Goal: Task Accomplishment & Management: Complete application form

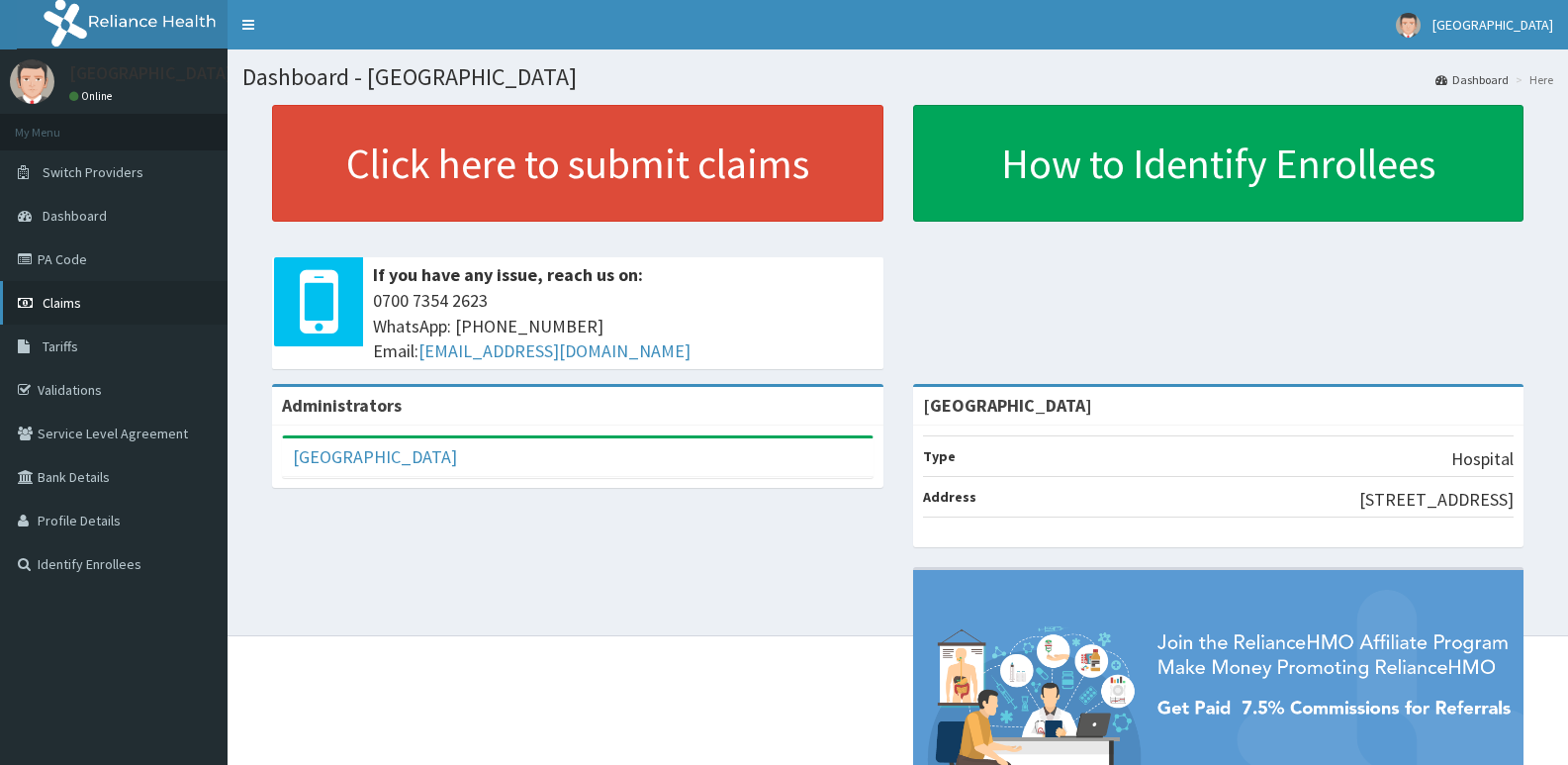
click at [63, 304] on span "Claims" at bounding box center [62, 303] width 39 height 18
click at [58, 298] on span "Claims" at bounding box center [62, 303] width 39 height 18
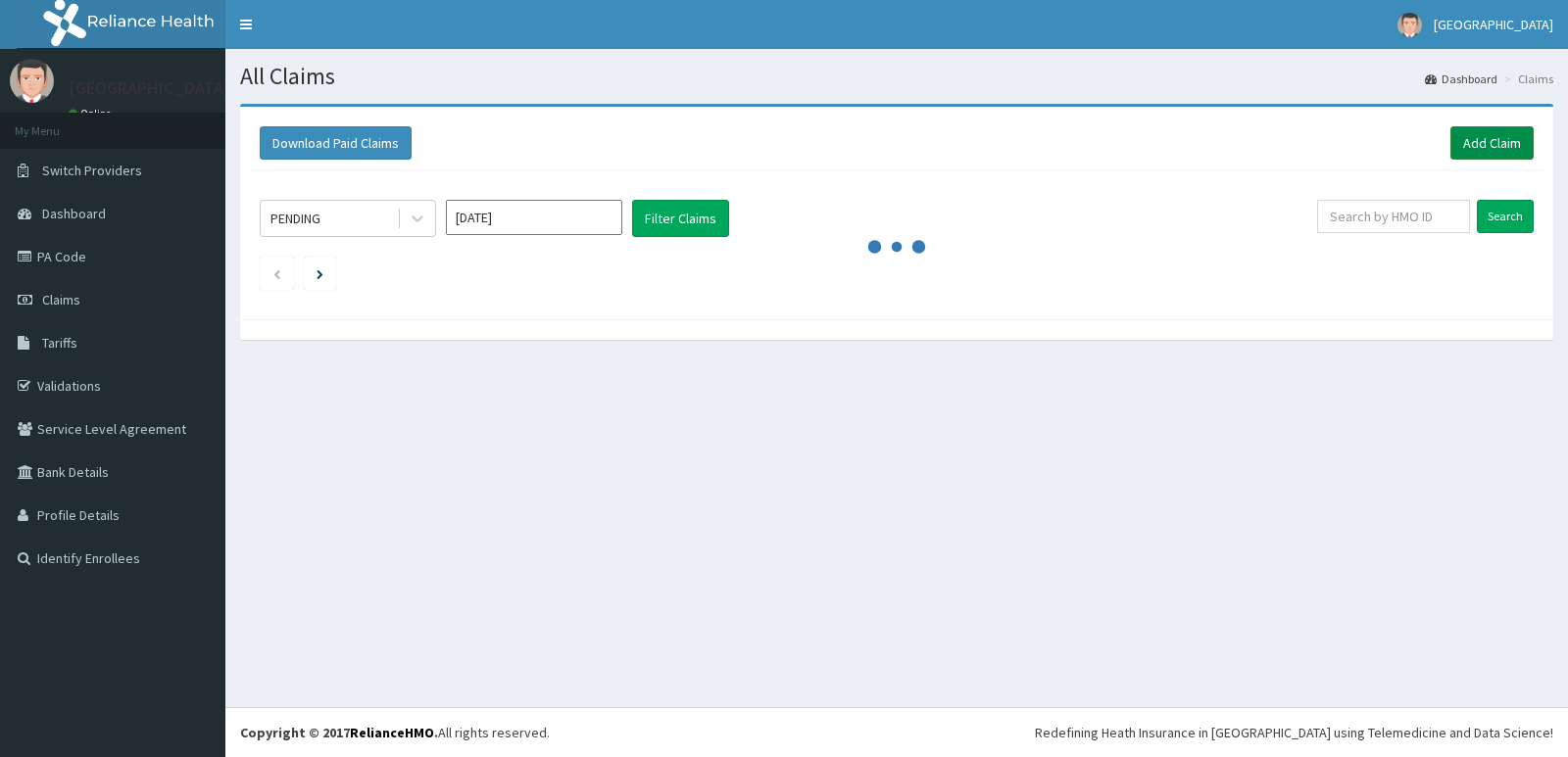
click at [1478, 139] on link "Add Claim" at bounding box center [1491, 144] width 84 height 33
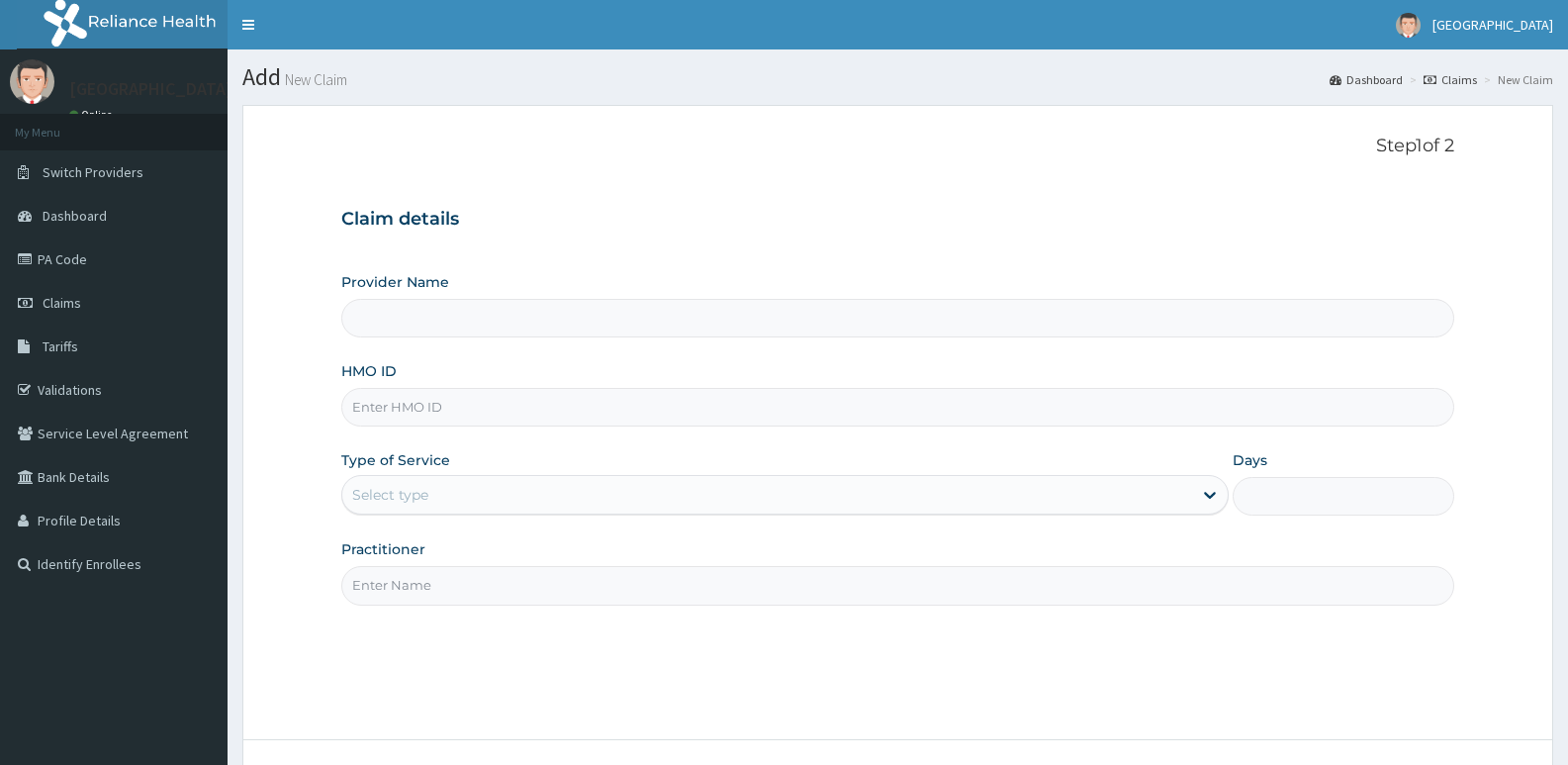
type input "[GEOGRAPHIC_DATA]"
click at [411, 400] on input "HMO ID" at bounding box center [898, 407] width 1113 height 39
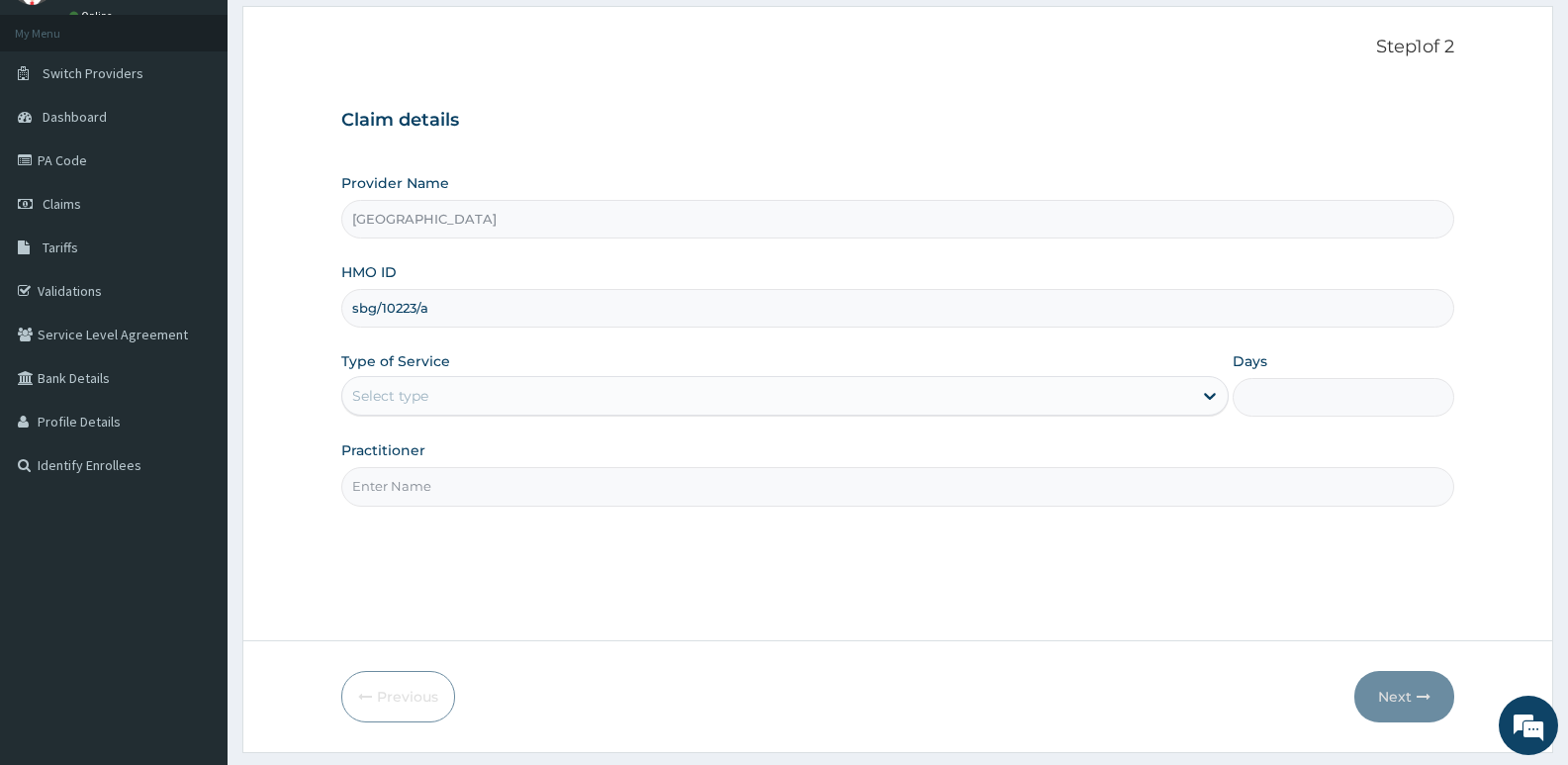
type input "sbg/10223/a"
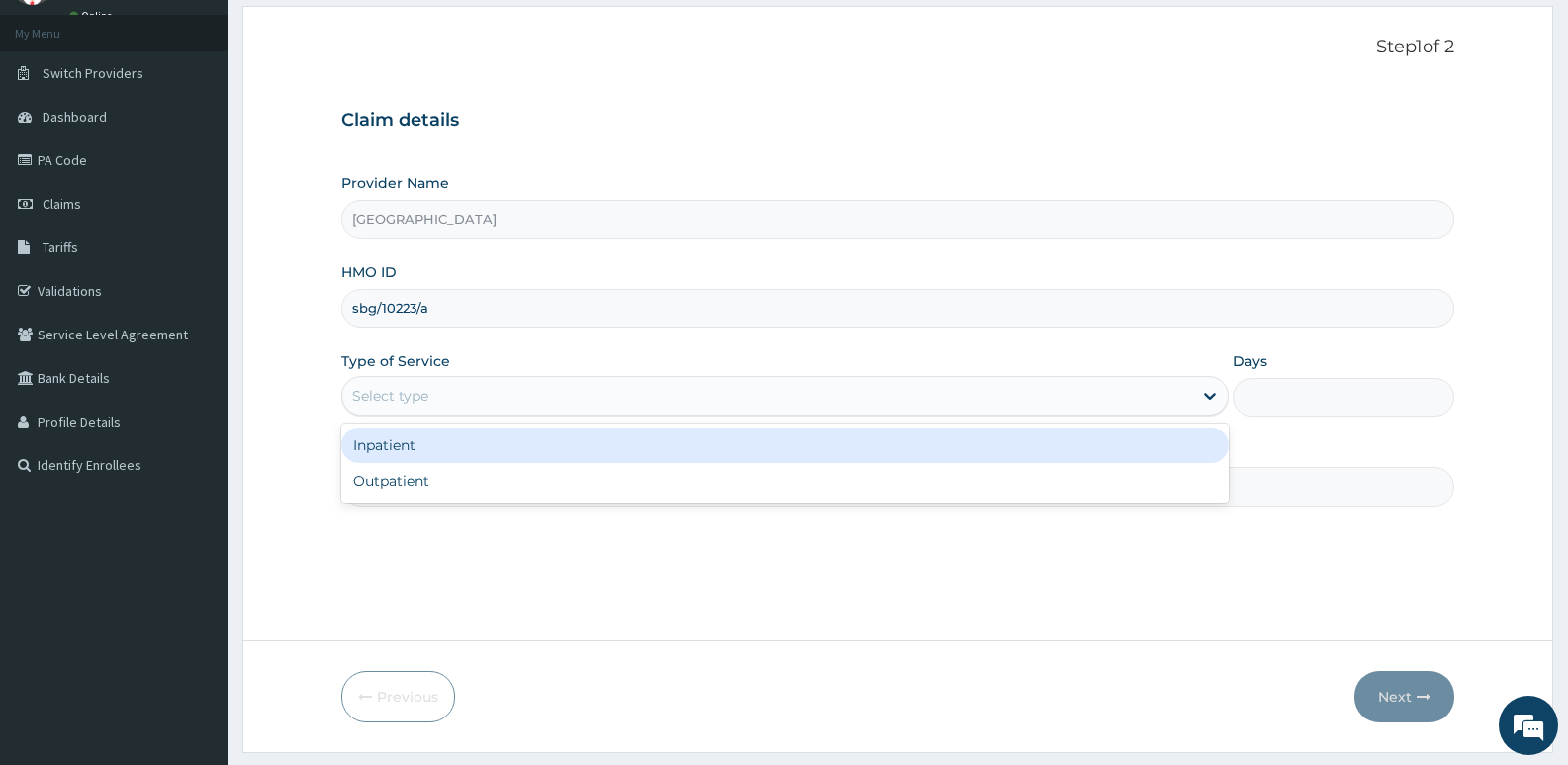
click at [458, 386] on div "Select type" at bounding box center [767, 396] width 849 height 32
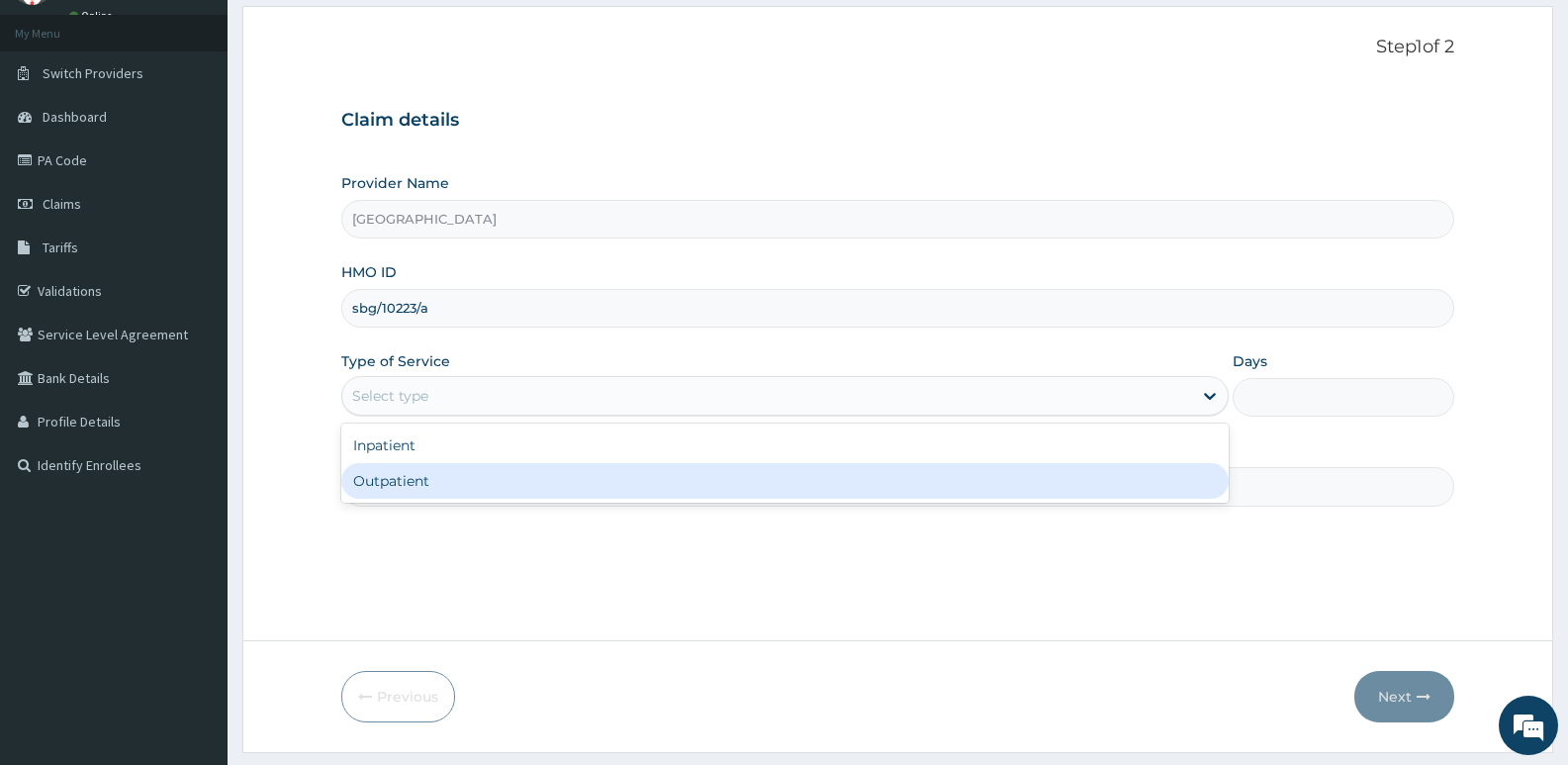
click at [414, 481] on div "Outpatient" at bounding box center [784, 481] width 887 height 36
type input "1"
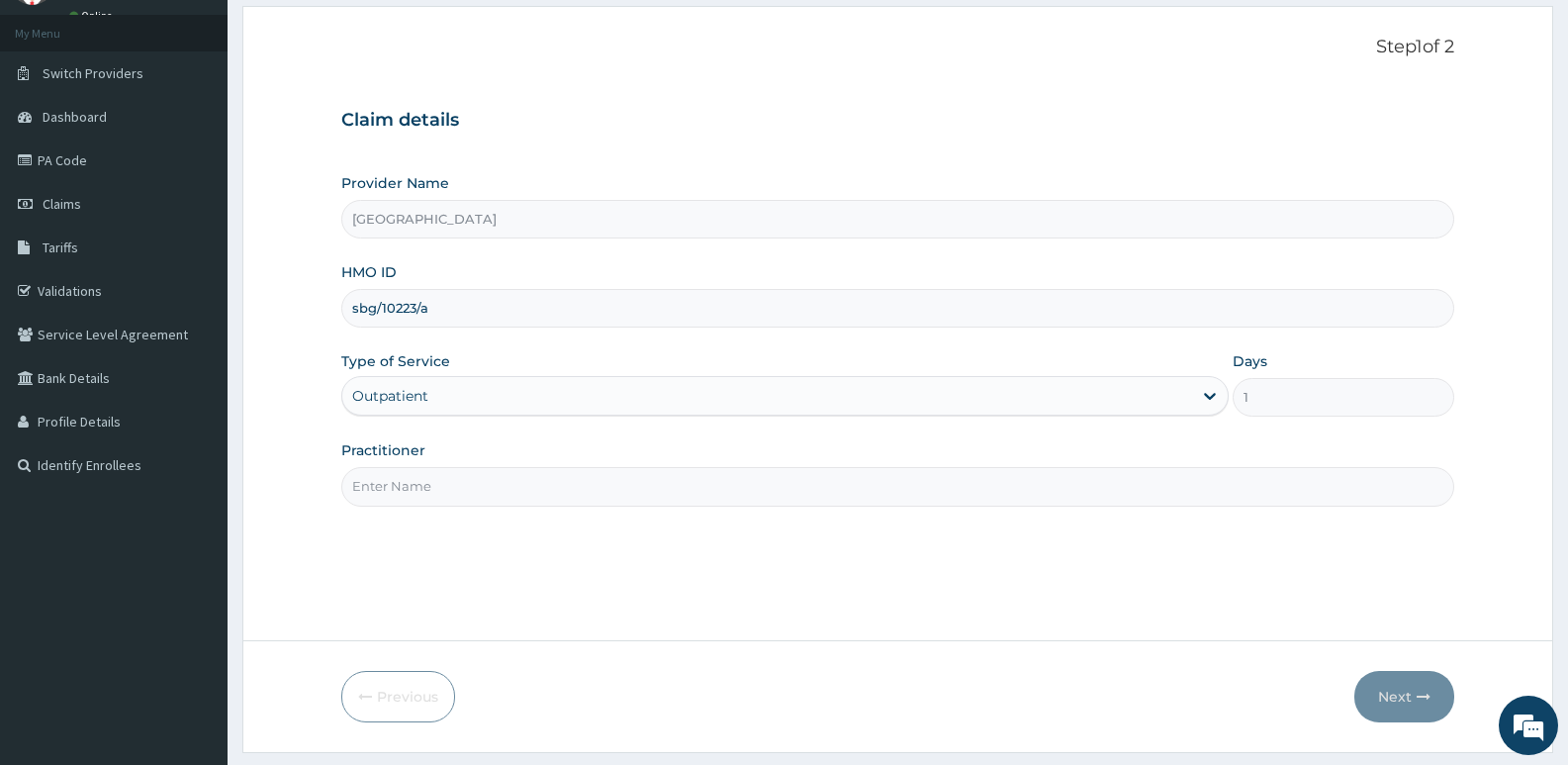
click at [395, 490] on input "Practitioner" at bounding box center [898, 486] width 1113 height 39
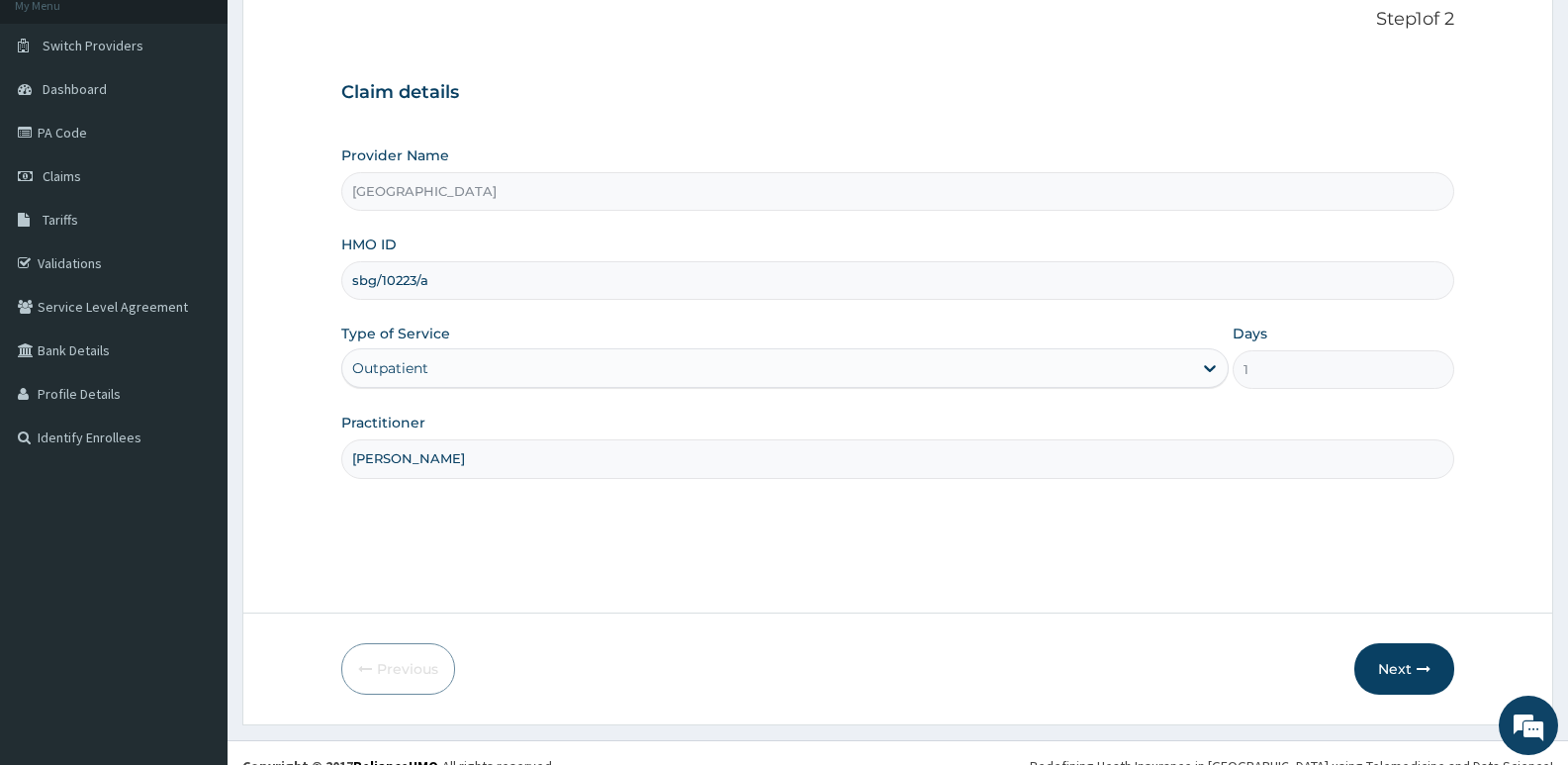
scroll to position [152, 0]
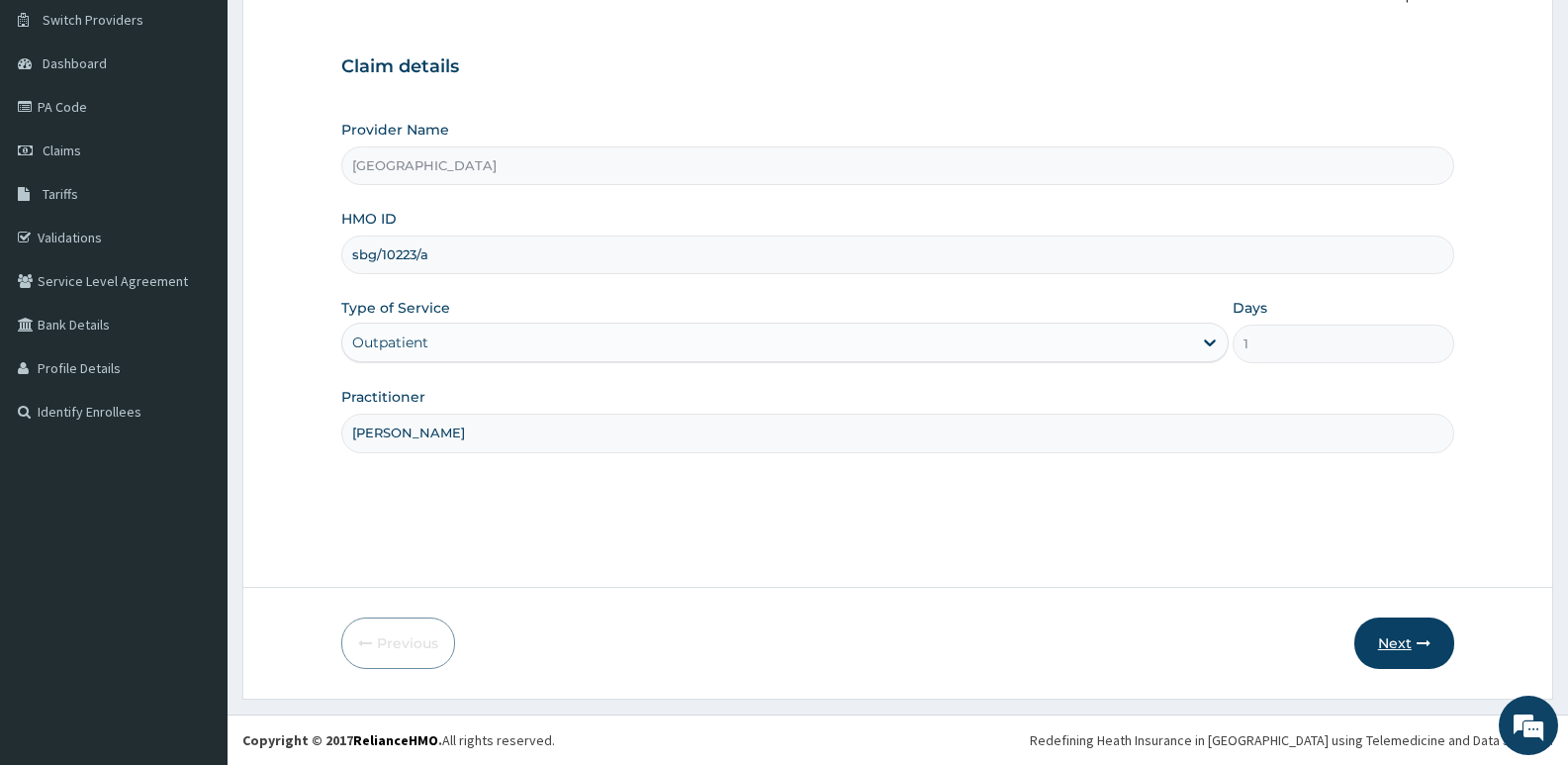
type input "[PERSON_NAME]"
click at [1408, 644] on button "Next" at bounding box center [1404, 644] width 100 height 52
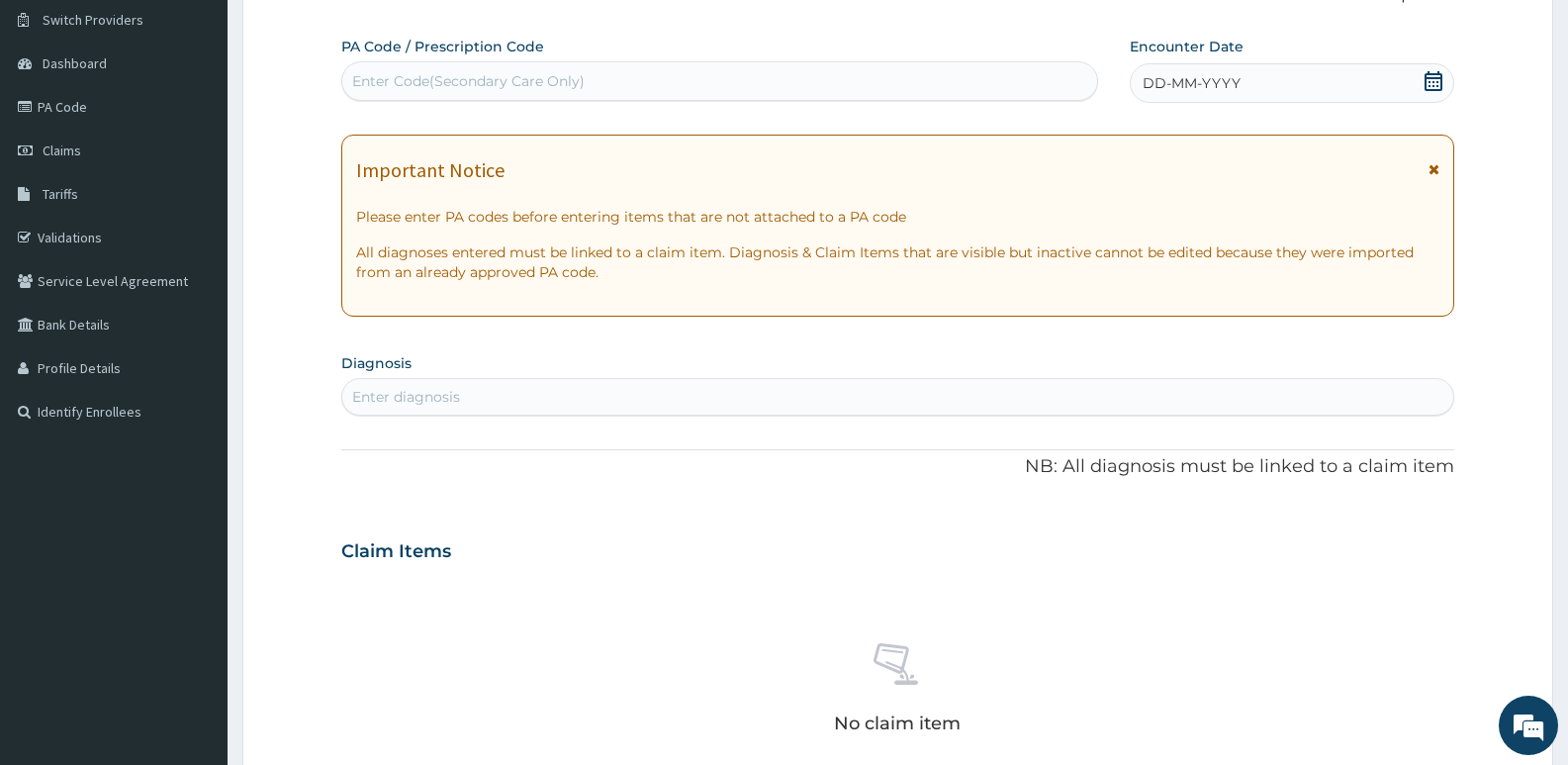
click at [401, 394] on div "Enter diagnosis" at bounding box center [406, 397] width 108 height 20
type input "phar"
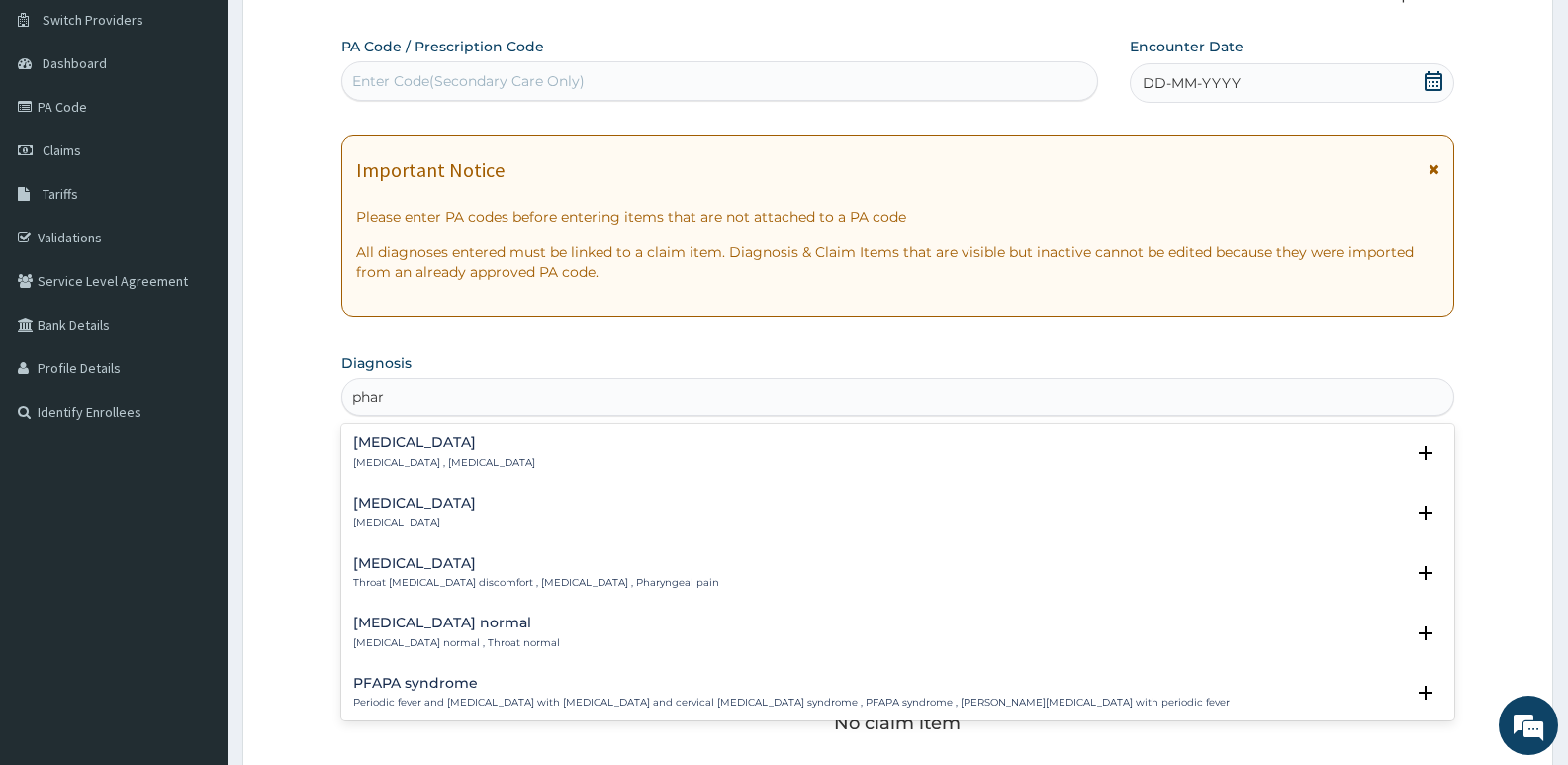
click at [405, 503] on h4 "[MEDICAL_DATA]" at bounding box center [415, 503] width 123 height 15
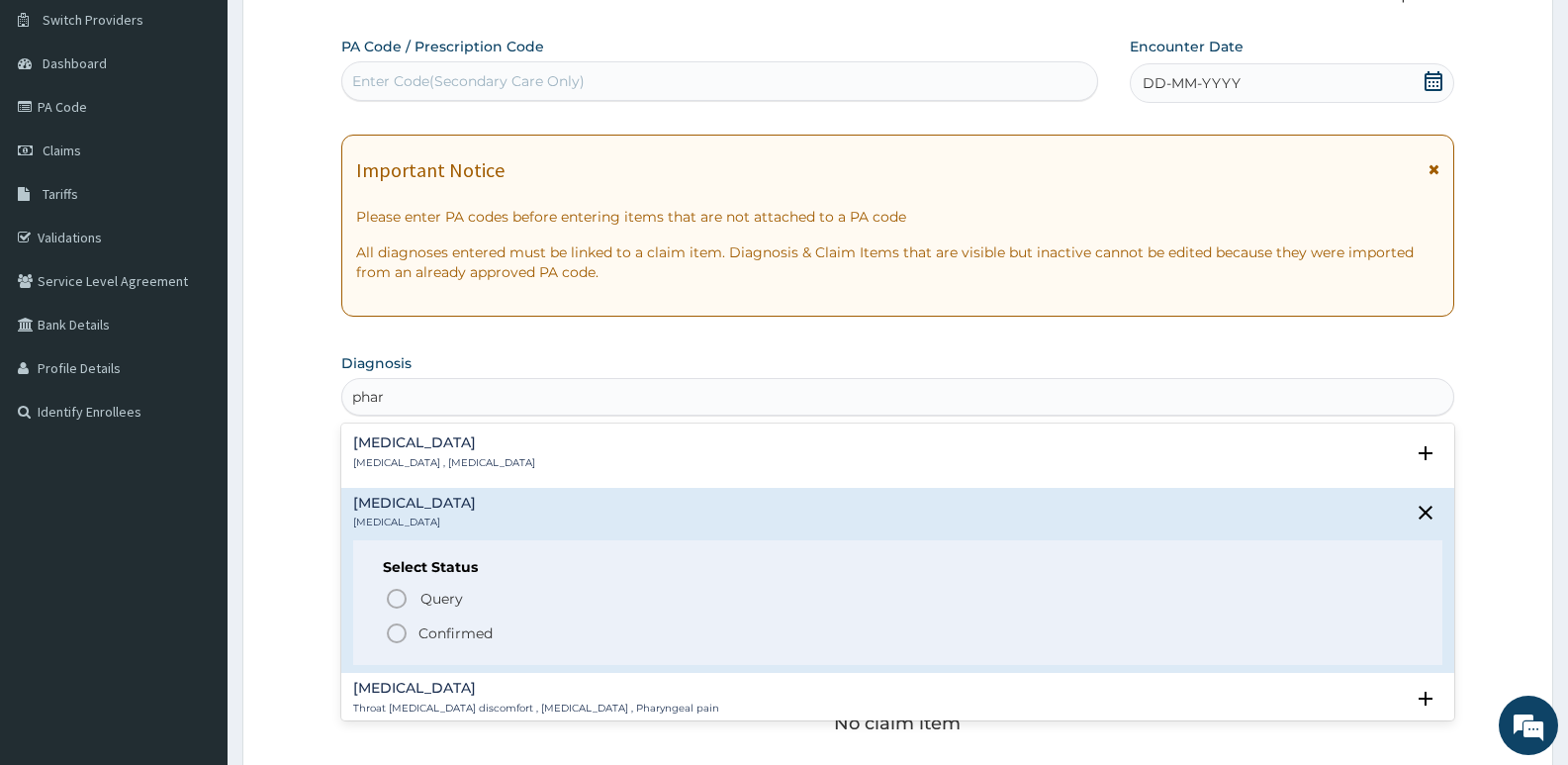
click at [393, 633] on icon "status option filled" at bounding box center [397, 634] width 24 height 24
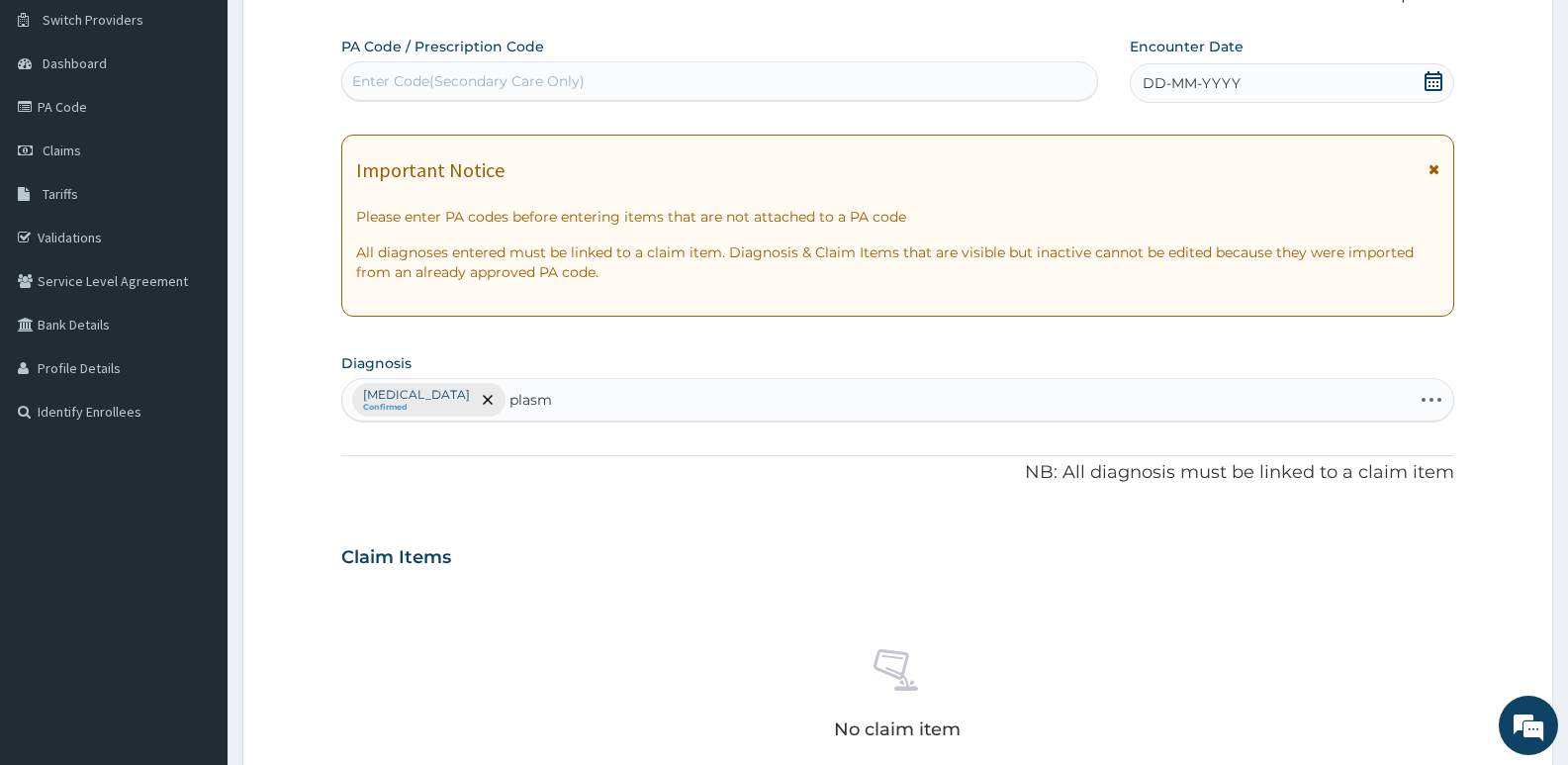
type input "plas"
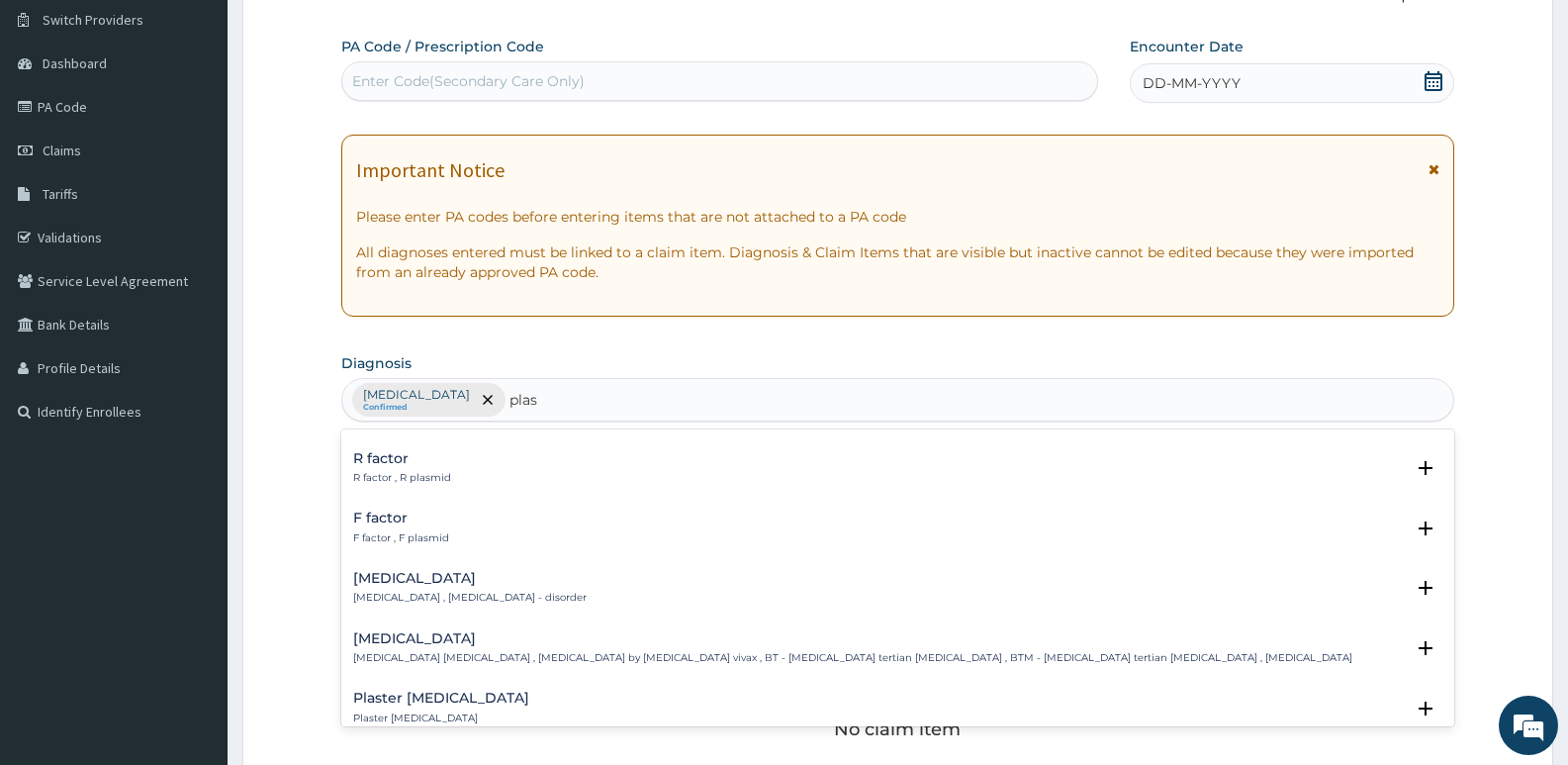
scroll to position [0, 0]
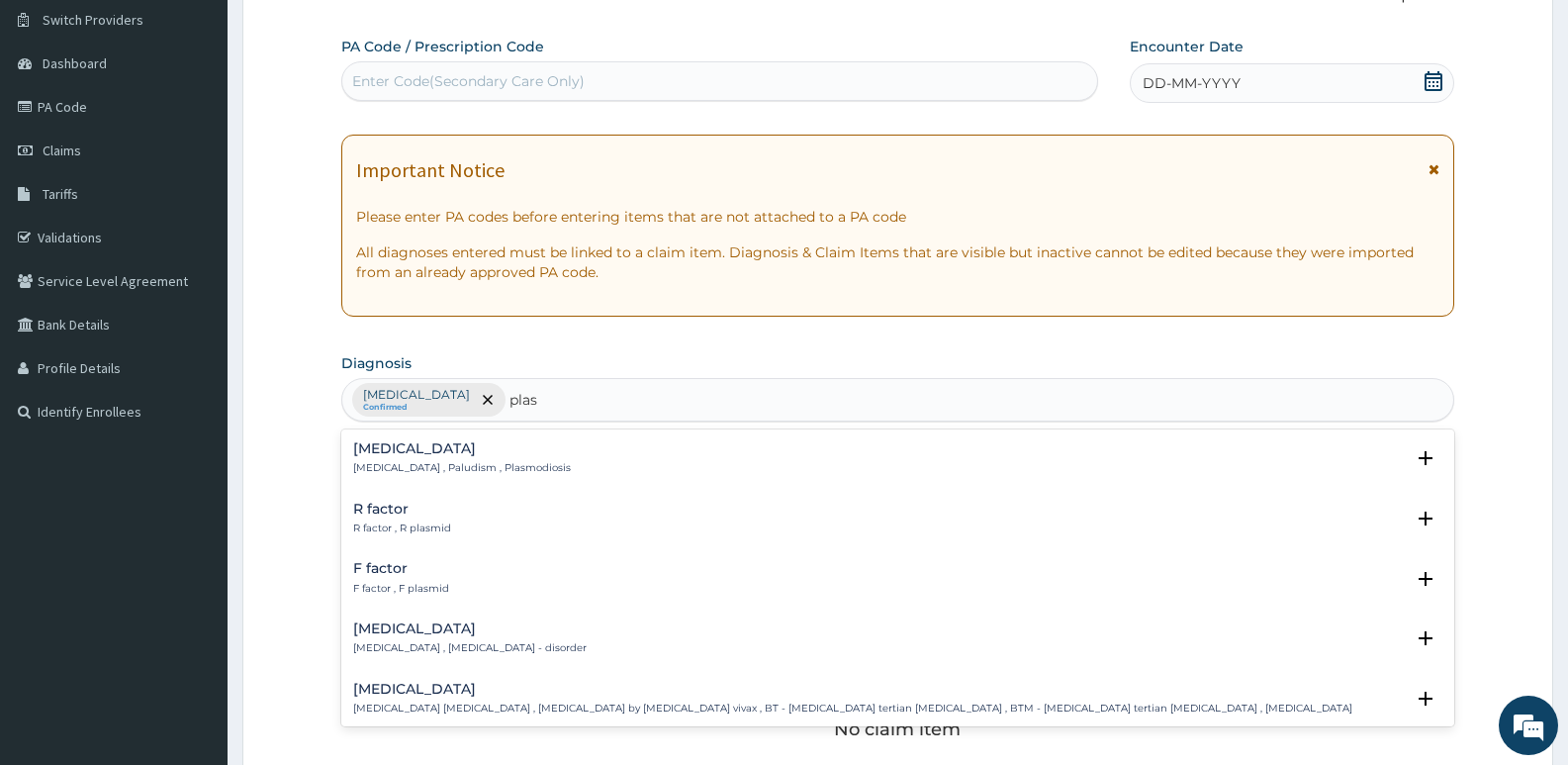
click at [464, 466] on p "[MEDICAL_DATA] , Paludism , Plasmodiosis" at bounding box center [462, 468] width 217 height 14
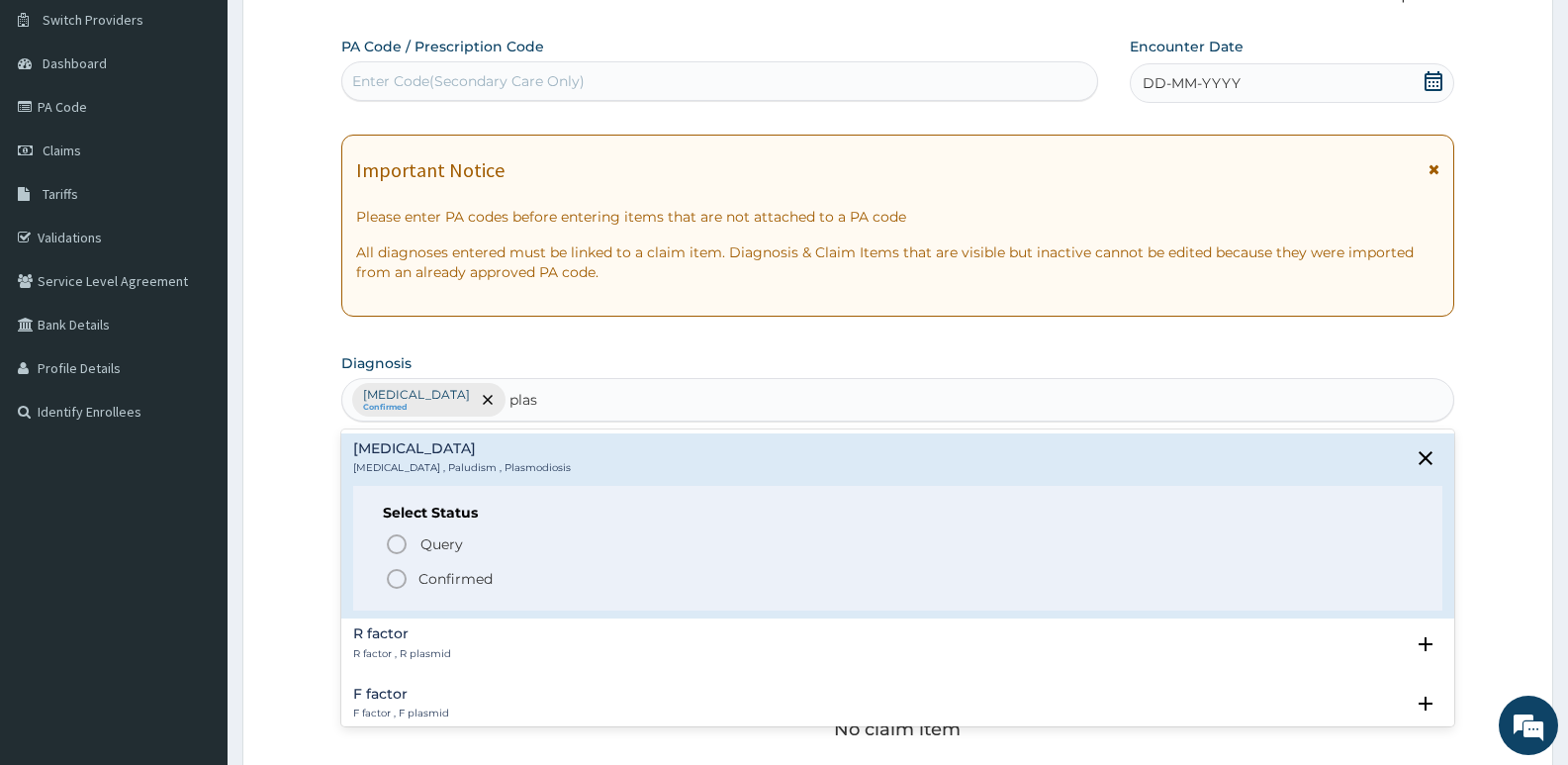
click at [394, 582] on icon "status option filled" at bounding box center [397, 579] width 24 height 24
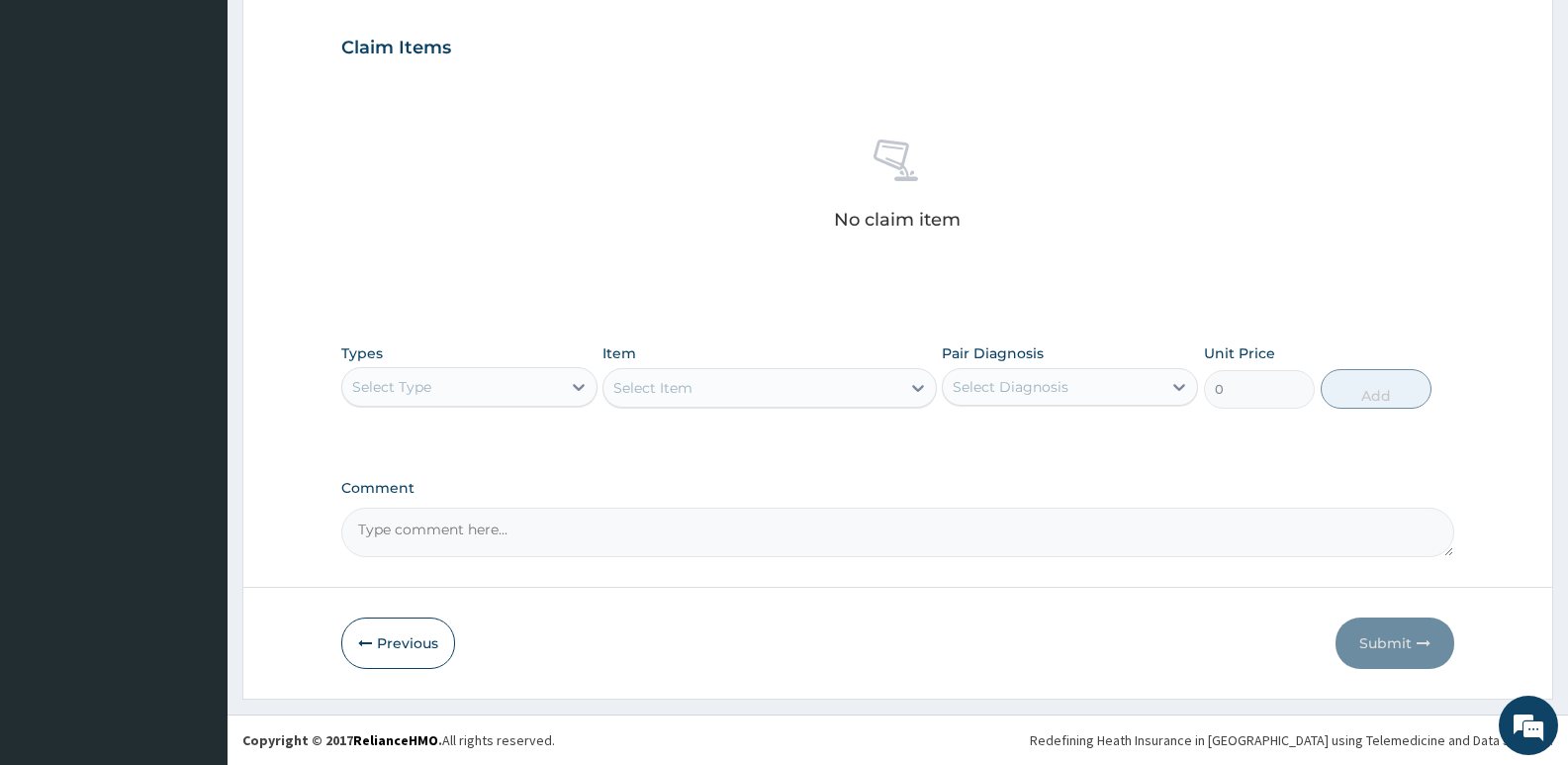
scroll to position [563, 0]
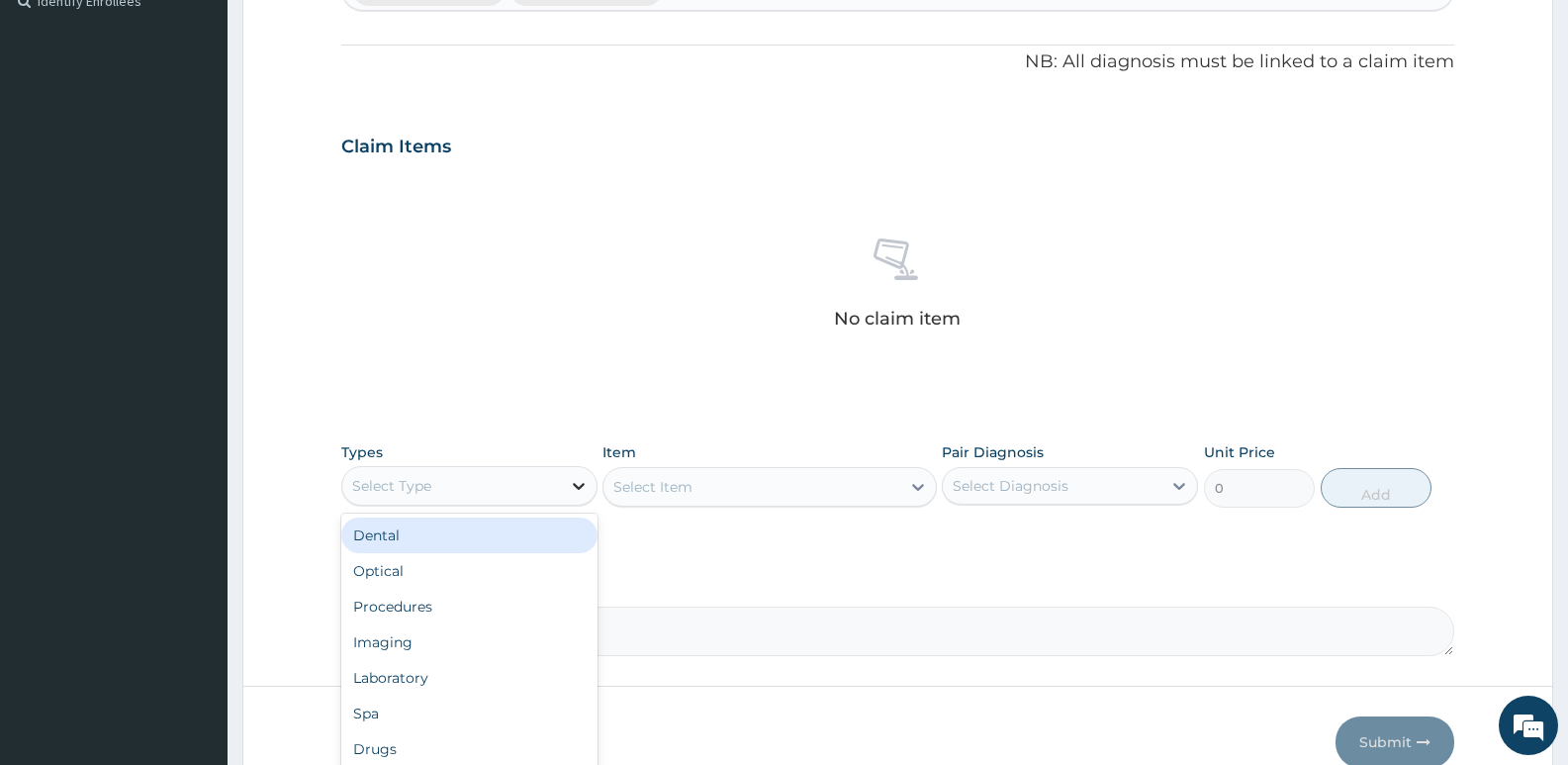
click at [579, 483] on icon at bounding box center [579, 486] width 20 height 20
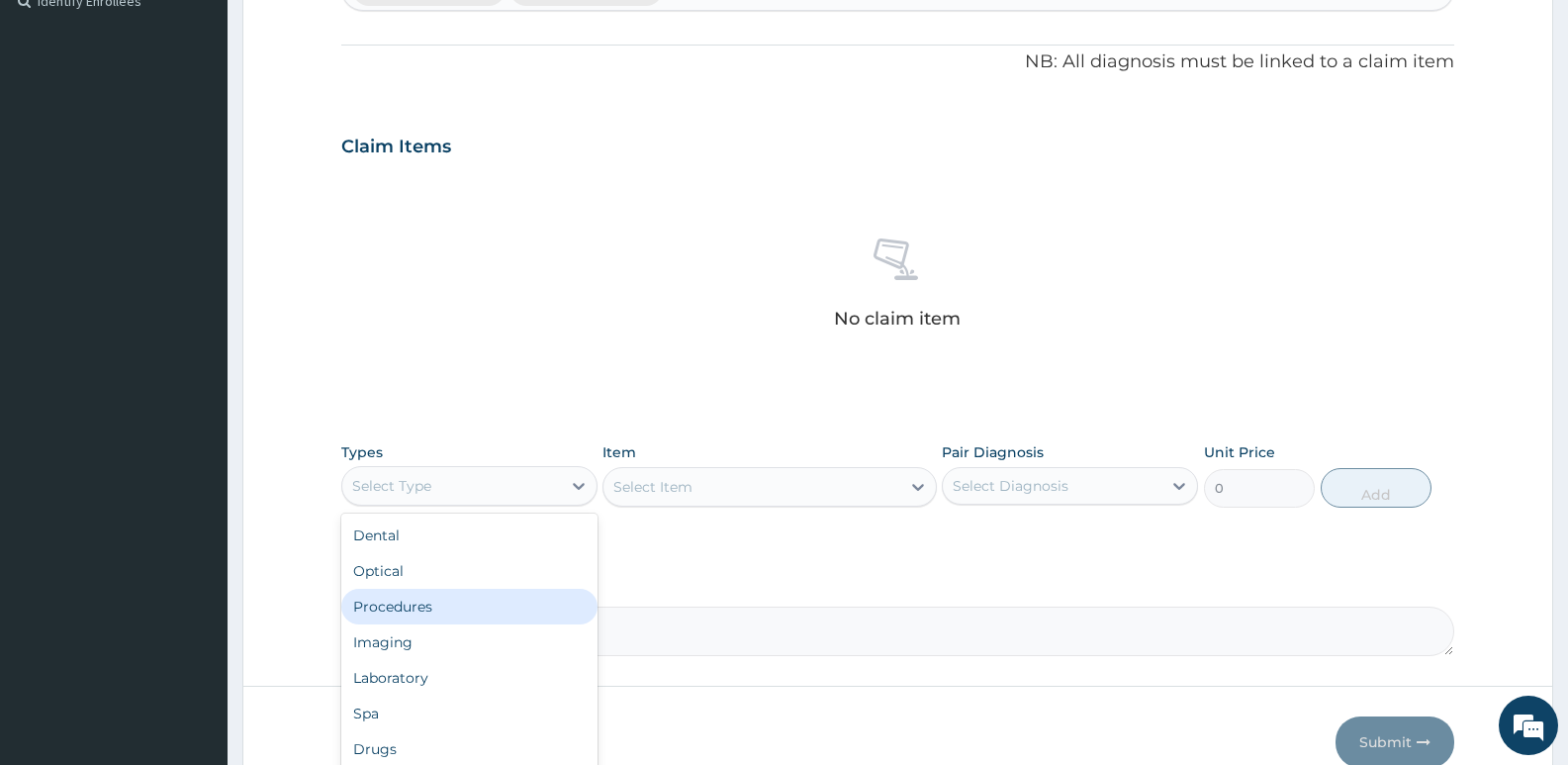
click at [481, 618] on div "Procedures" at bounding box center [470, 607] width 256 height 36
click at [580, 491] on icon at bounding box center [579, 486] width 20 height 20
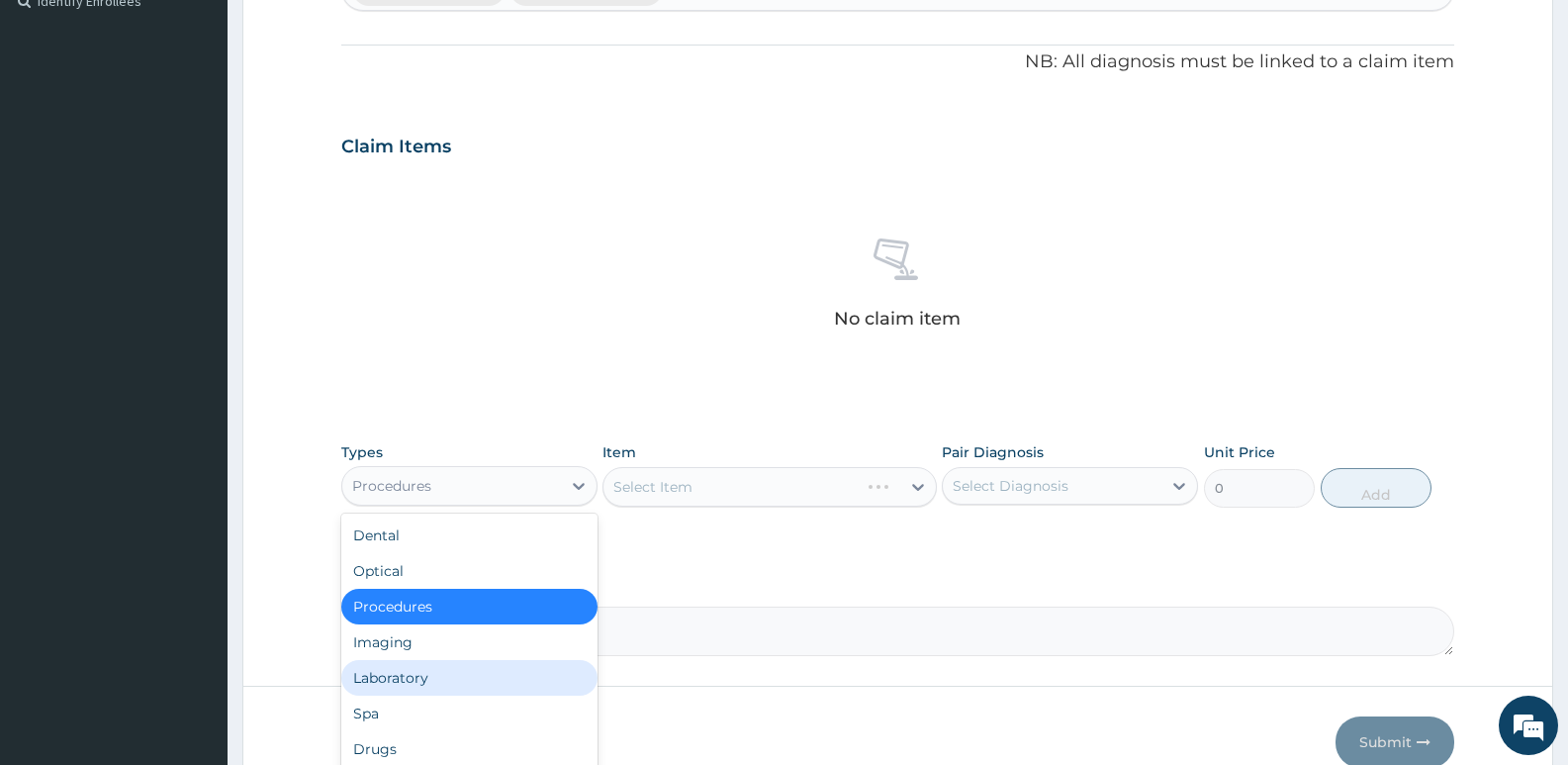
scroll to position [68, 0]
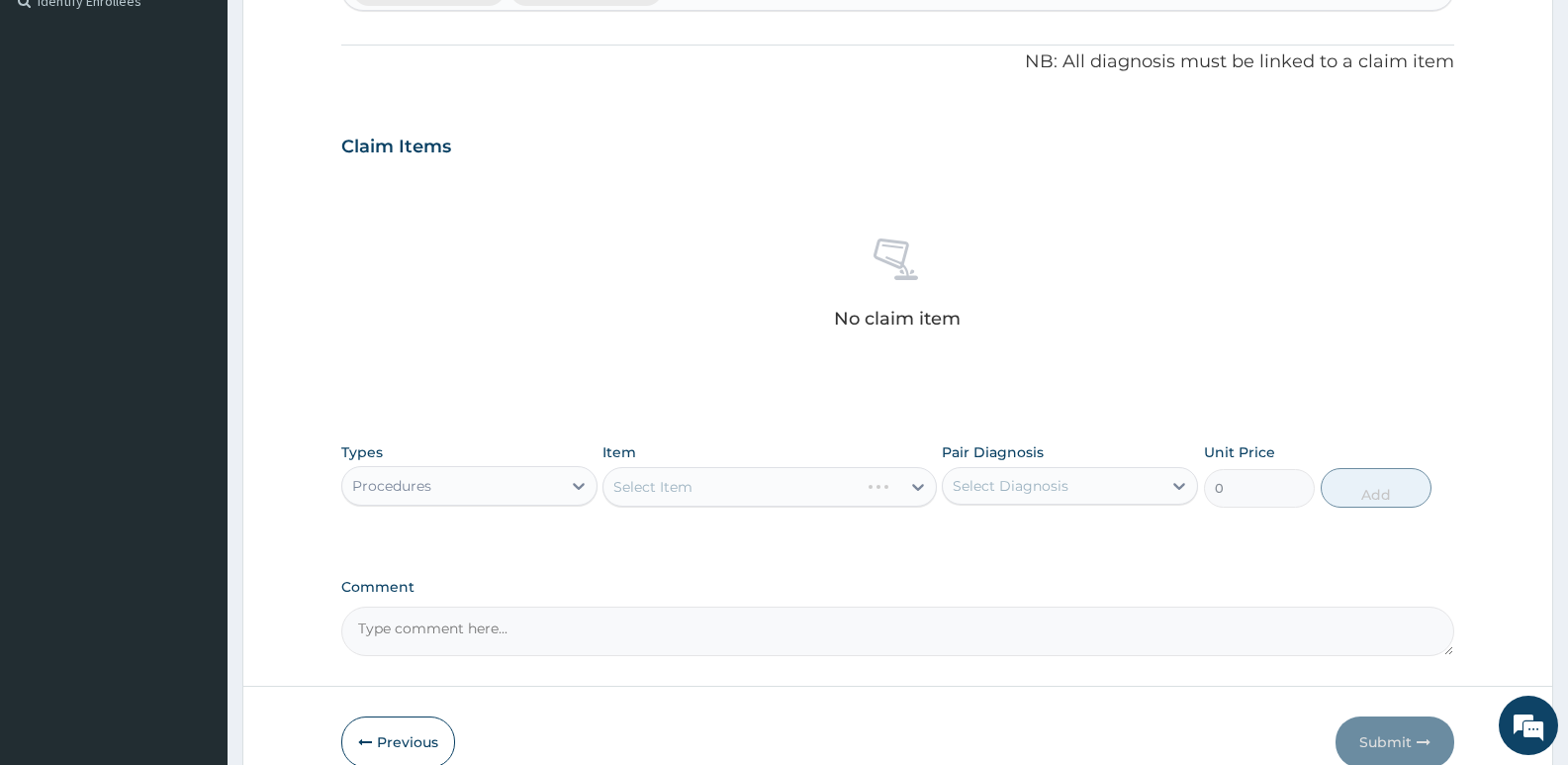
click at [643, 486] on div "Select Item" at bounding box center [770, 487] width 334 height 40
click at [925, 492] on div "Select Item" at bounding box center [770, 487] width 334 height 40
click at [917, 491] on div "Select Item" at bounding box center [770, 487] width 334 height 40
click at [679, 493] on div "Select Item" at bounding box center [770, 487] width 334 height 40
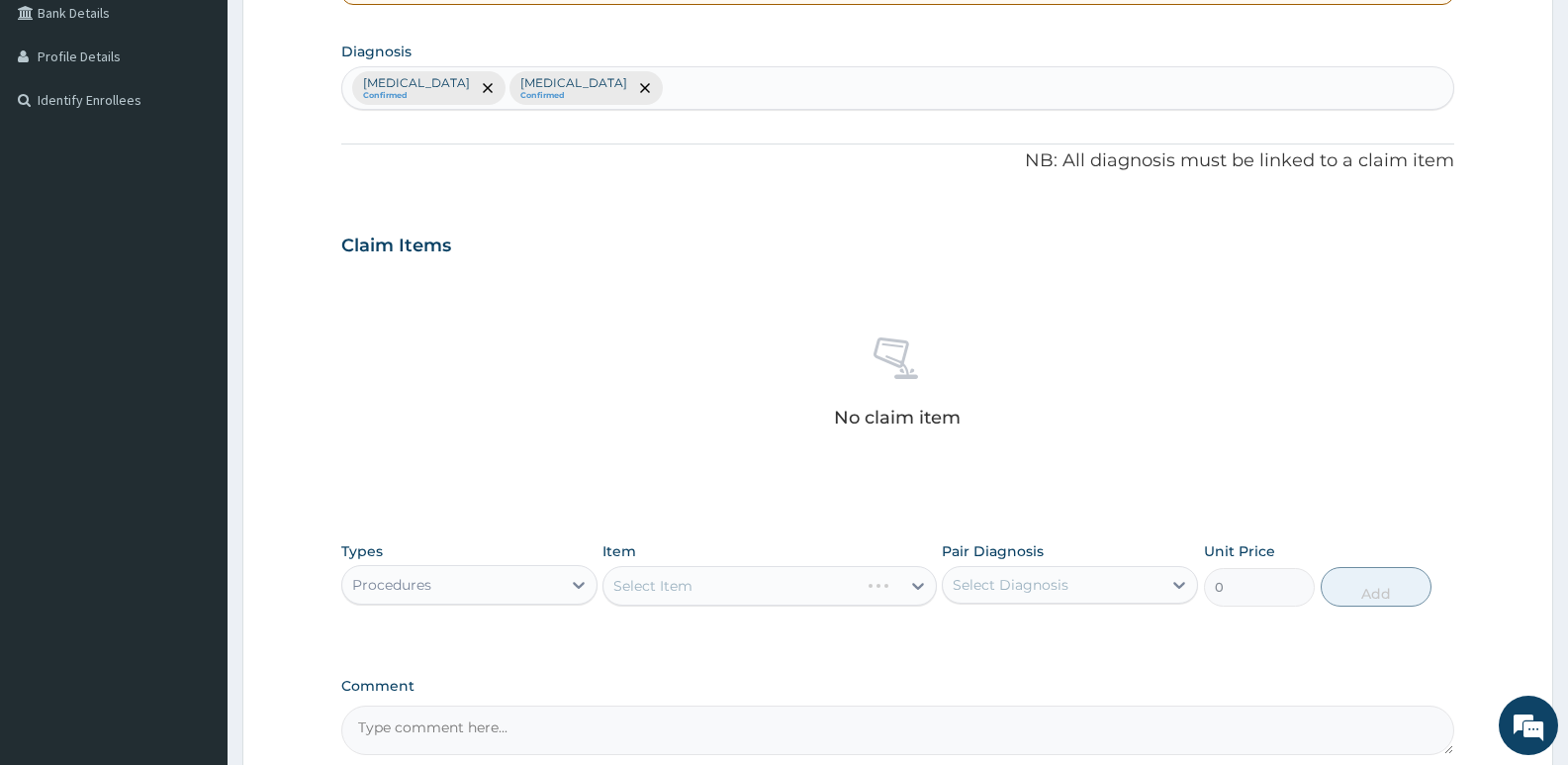
scroll to position [563, 0]
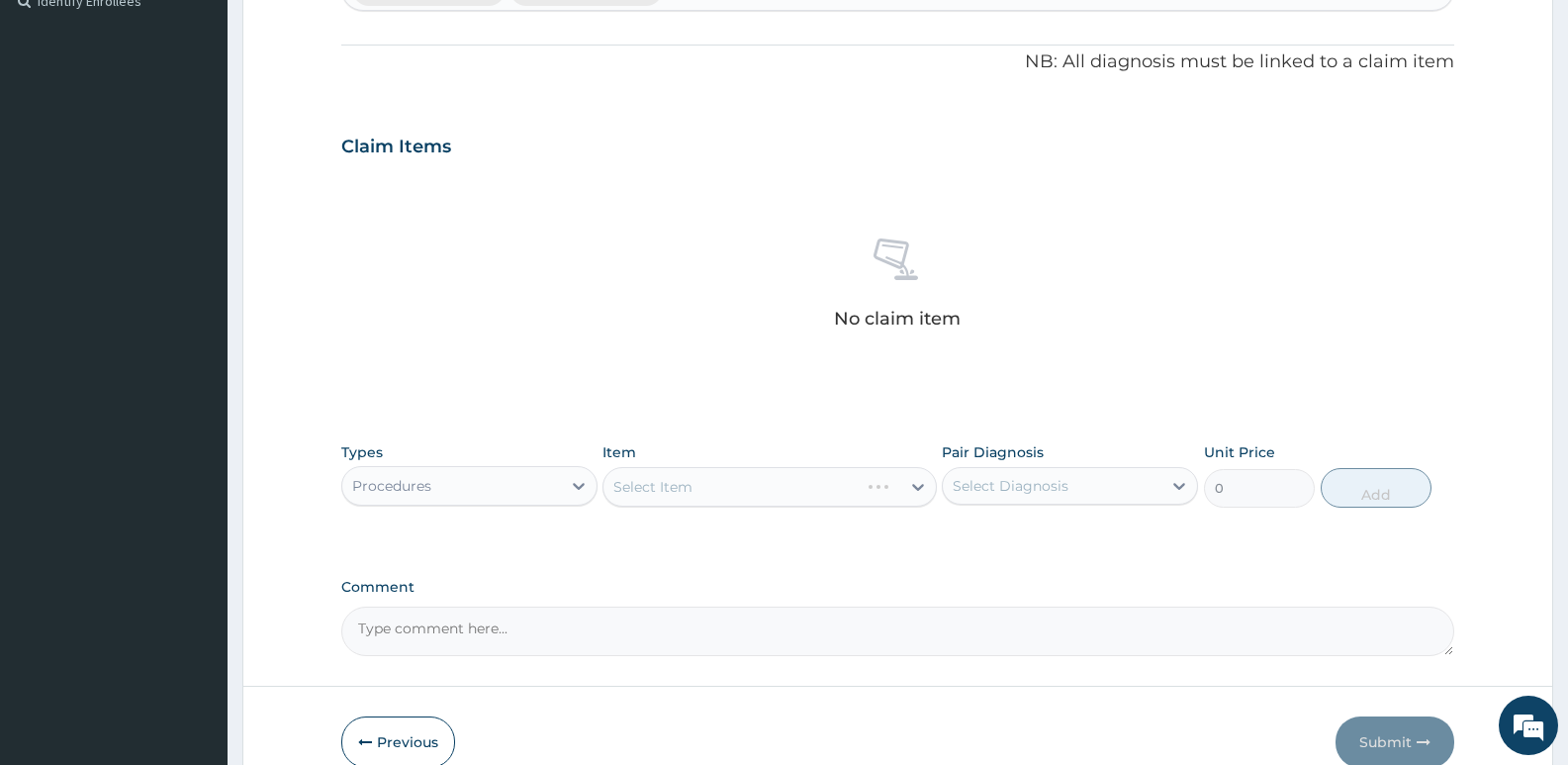
click at [919, 491] on div "Select Item" at bounding box center [770, 487] width 334 height 40
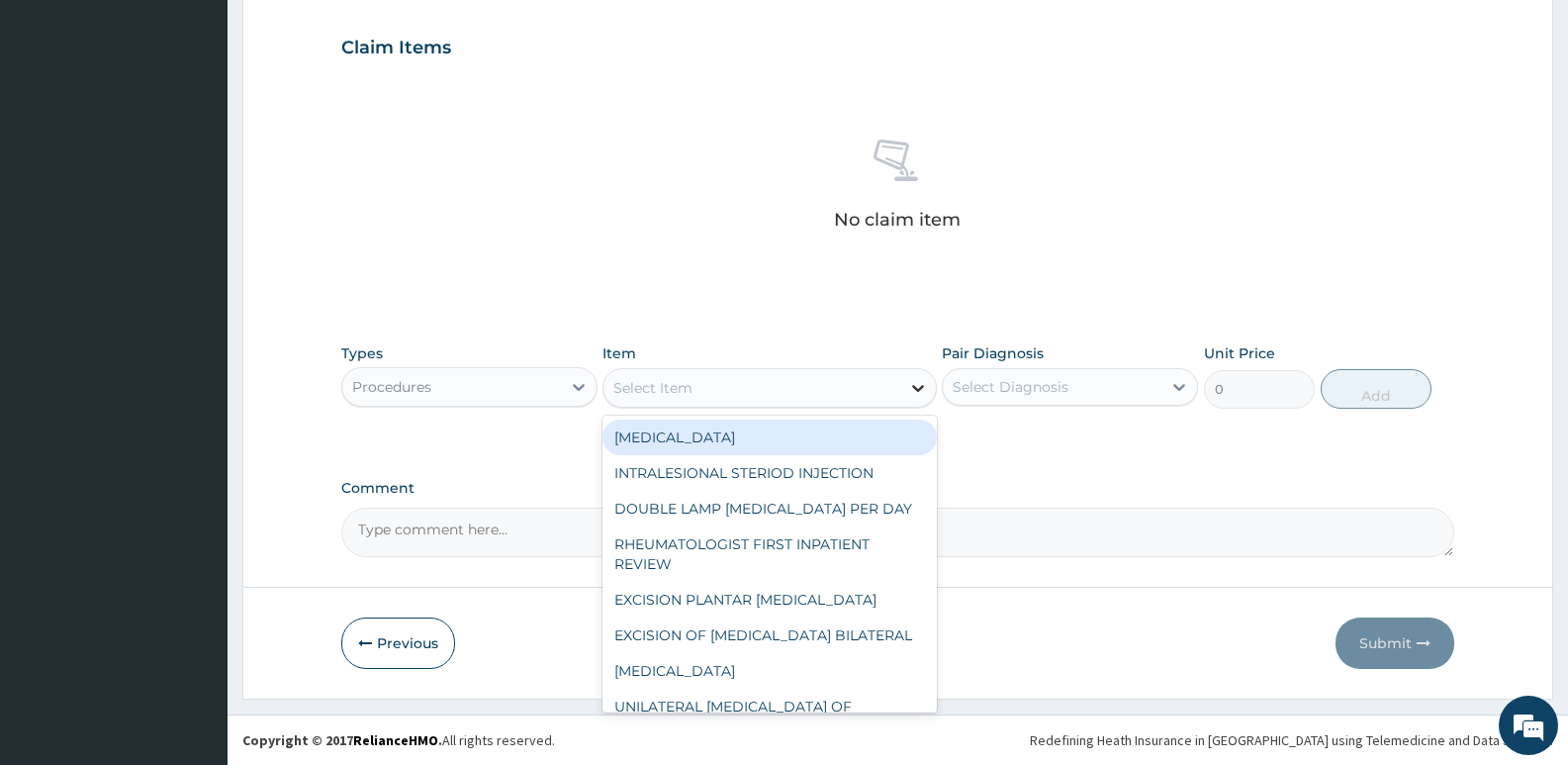
click at [919, 387] on icon at bounding box center [919, 388] width 20 height 20
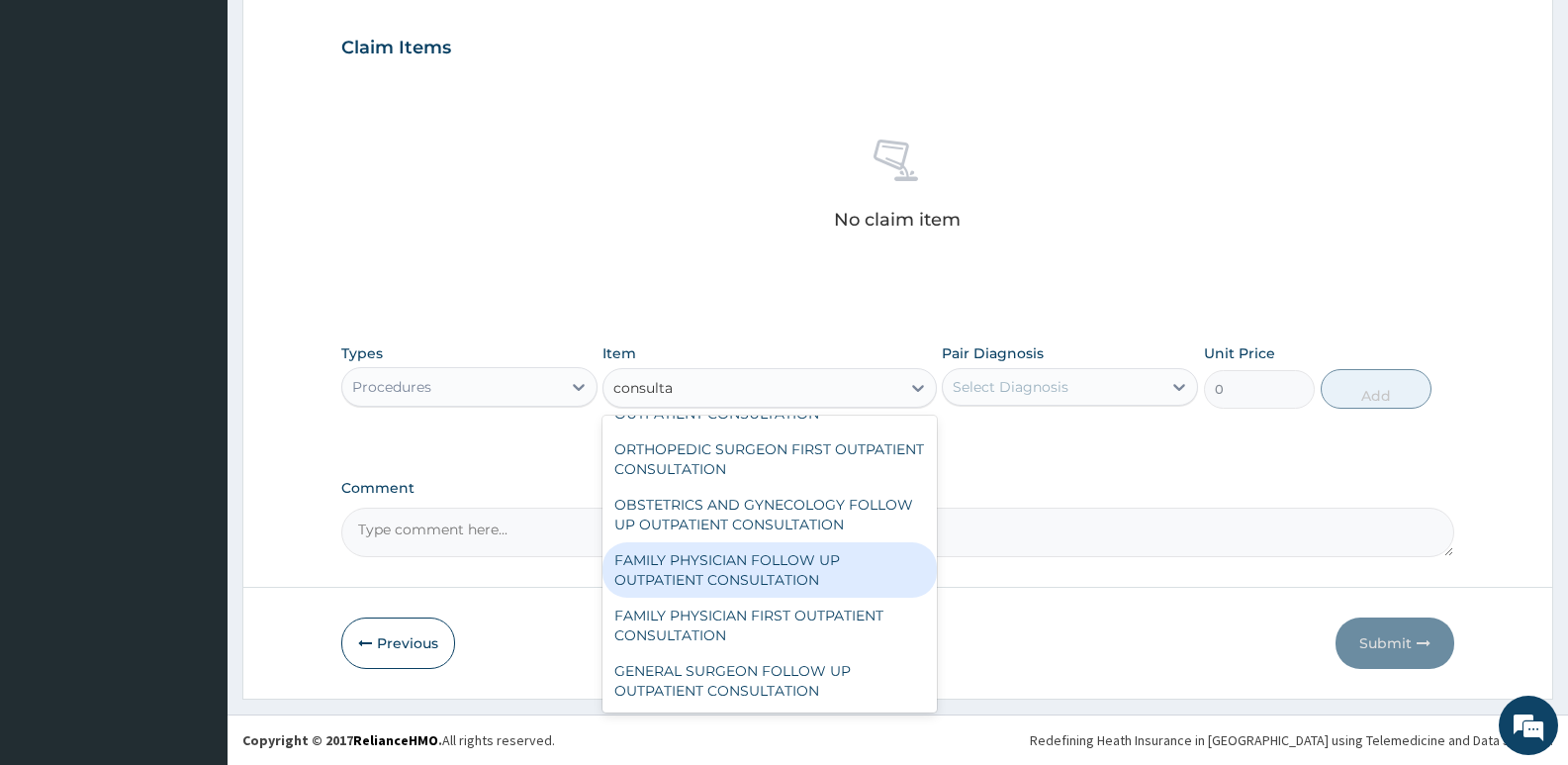
scroll to position [3516, 0]
type input "consultation"
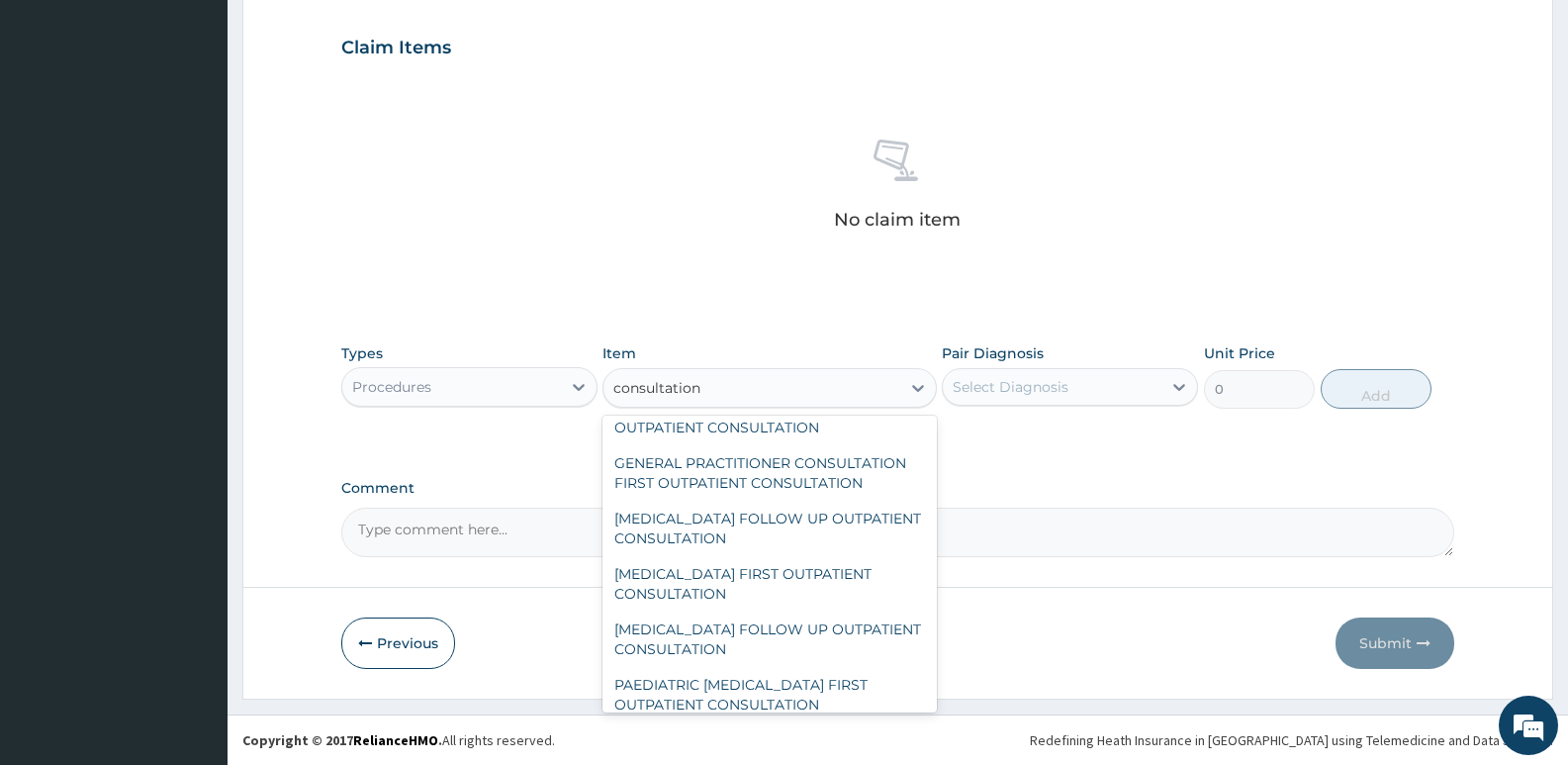
scroll to position [1074, 0]
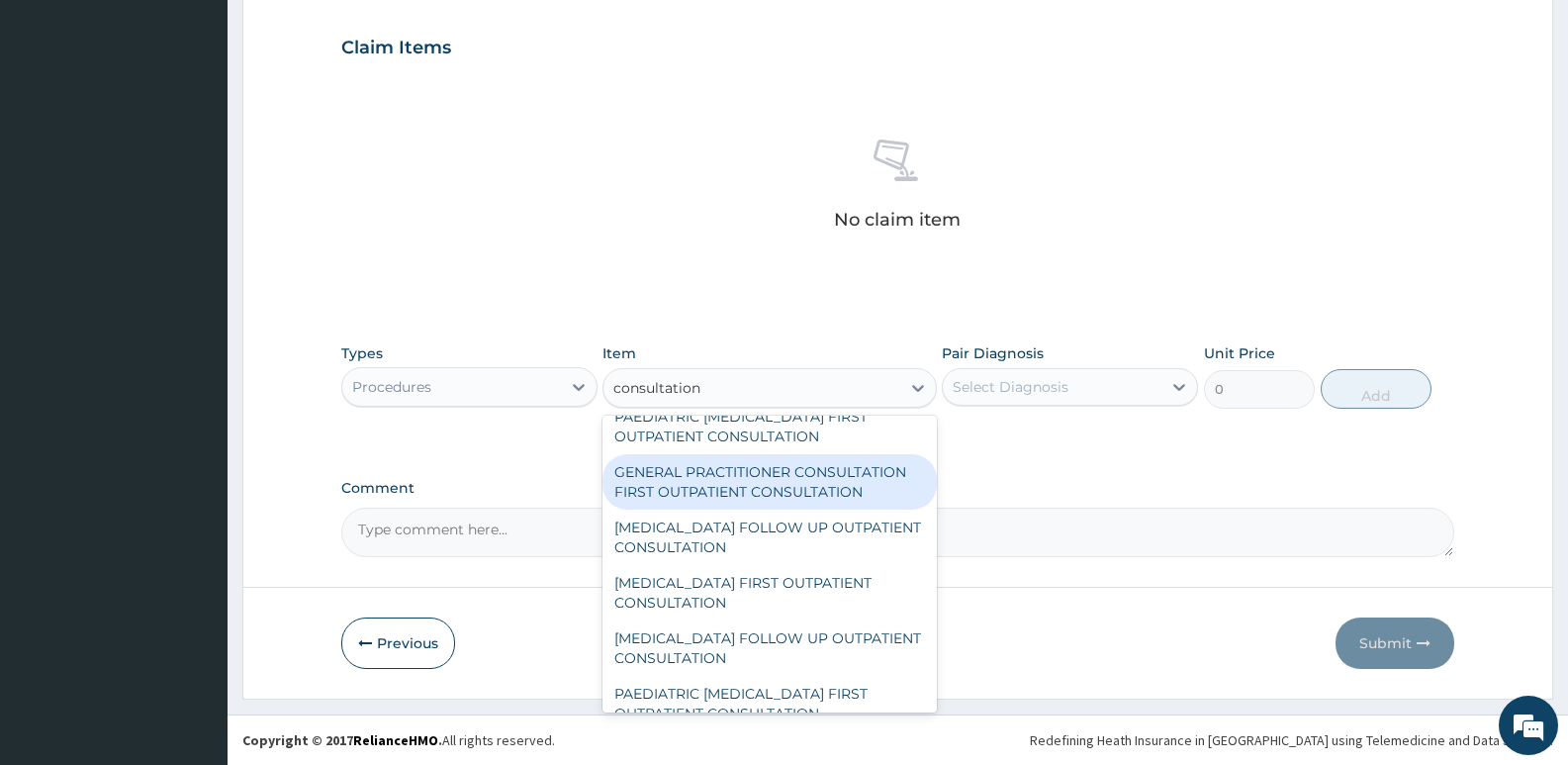
click at [844, 473] on div "GENERAL PRACTITIONER CONSULTATION FIRST OUTPATIENT CONSULTATION" at bounding box center [770, 482] width 334 height 56
type input "3547.5"
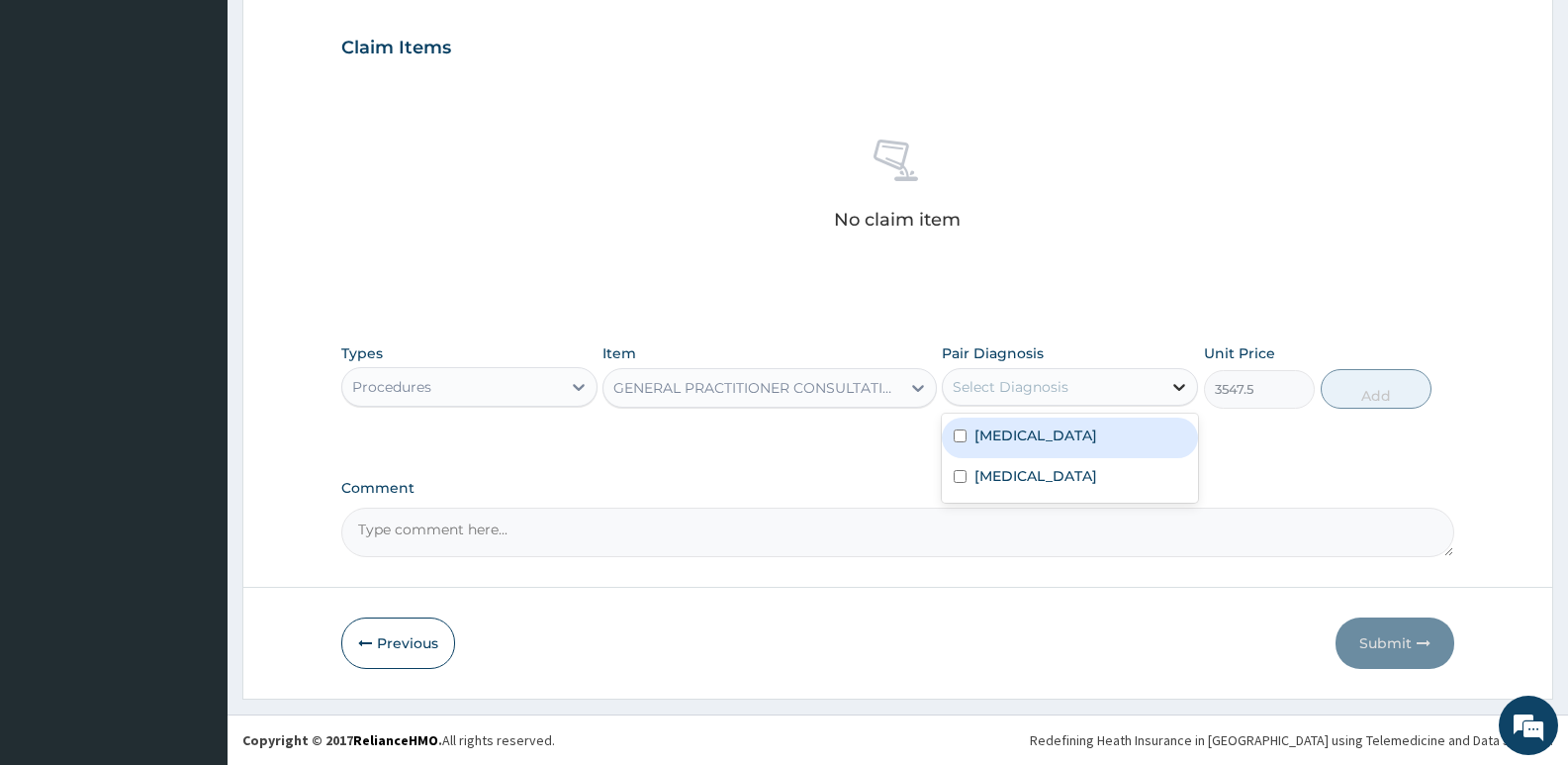
click at [1181, 390] on icon at bounding box center [1180, 387] width 12 height 7
click at [958, 436] on input "checkbox" at bounding box center [959, 435] width 13 height 13
checkbox input "true"
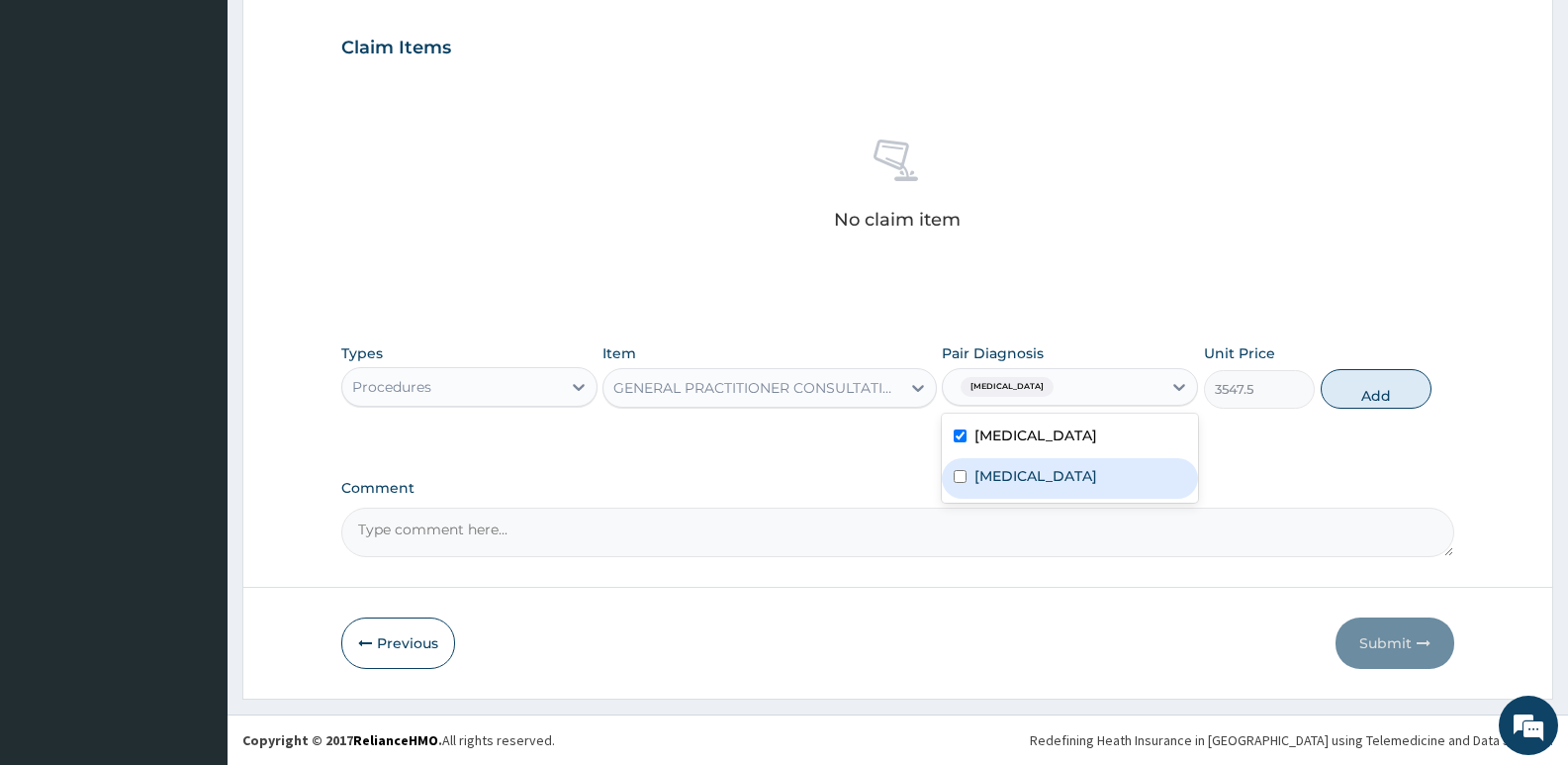
click at [958, 480] on input "checkbox" at bounding box center [959, 476] width 13 height 13
checkbox input "true"
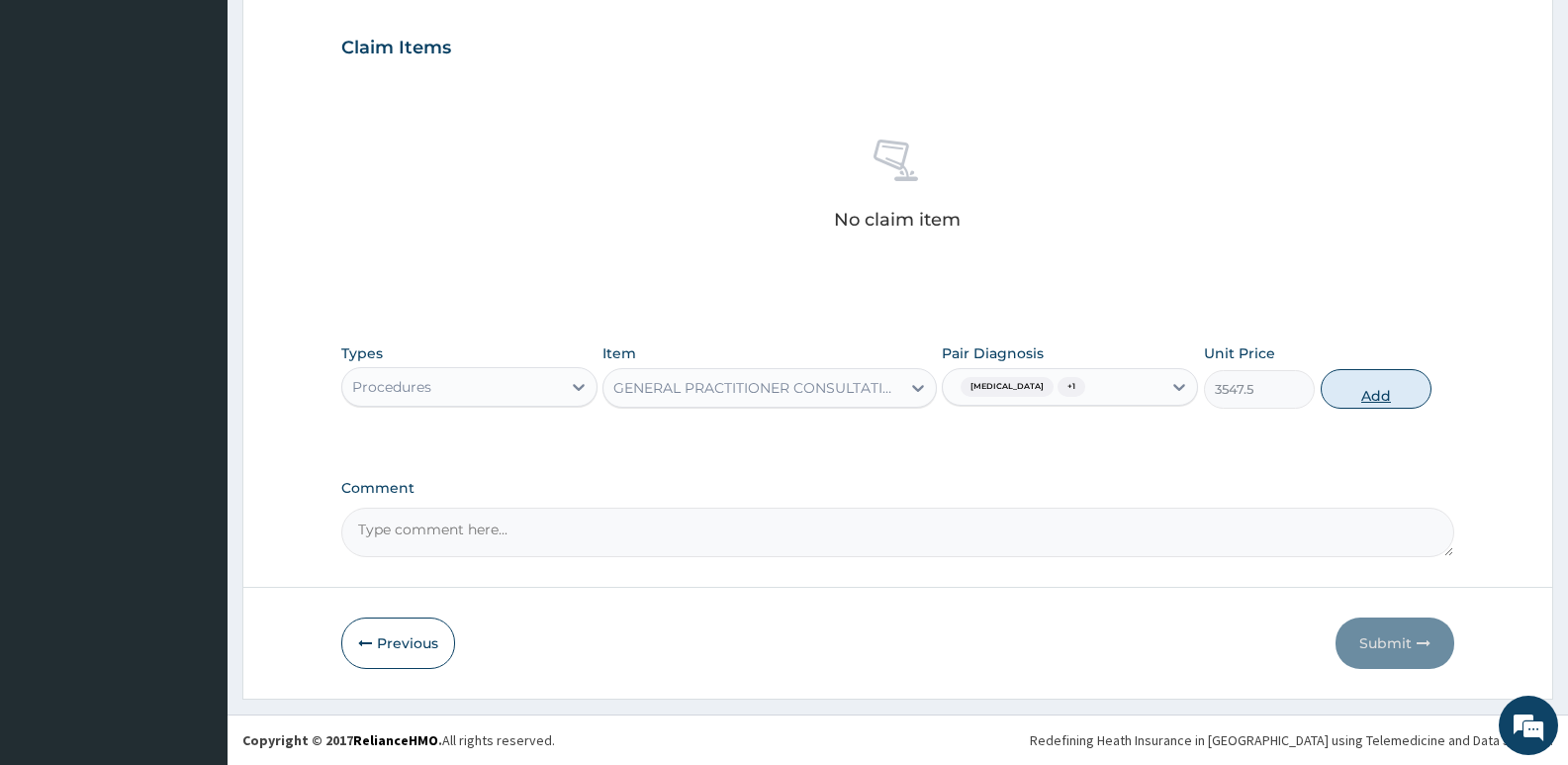
click at [1396, 392] on button "Add" at bounding box center [1376, 389] width 111 height 40
type input "0"
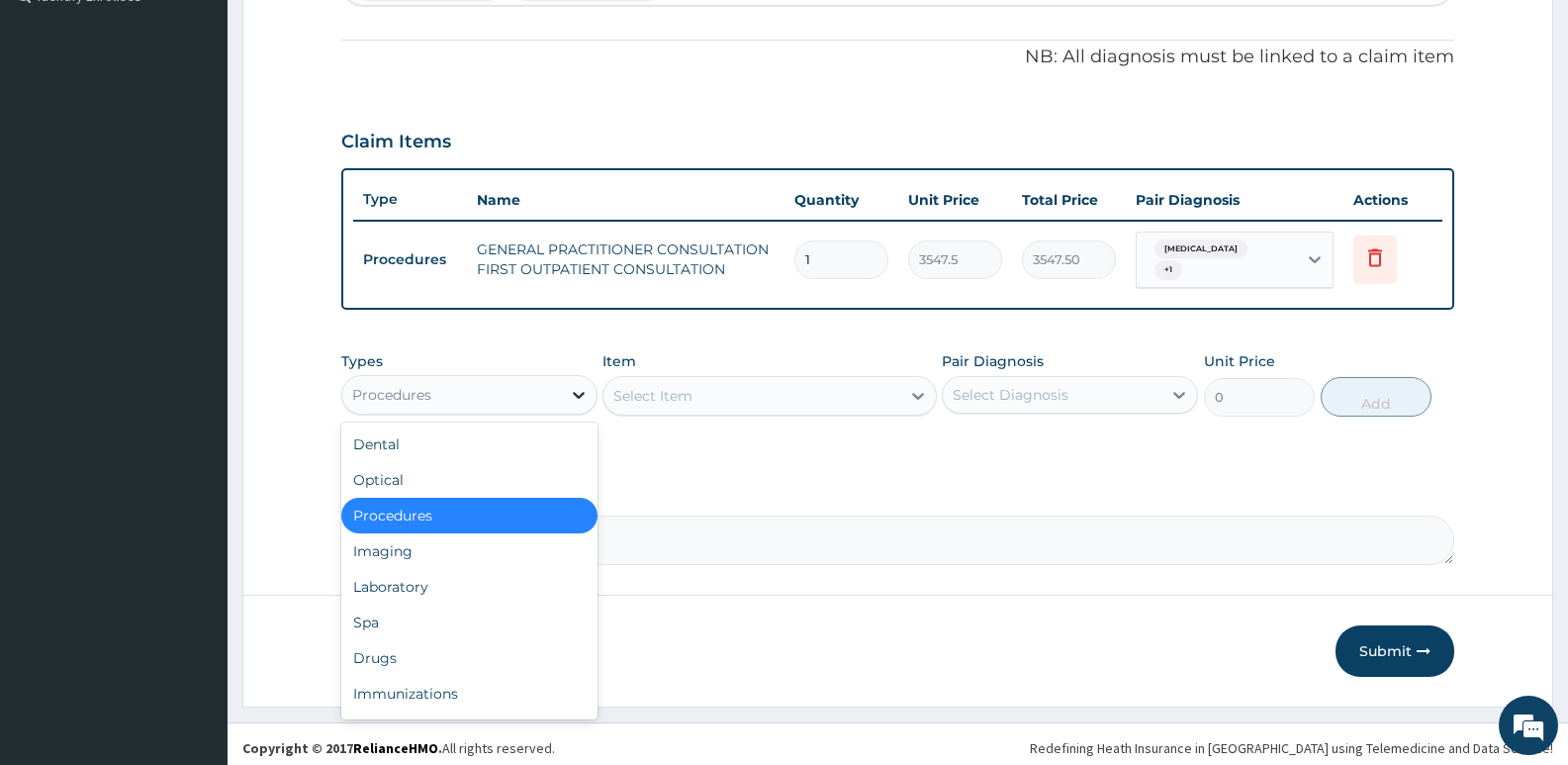
click at [577, 392] on icon at bounding box center [579, 395] width 12 height 7
click at [391, 649] on div "Drugs" at bounding box center [470, 659] width 256 height 36
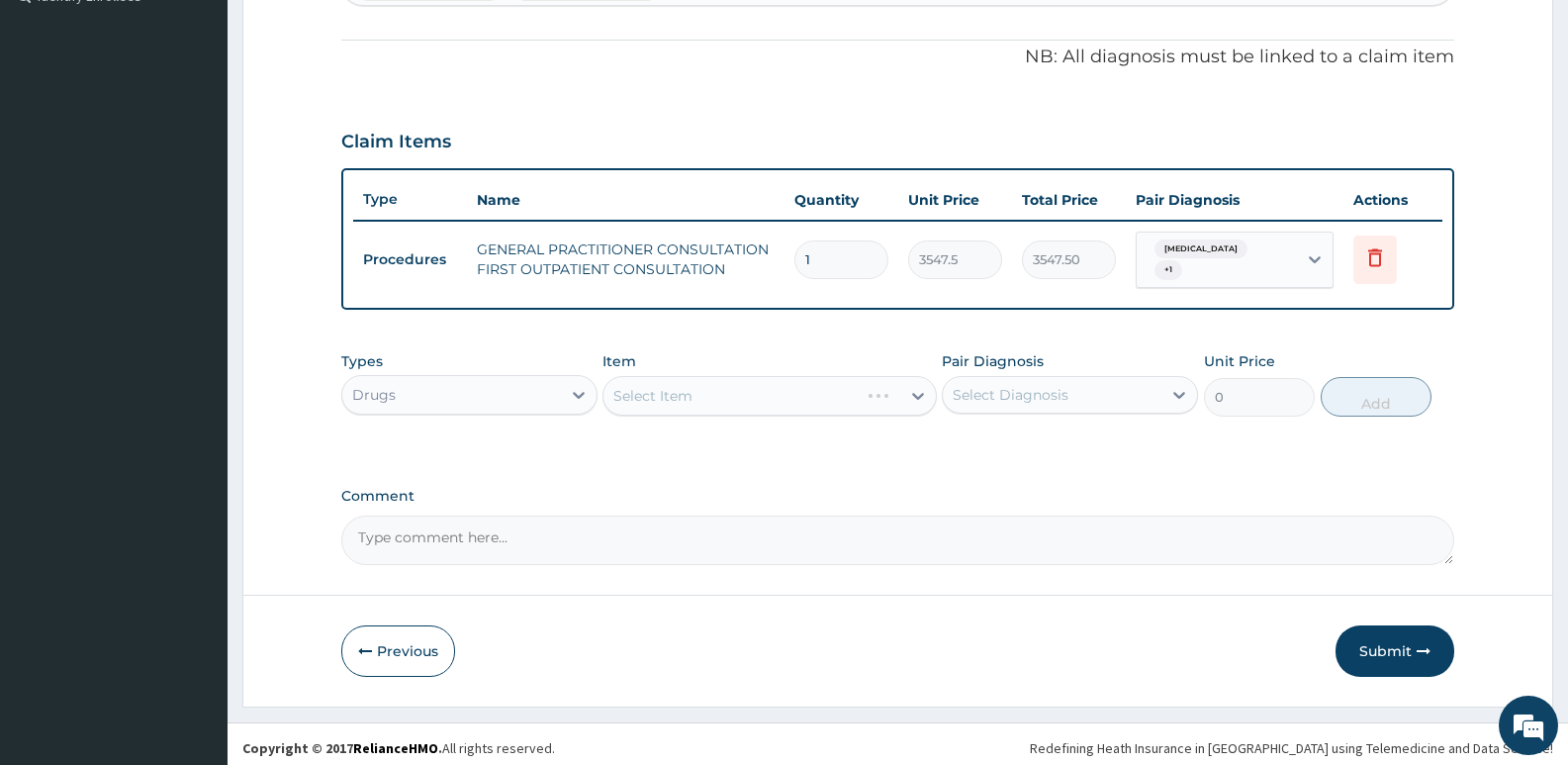
click at [667, 389] on div "Select Item" at bounding box center [770, 396] width 334 height 40
click at [918, 391] on div "Select Item" at bounding box center [770, 396] width 334 height 40
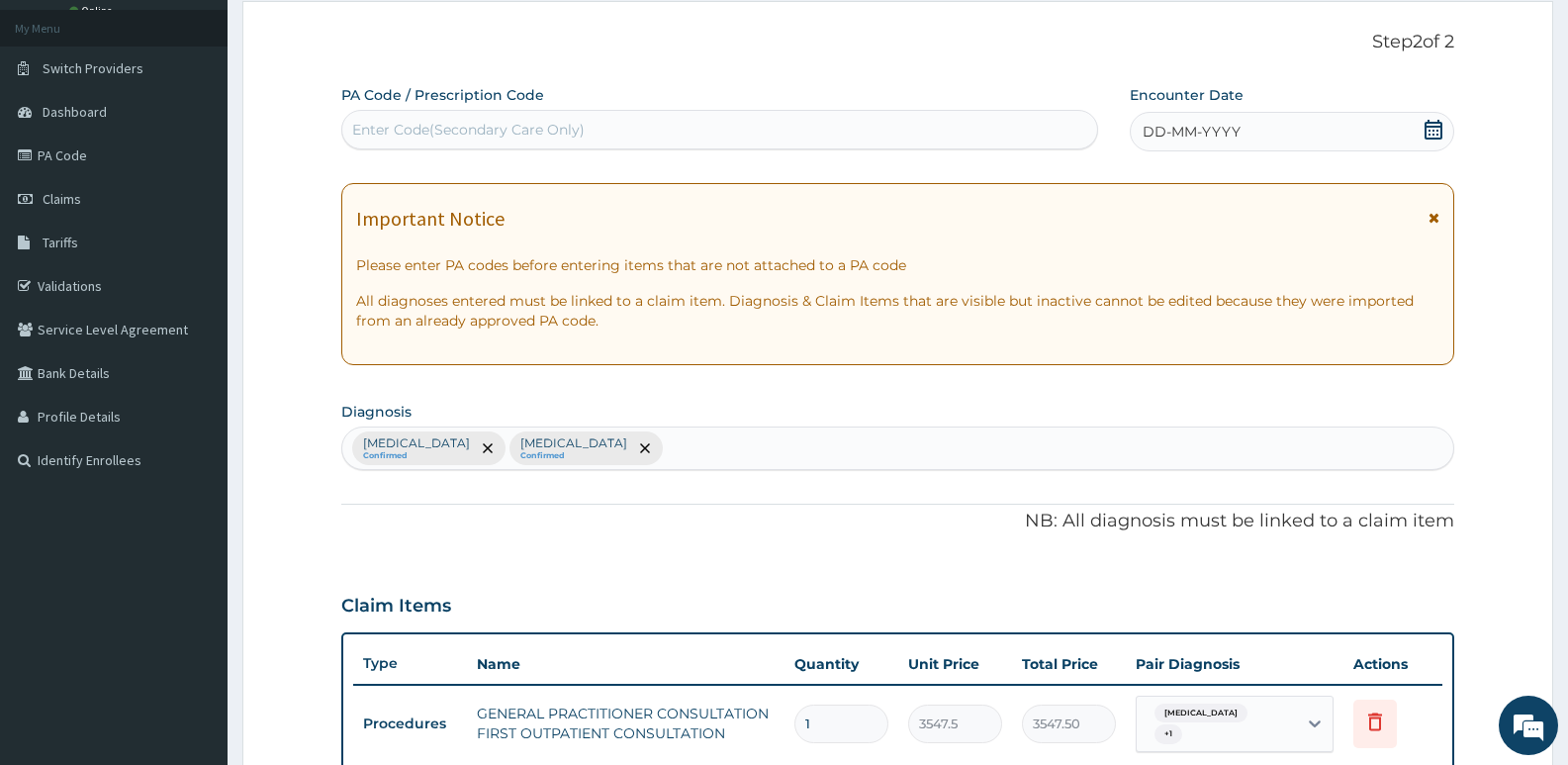
scroll to position [74, 0]
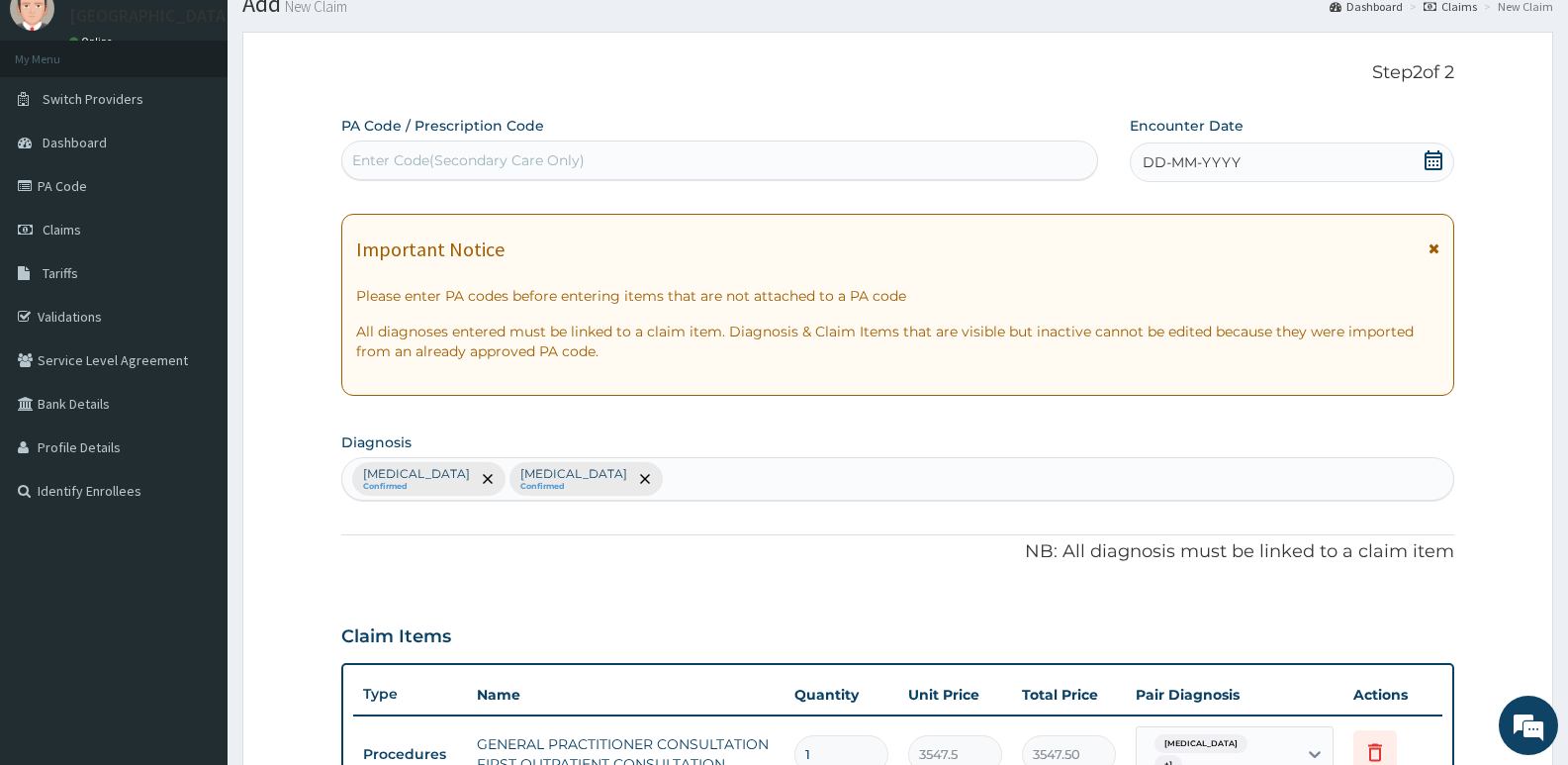
click at [589, 481] on div "[MEDICAL_DATA] Confirmed [MEDICAL_DATA] Confirmed" at bounding box center [898, 479] width 1111 height 42
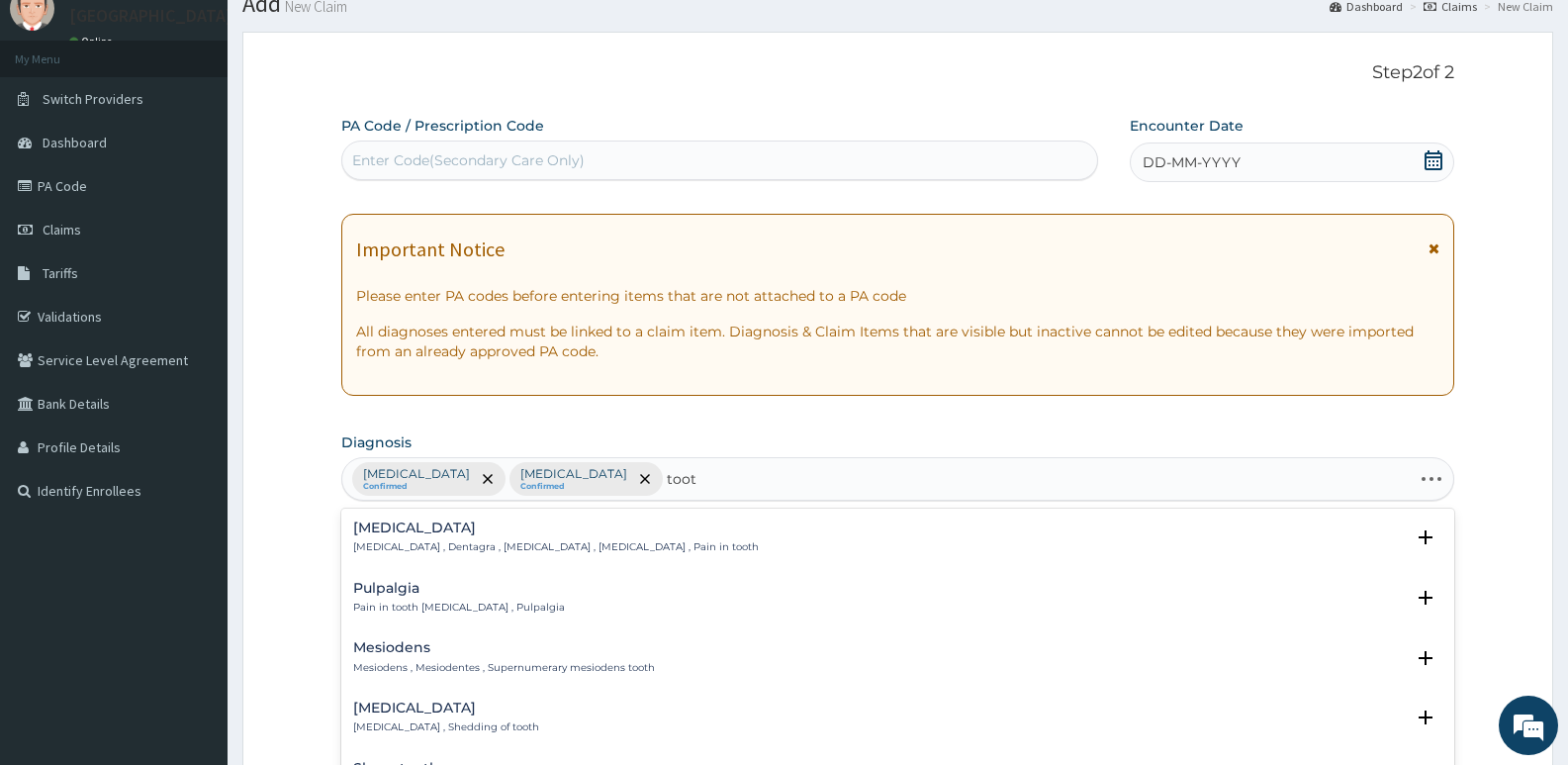
type input "too"
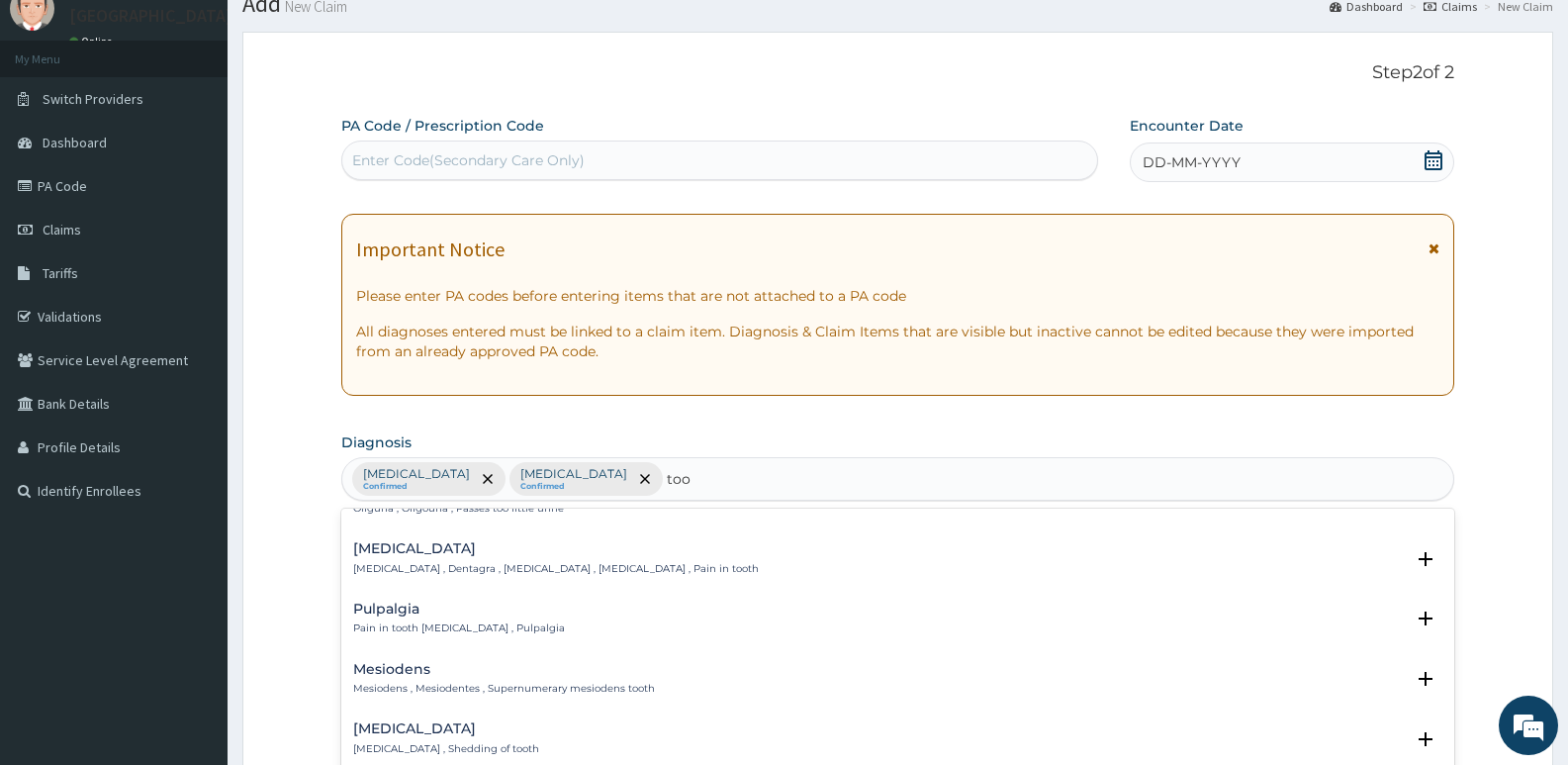
click at [433, 569] on p "[MEDICAL_DATA] , Dentagra , [MEDICAL_DATA] , [MEDICAL_DATA] , Pain in tooth" at bounding box center [556, 569] width 405 height 14
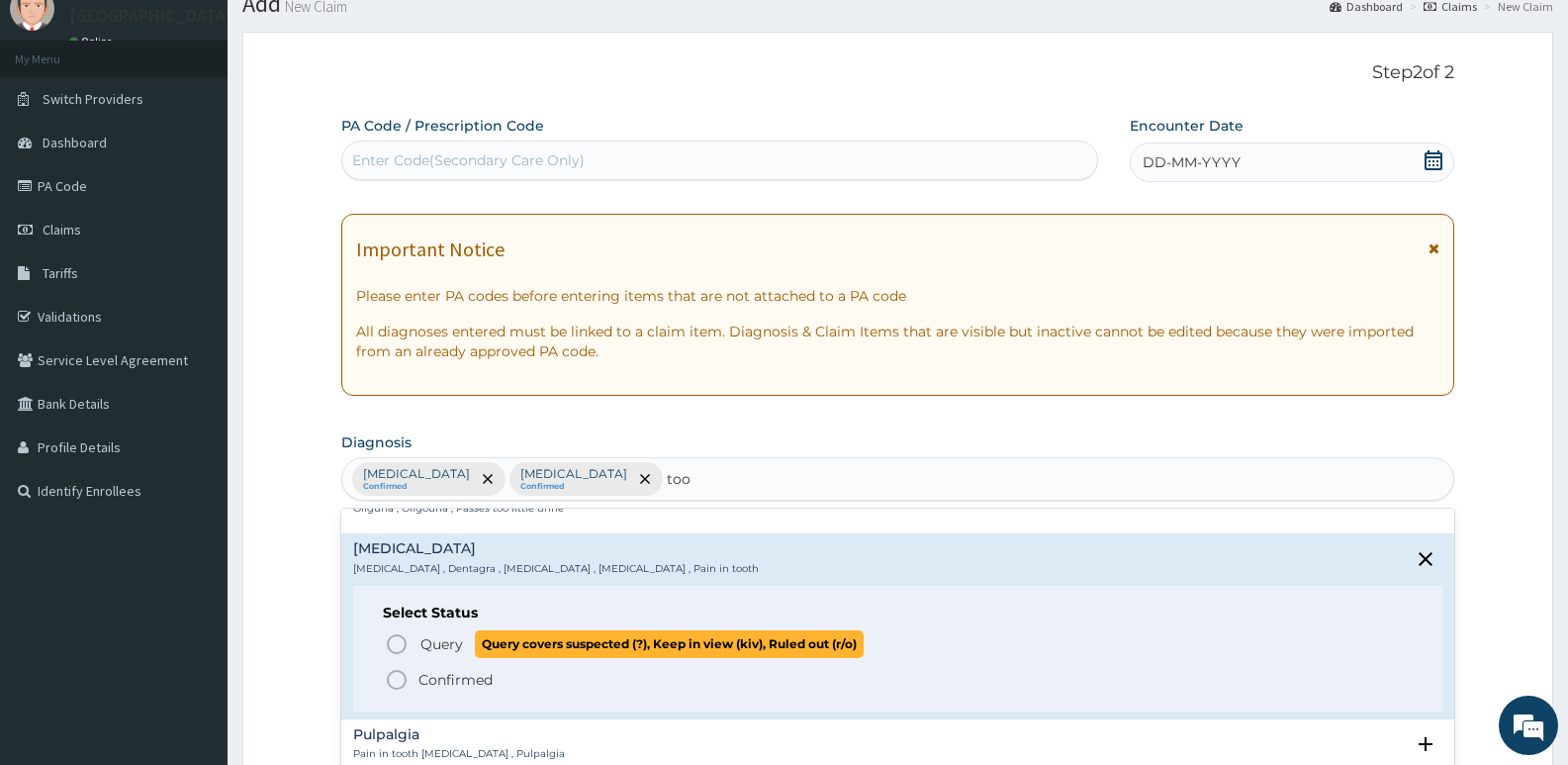
click at [400, 647] on icon "status option query" at bounding box center [397, 645] width 24 height 24
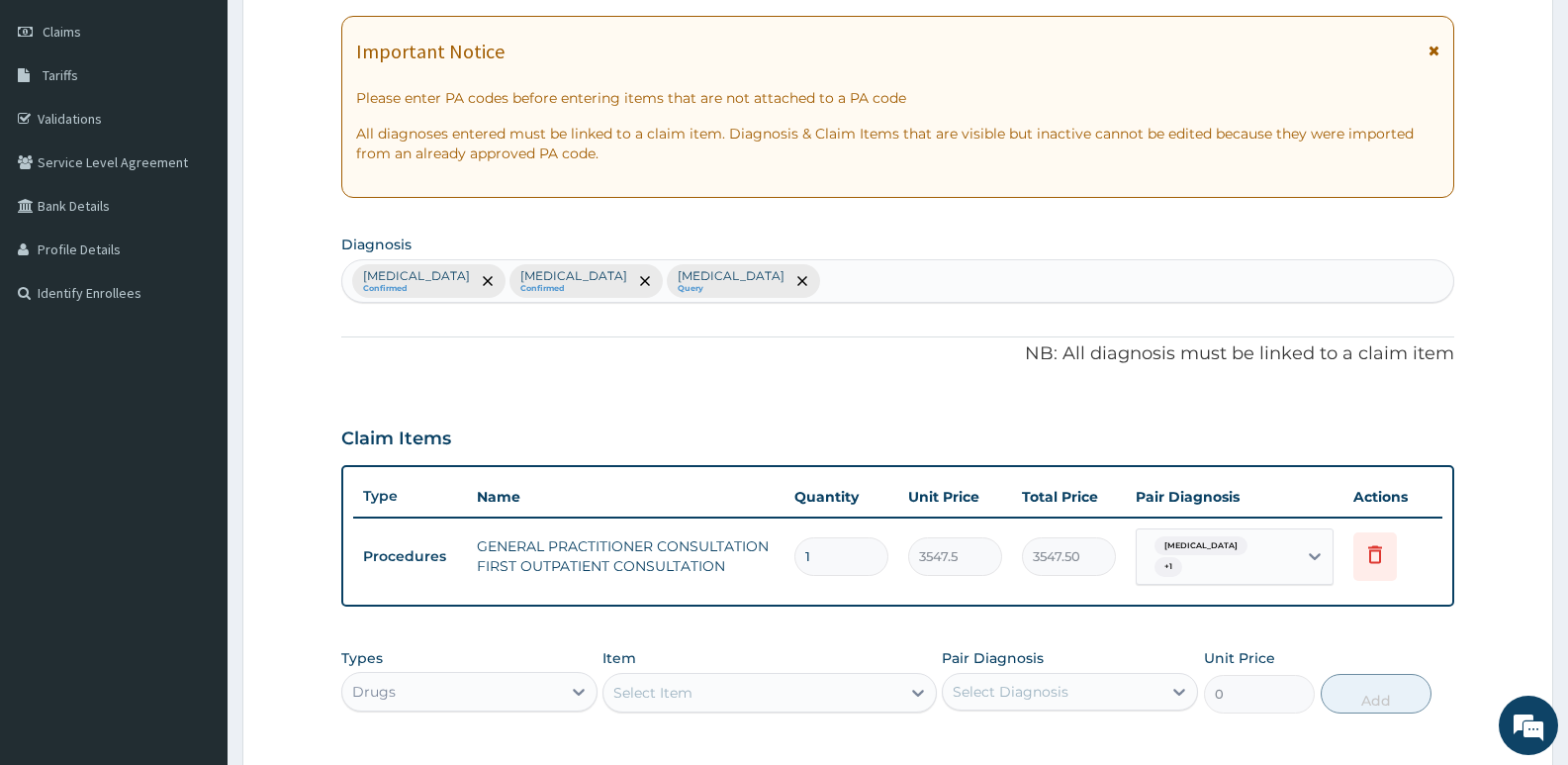
scroll to position [371, 0]
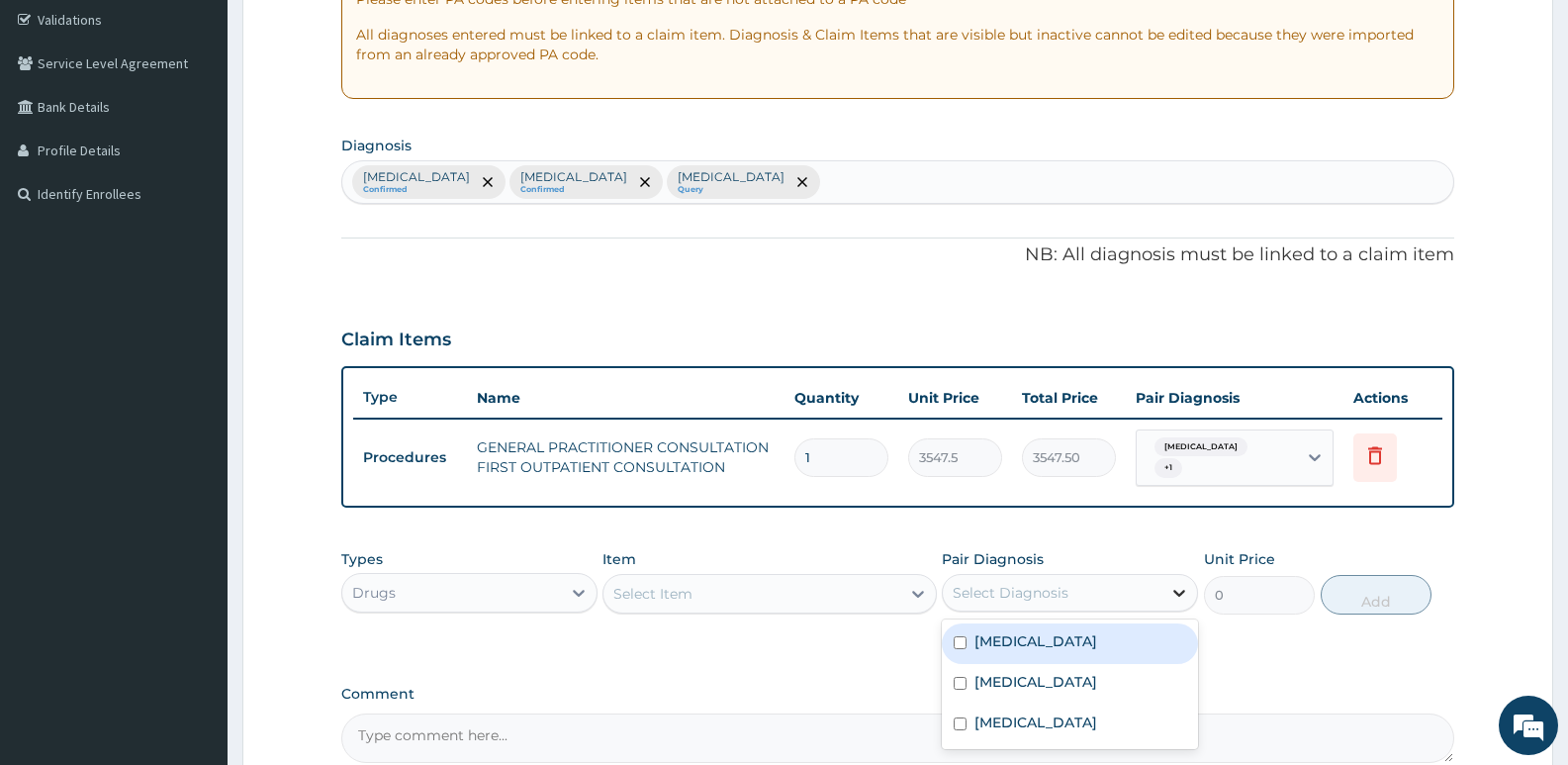
click at [1182, 590] on icon at bounding box center [1180, 593] width 12 height 7
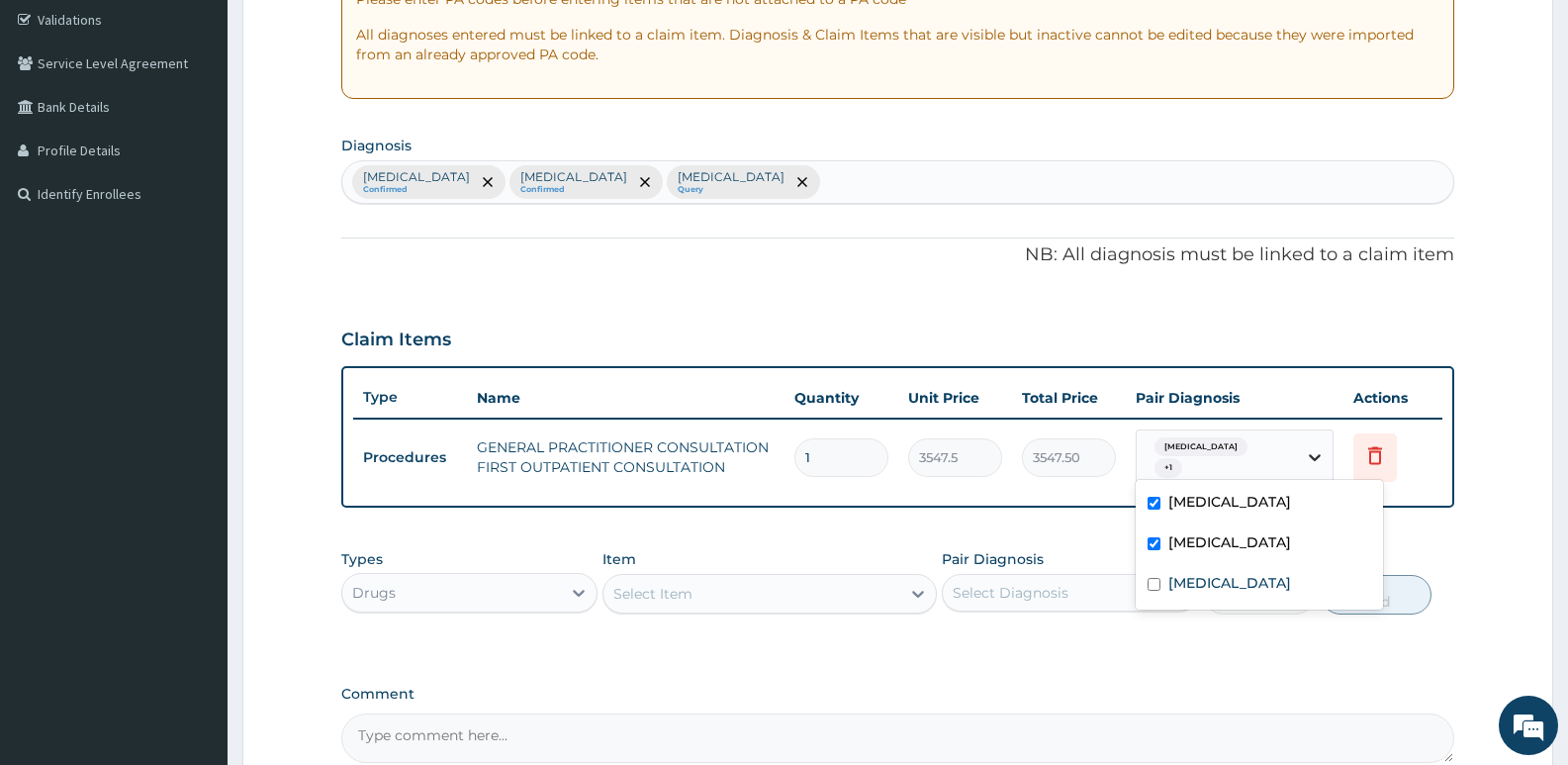
click at [1313, 458] on icon at bounding box center [1315, 457] width 20 height 20
click at [1156, 586] on input "checkbox" at bounding box center [1154, 584] width 13 height 13
checkbox input "true"
click at [1134, 644] on div "Types Drugs Item Select Item Pair Diagnosis Select Diagnosis Unit Price 0 Add" at bounding box center [898, 597] width 1113 height 115
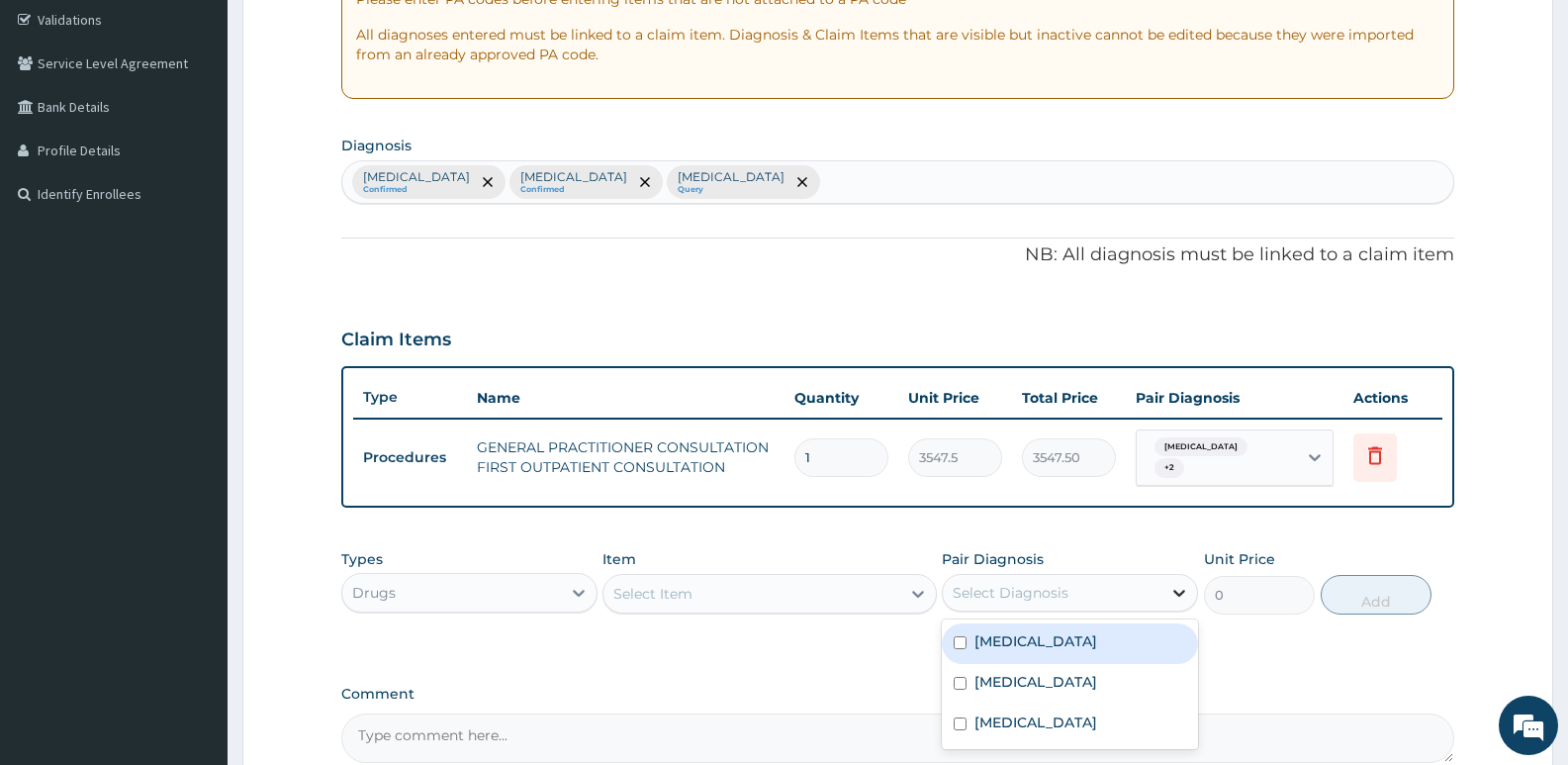
click at [1177, 587] on icon at bounding box center [1180, 593] width 20 height 20
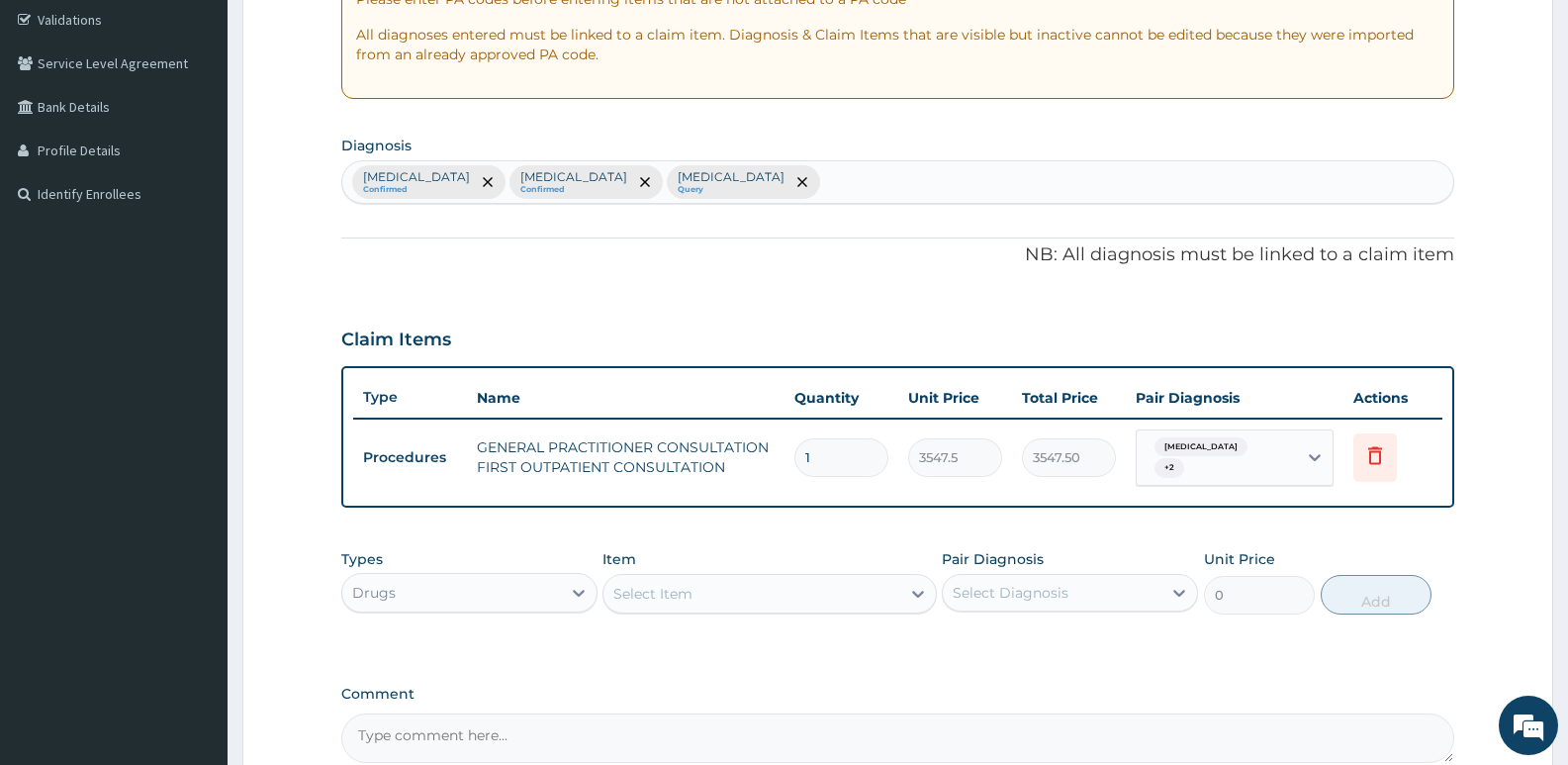
click at [881, 638] on div "Types Drugs Item Select Item Pair Diagnosis Select Diagnosis Unit Price 0 Add" at bounding box center [898, 597] width 1113 height 115
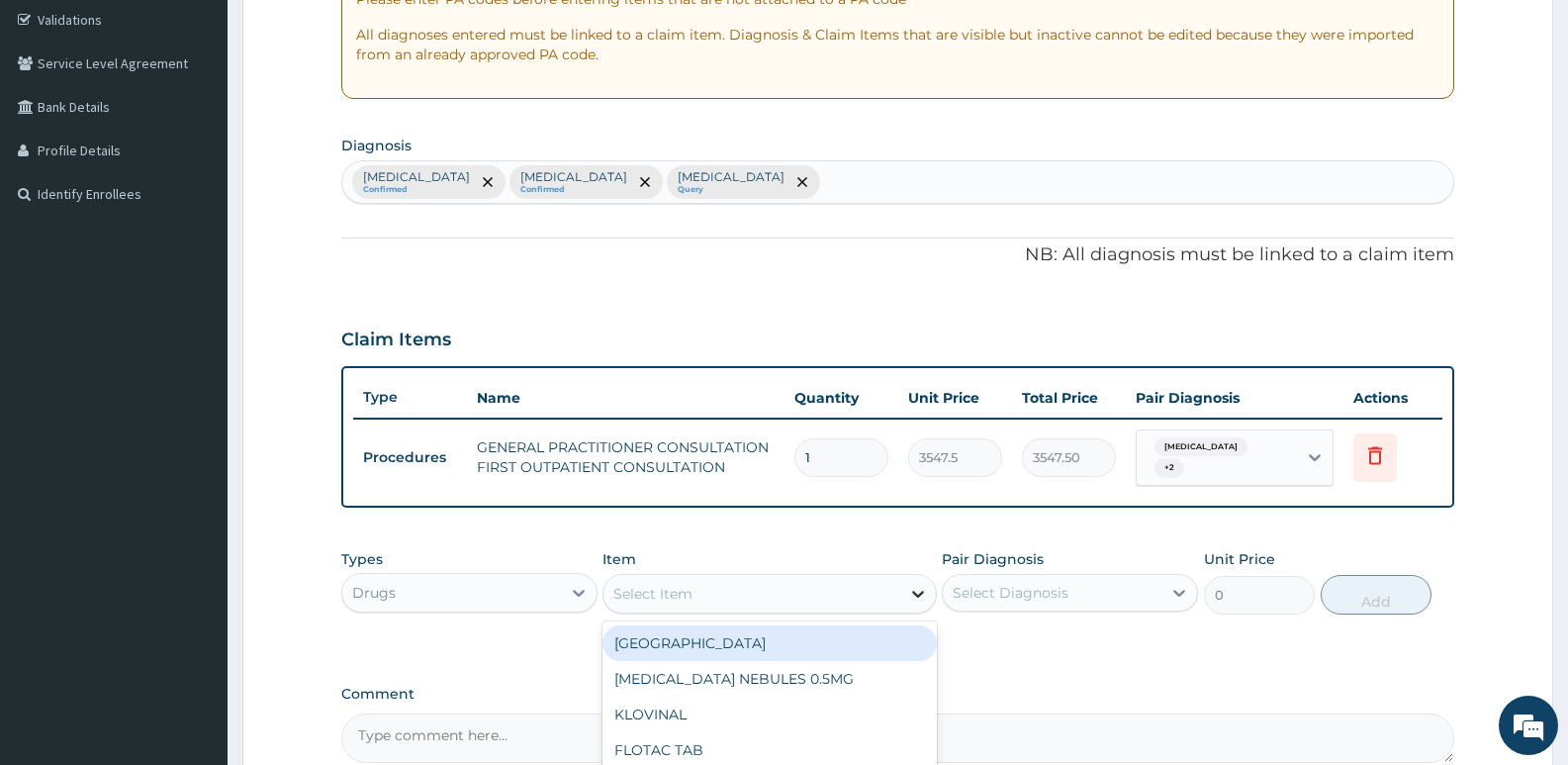
click at [921, 591] on icon at bounding box center [919, 594] width 12 height 7
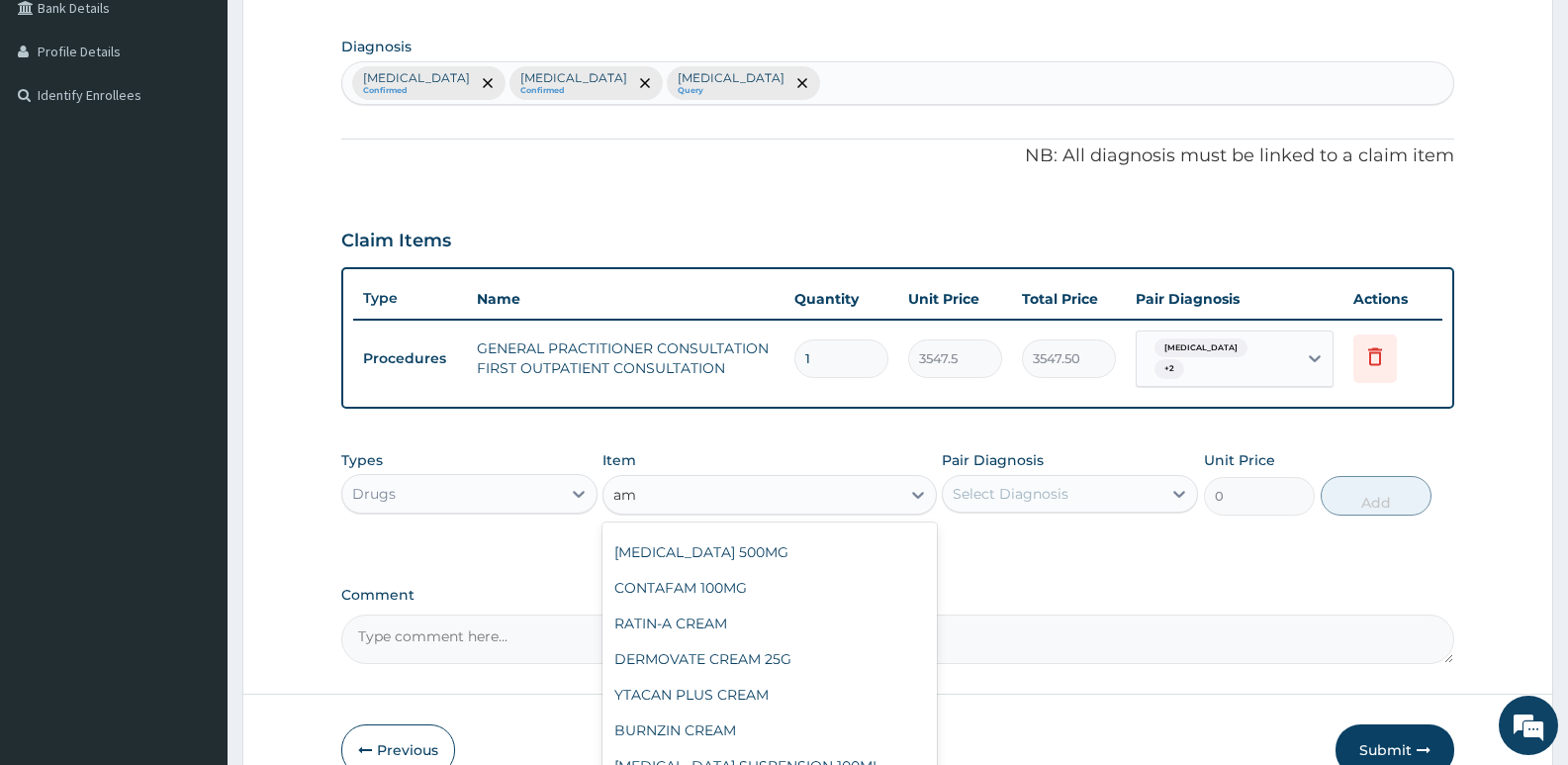
scroll to position [0, 0]
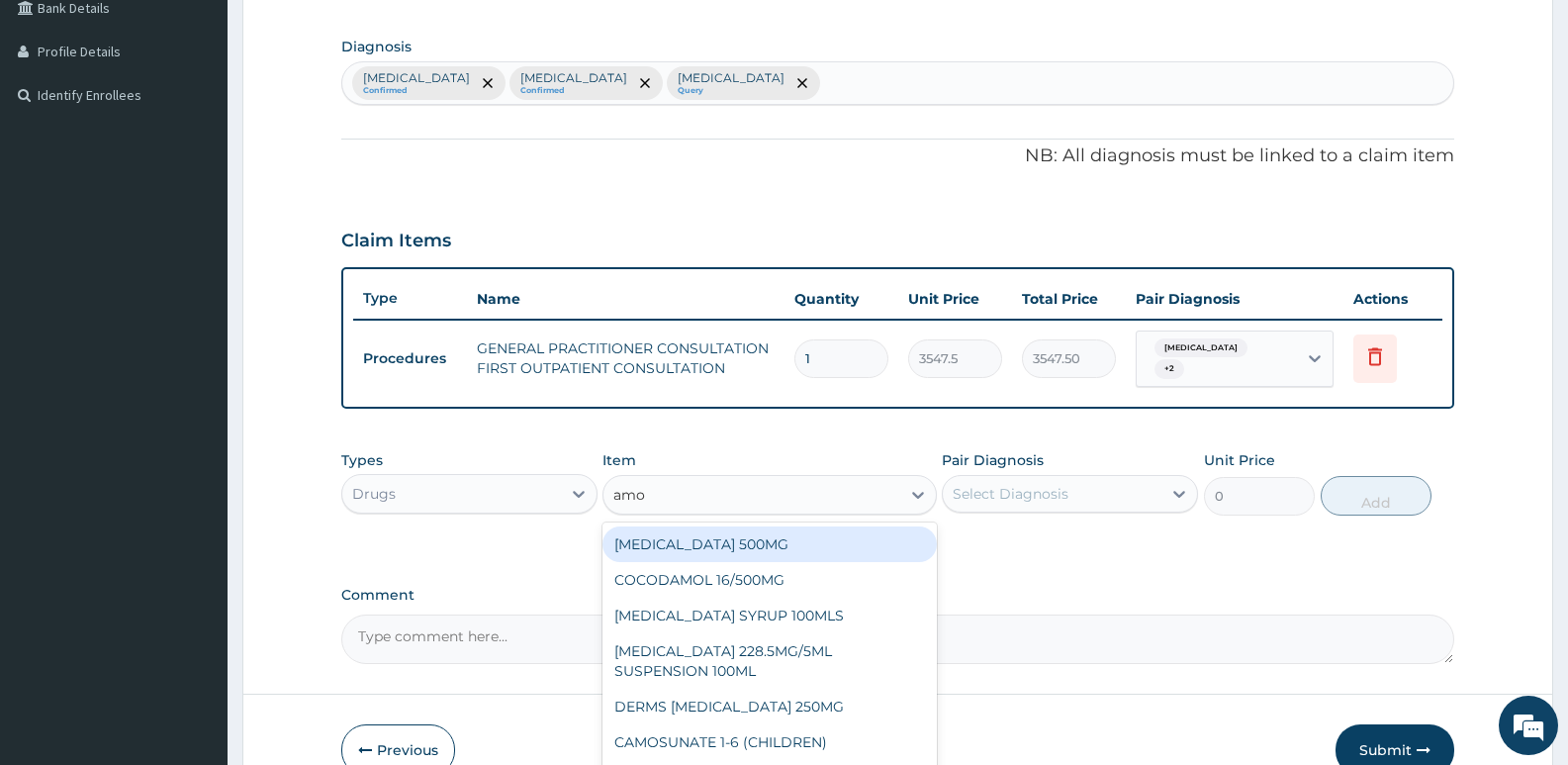
type input "amox"
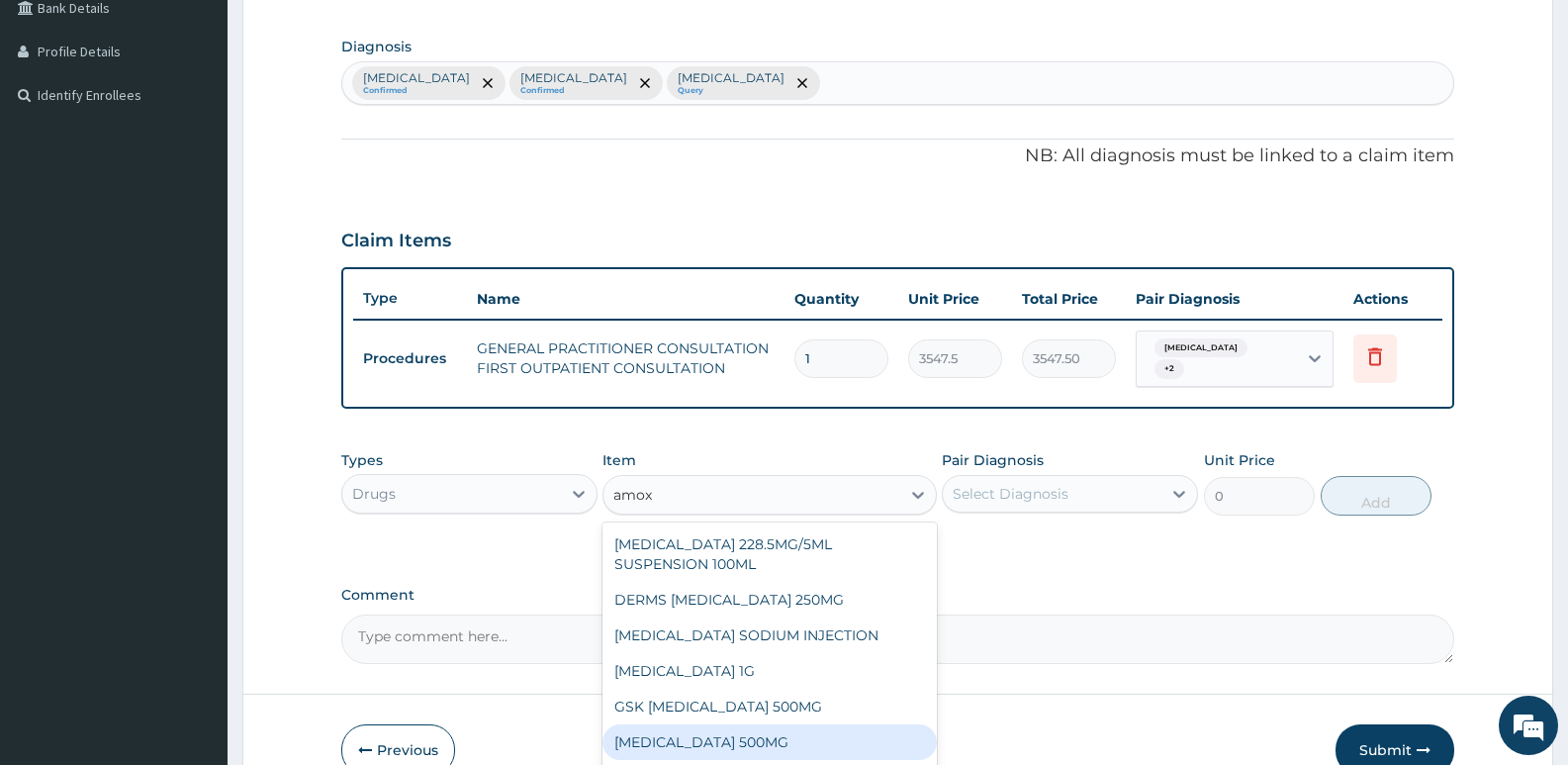
click at [740, 735] on div "[MEDICAL_DATA] 500MG" at bounding box center [770, 742] width 334 height 36
type input "70.94999694824219"
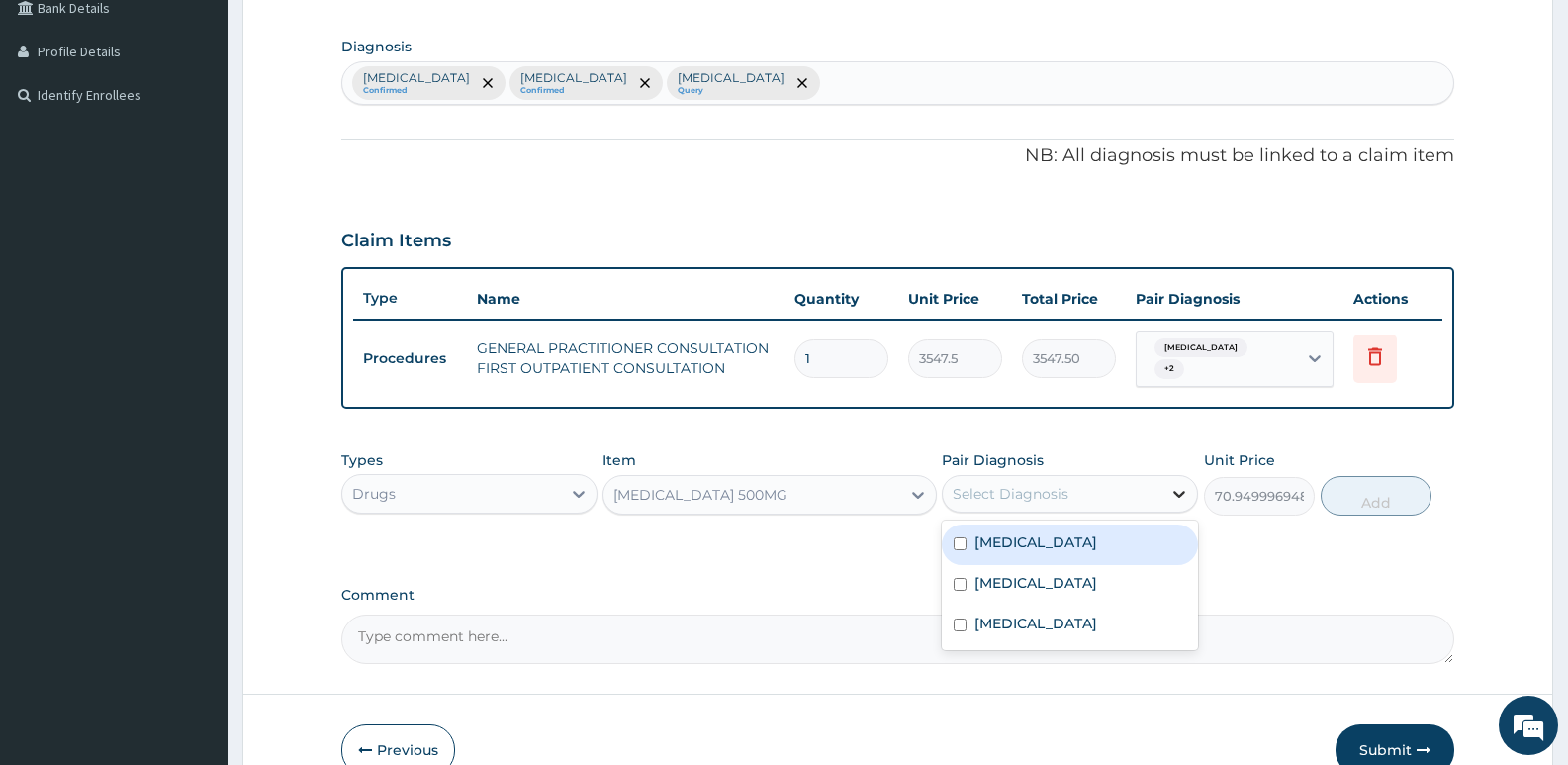
click at [1180, 491] on icon at bounding box center [1180, 494] width 12 height 7
click at [961, 537] on input "checkbox" at bounding box center [959, 543] width 13 height 13
checkbox input "true"
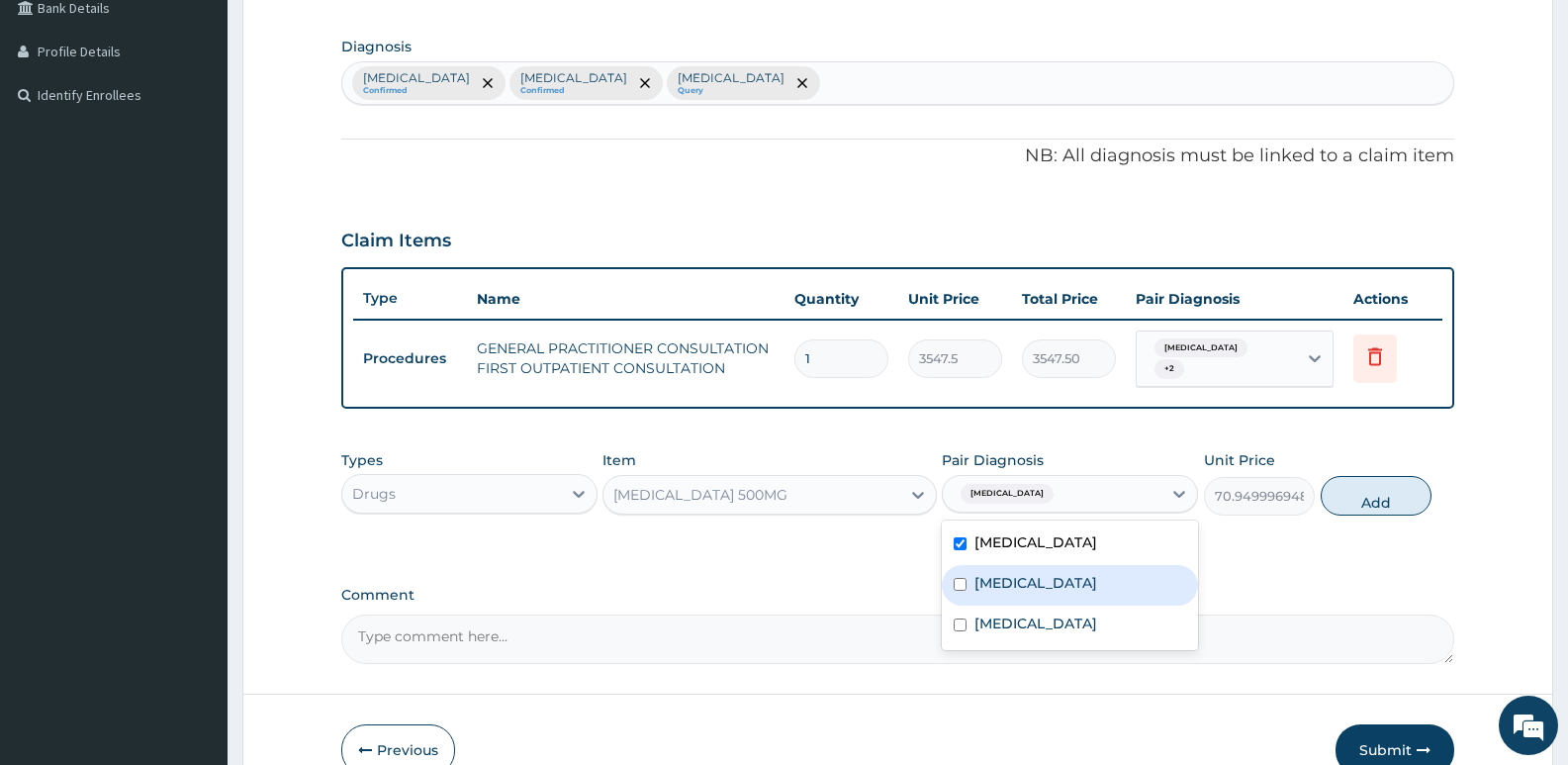
click at [961, 578] on input "checkbox" at bounding box center [959, 584] width 13 height 13
checkbox input "true"
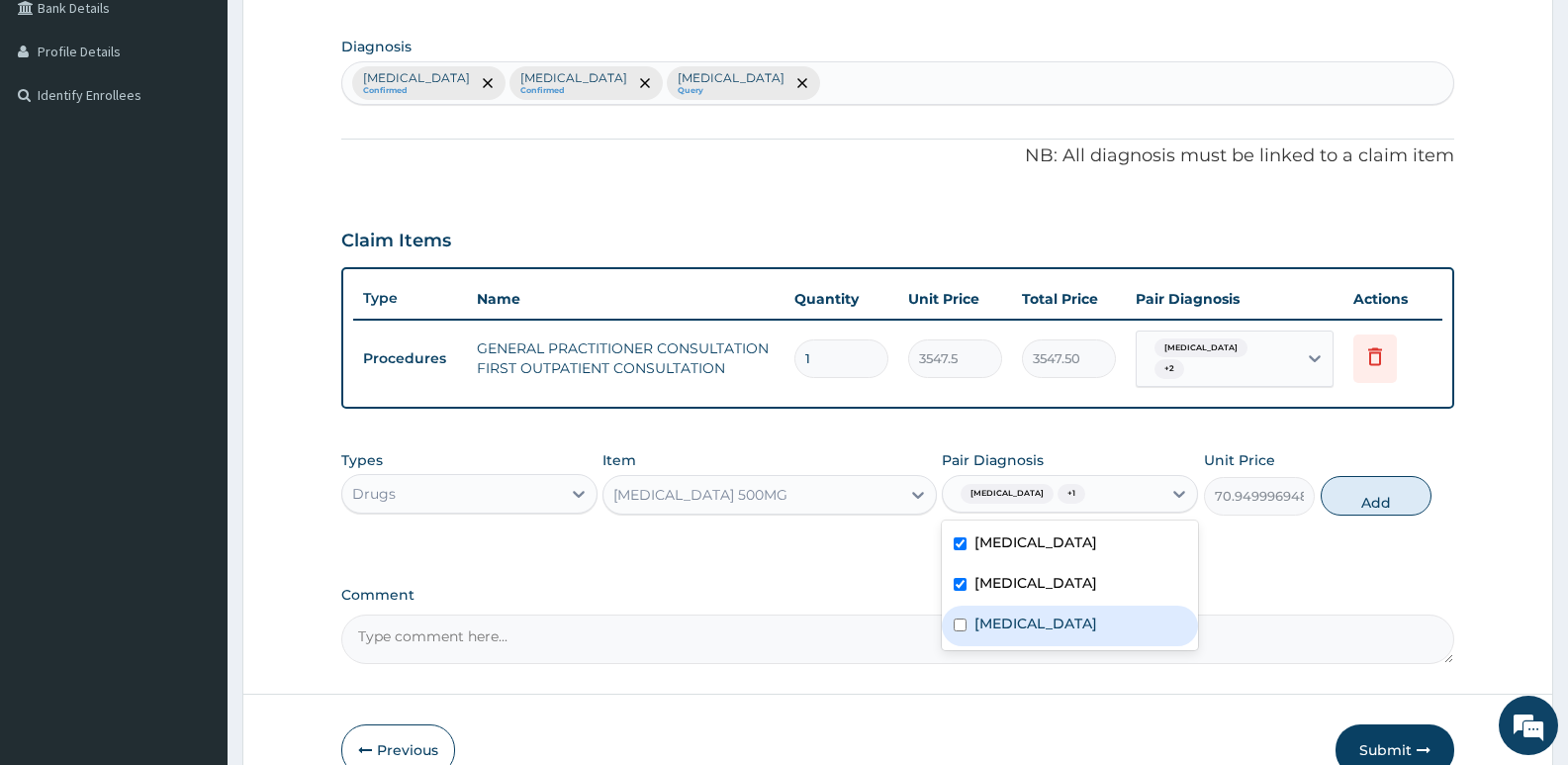
click at [958, 619] on input "checkbox" at bounding box center [959, 625] width 13 height 13
checkbox input "true"
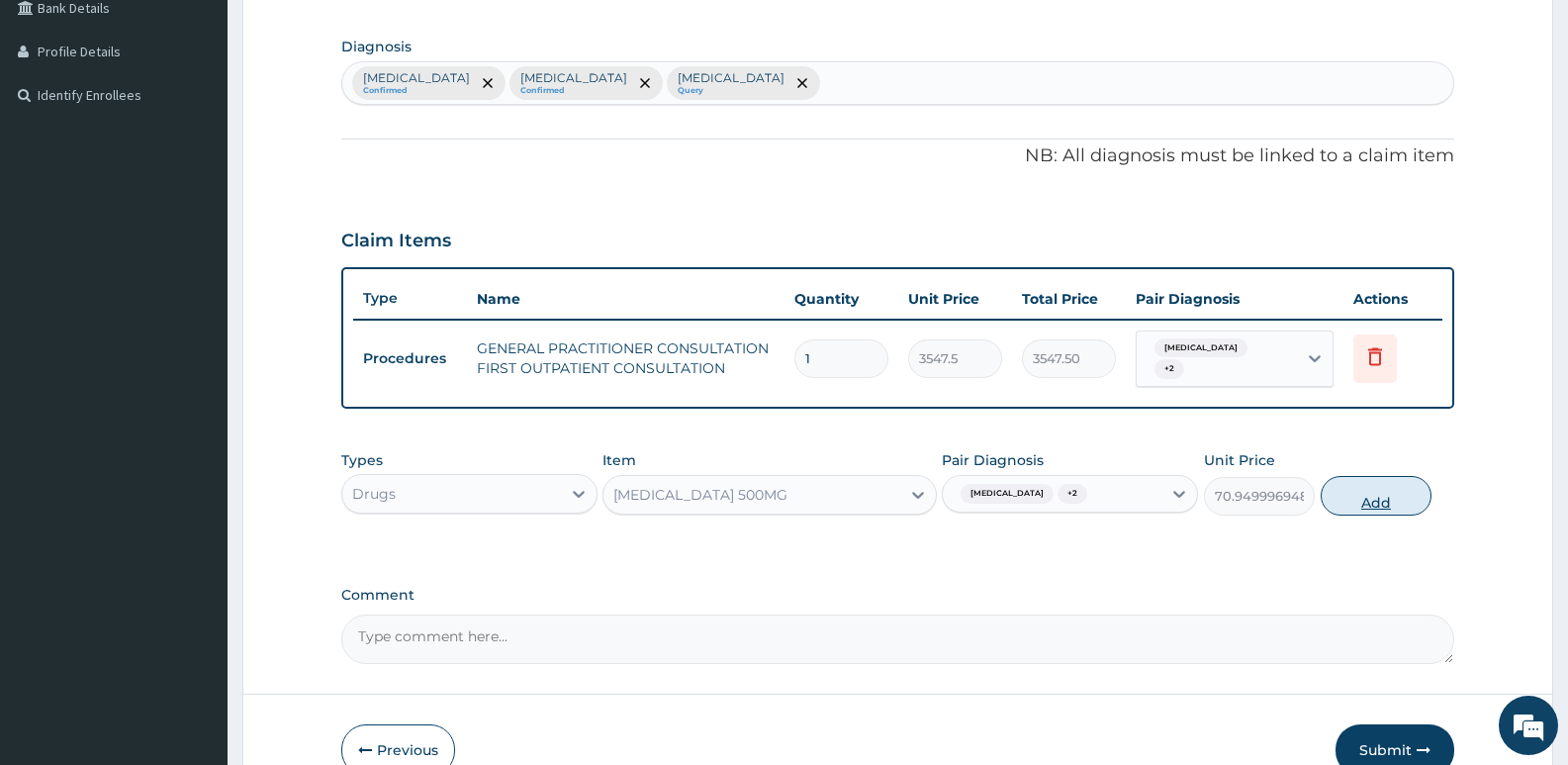
click at [1380, 501] on button "Add" at bounding box center [1376, 496] width 111 height 40
type input "0"
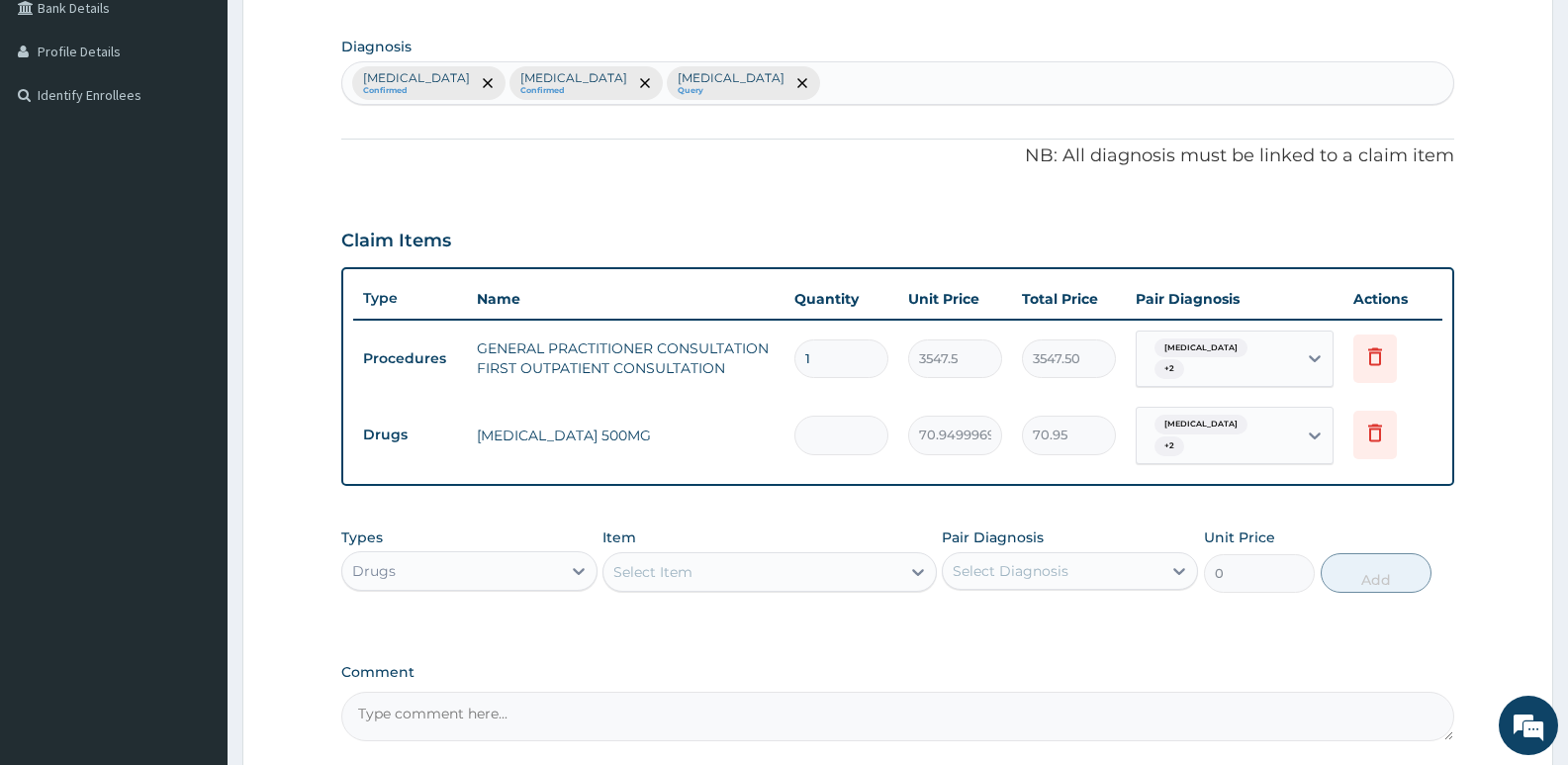
type input "0.00"
type input "2"
type input "141.90"
type input "20"
type input "1419.00"
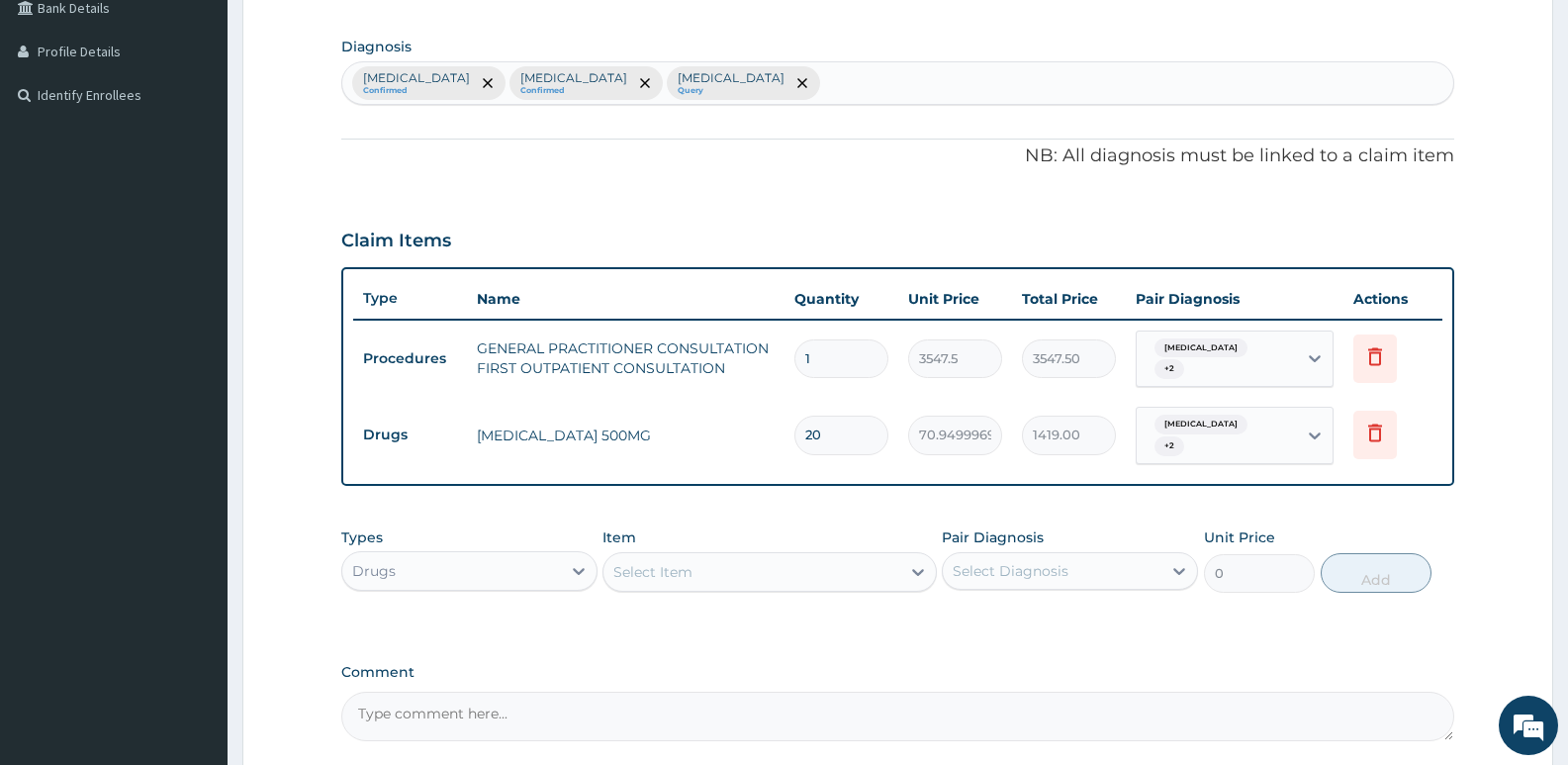
type input "20"
click at [843, 499] on div "PA Code / Prescription Code Enter Code(Secondary Care Only) Encounter Date DD-M…" at bounding box center [898, 230] width 1113 height 1021
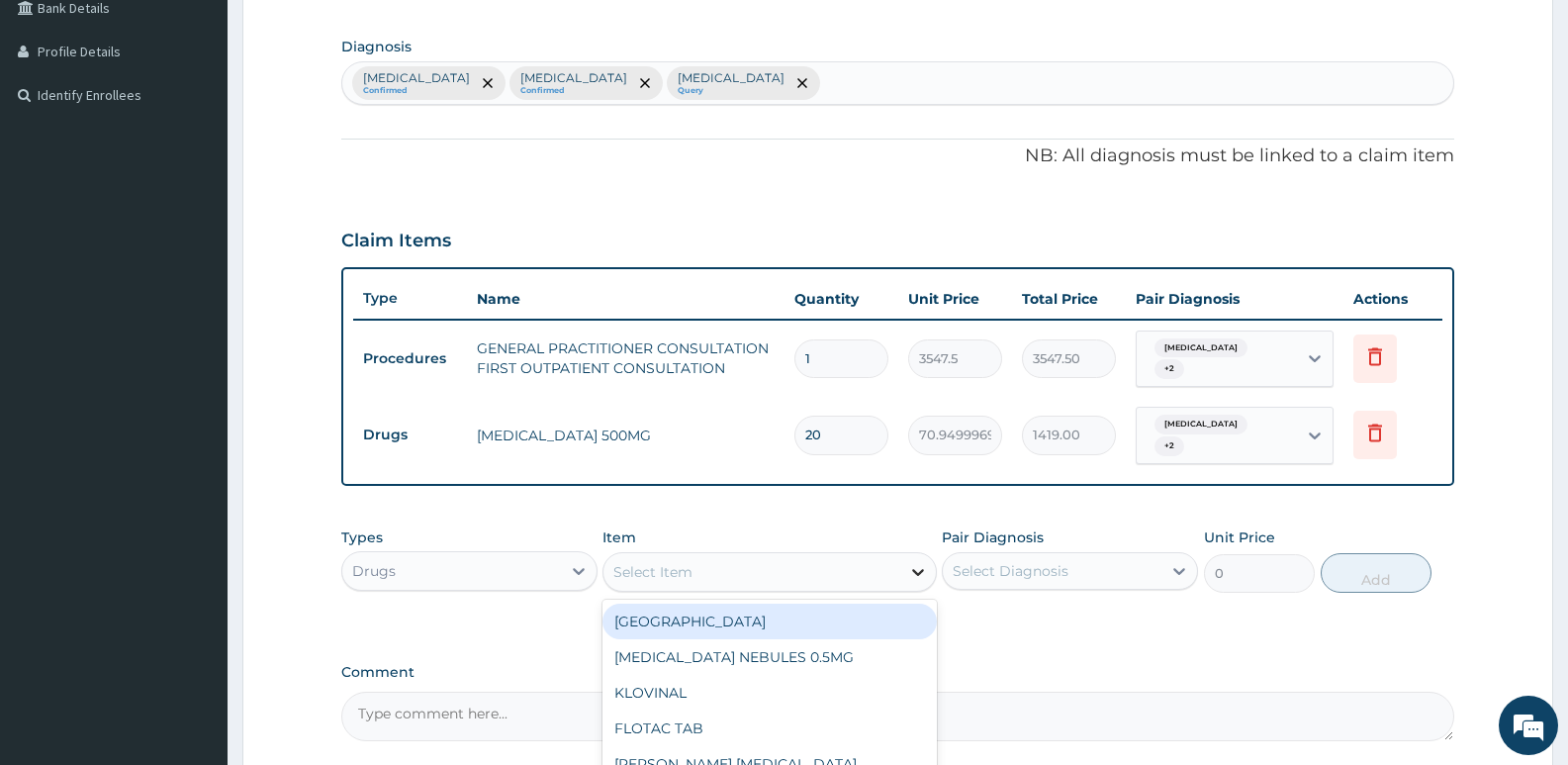
click at [920, 562] on icon at bounding box center [919, 572] width 20 height 20
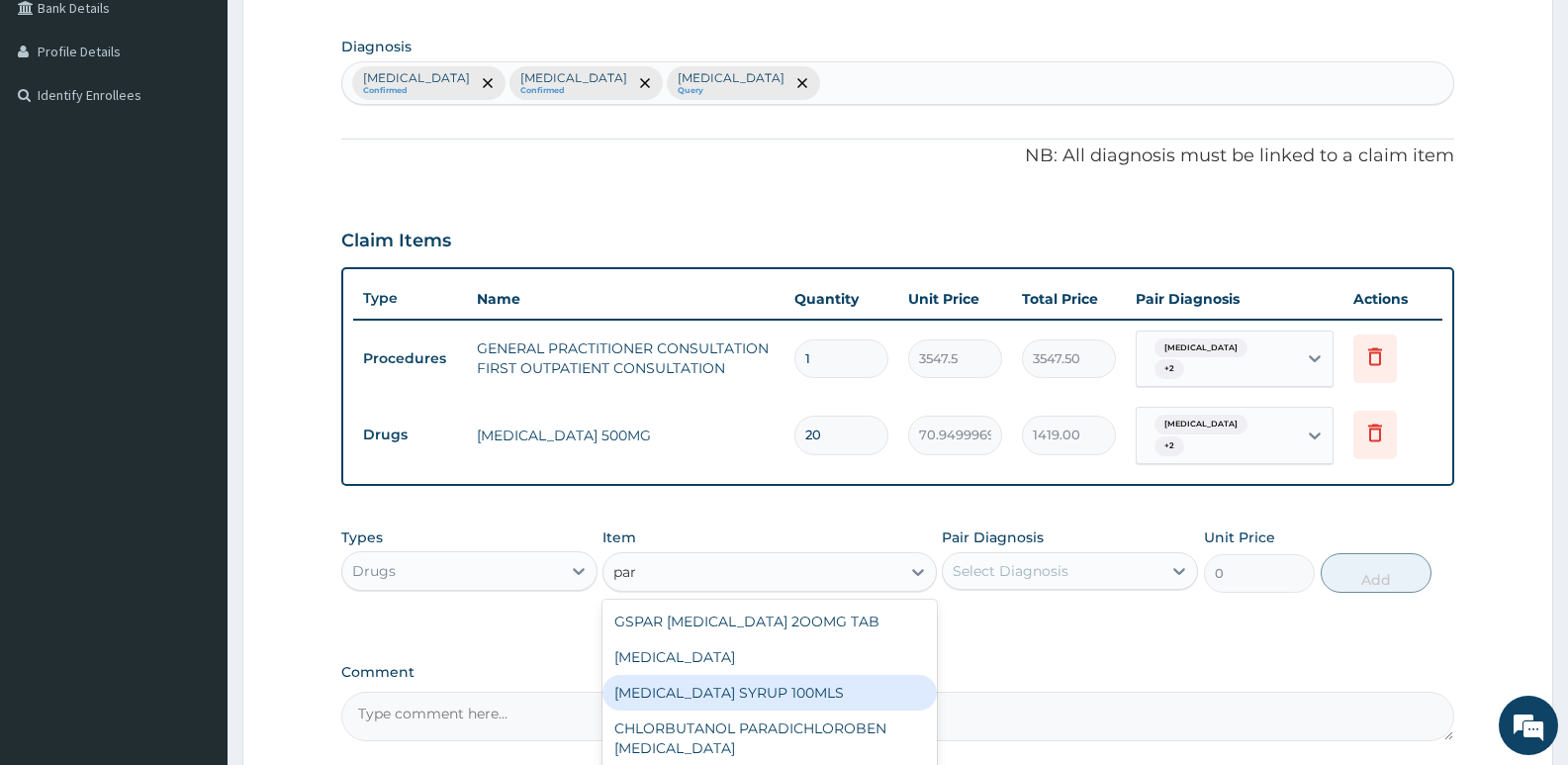
scroll to position [52, 0]
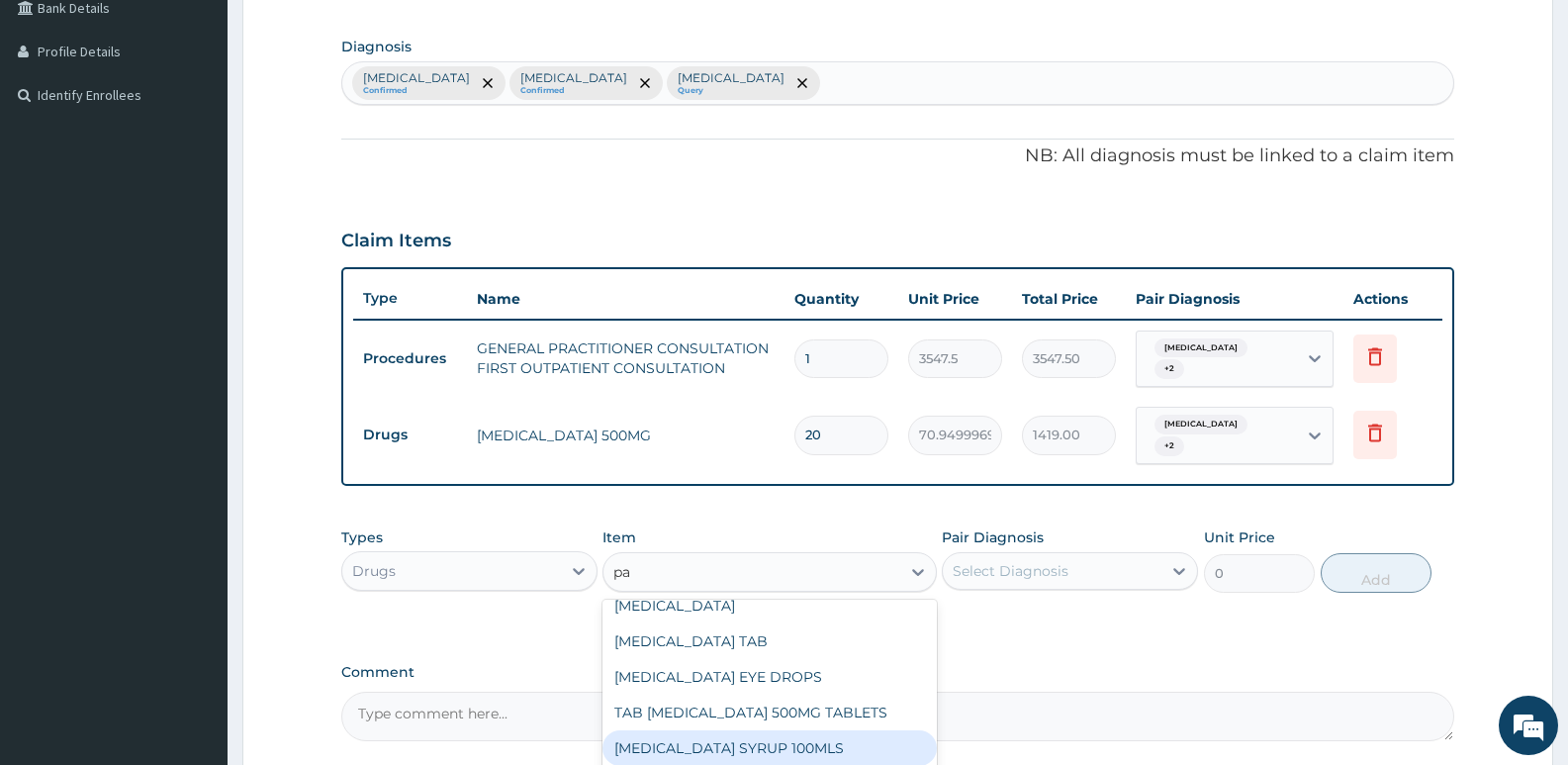
type input "p"
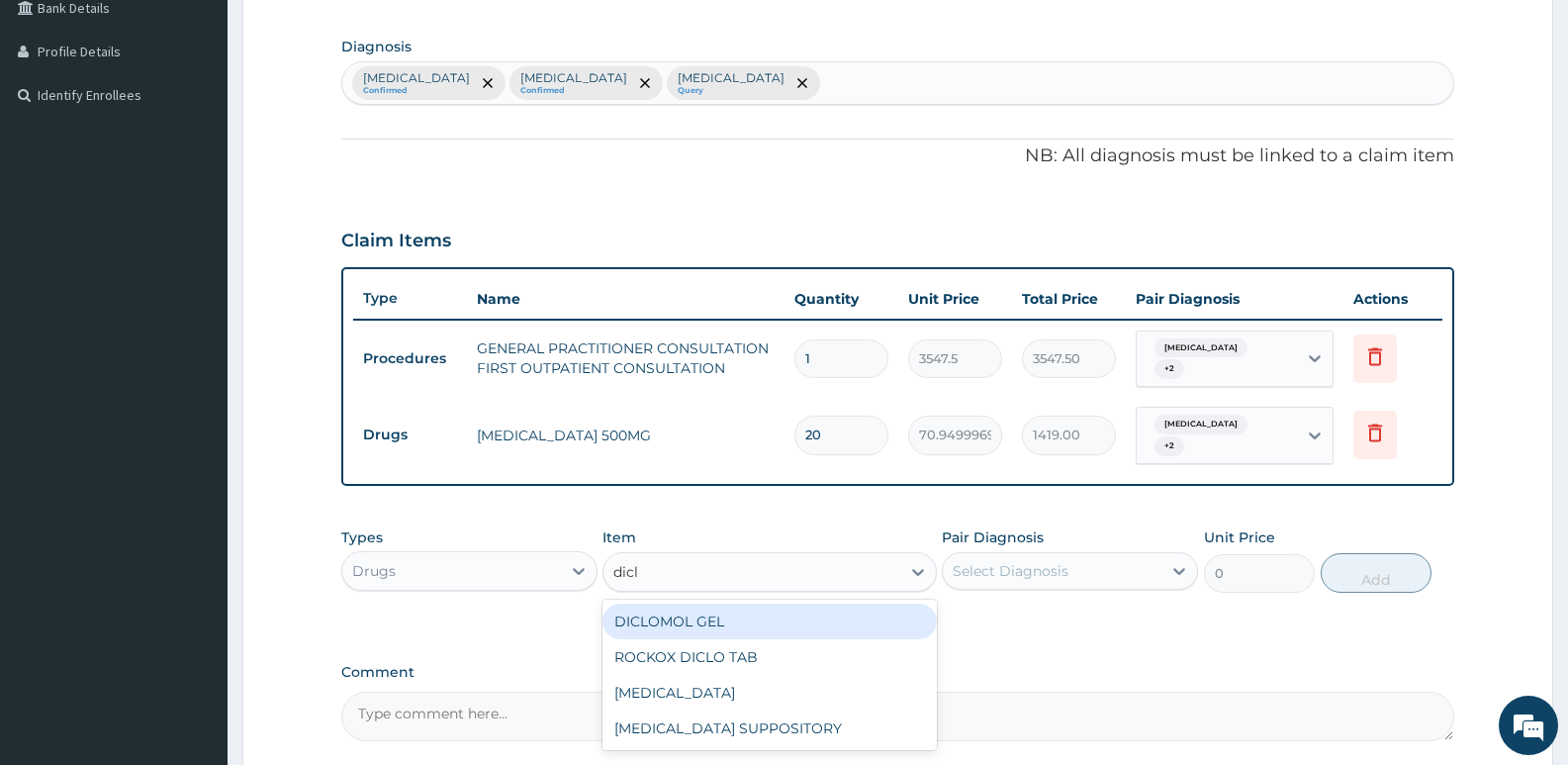
scroll to position [0, 0]
type input "diclo"
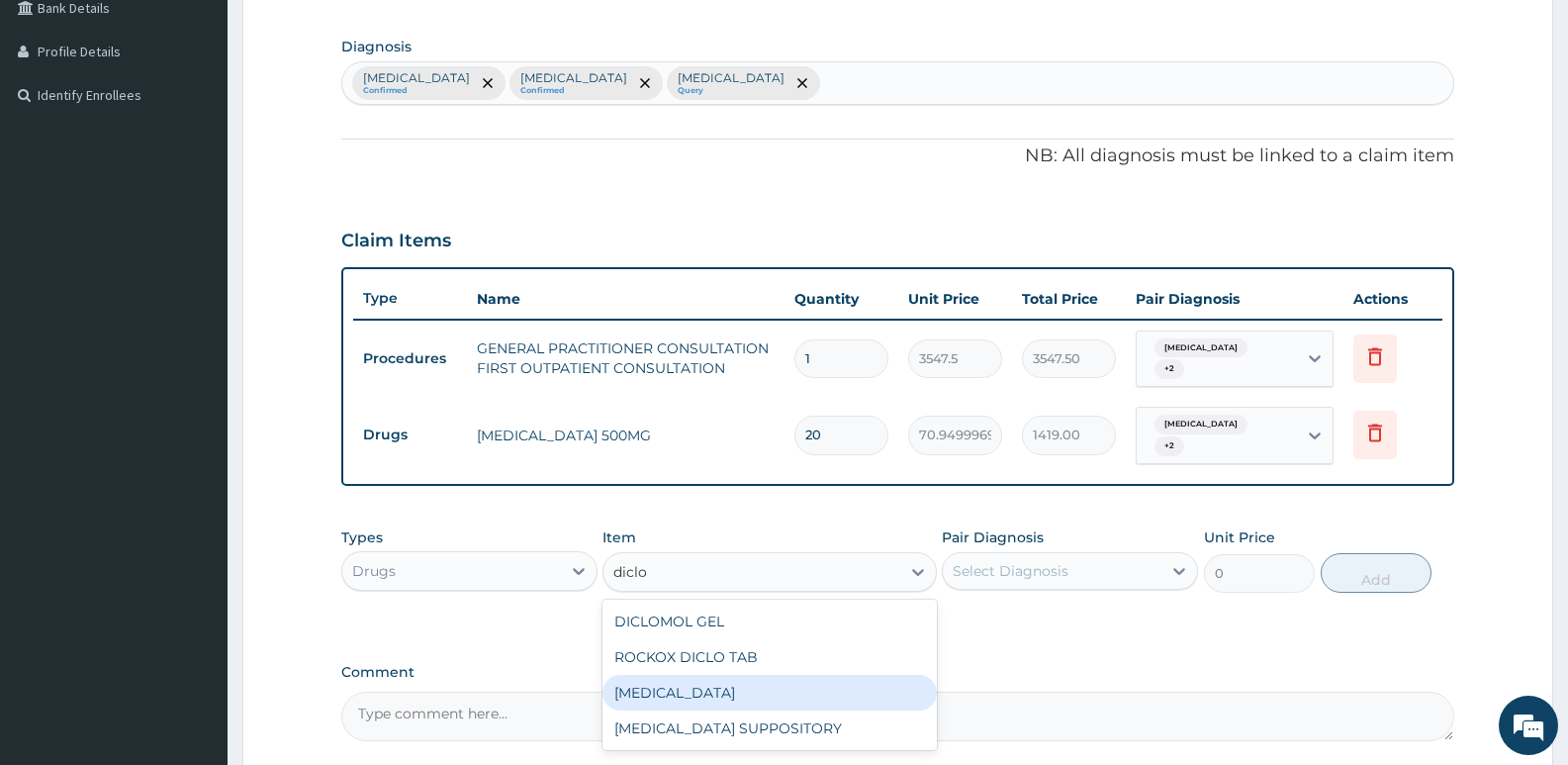
click at [711, 681] on div "[MEDICAL_DATA]" at bounding box center [770, 692] width 334 height 36
type input "591.25"
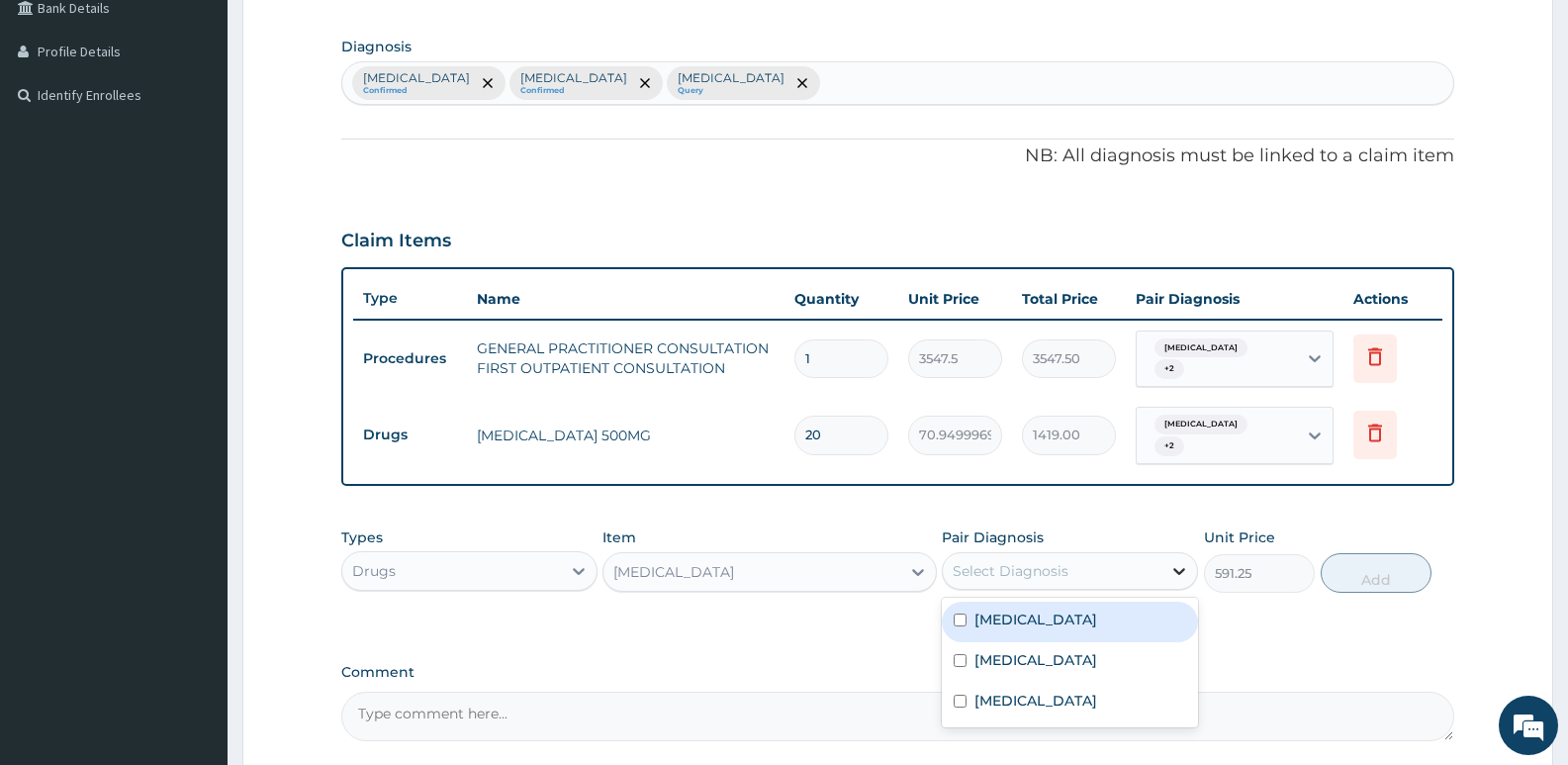
click at [1176, 561] on icon at bounding box center [1180, 571] width 20 height 20
click at [957, 614] on input "checkbox" at bounding box center [959, 620] width 13 height 13
checkbox input "true"
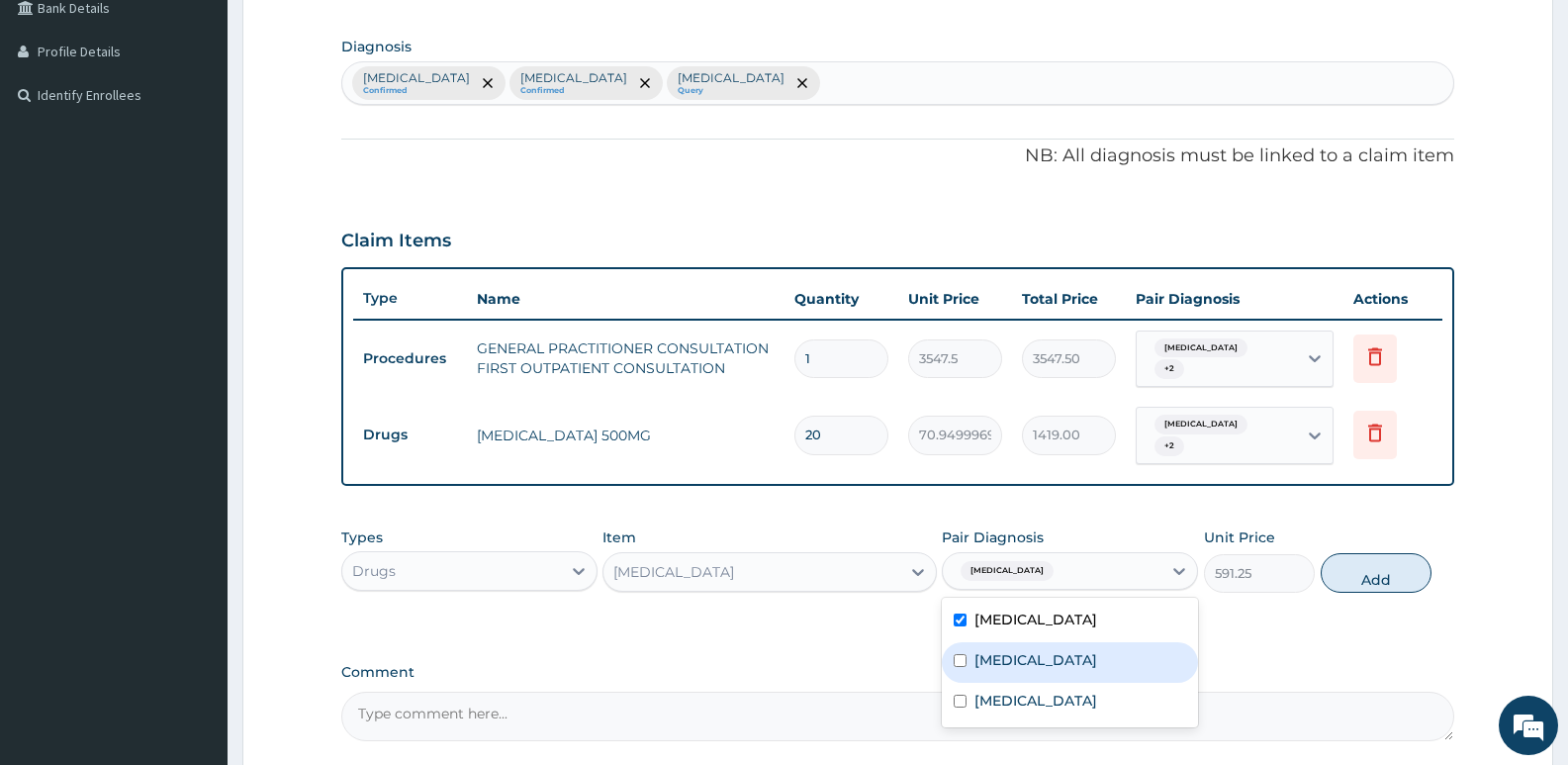
click at [961, 655] on input "checkbox" at bounding box center [959, 661] width 13 height 13
checkbox input "true"
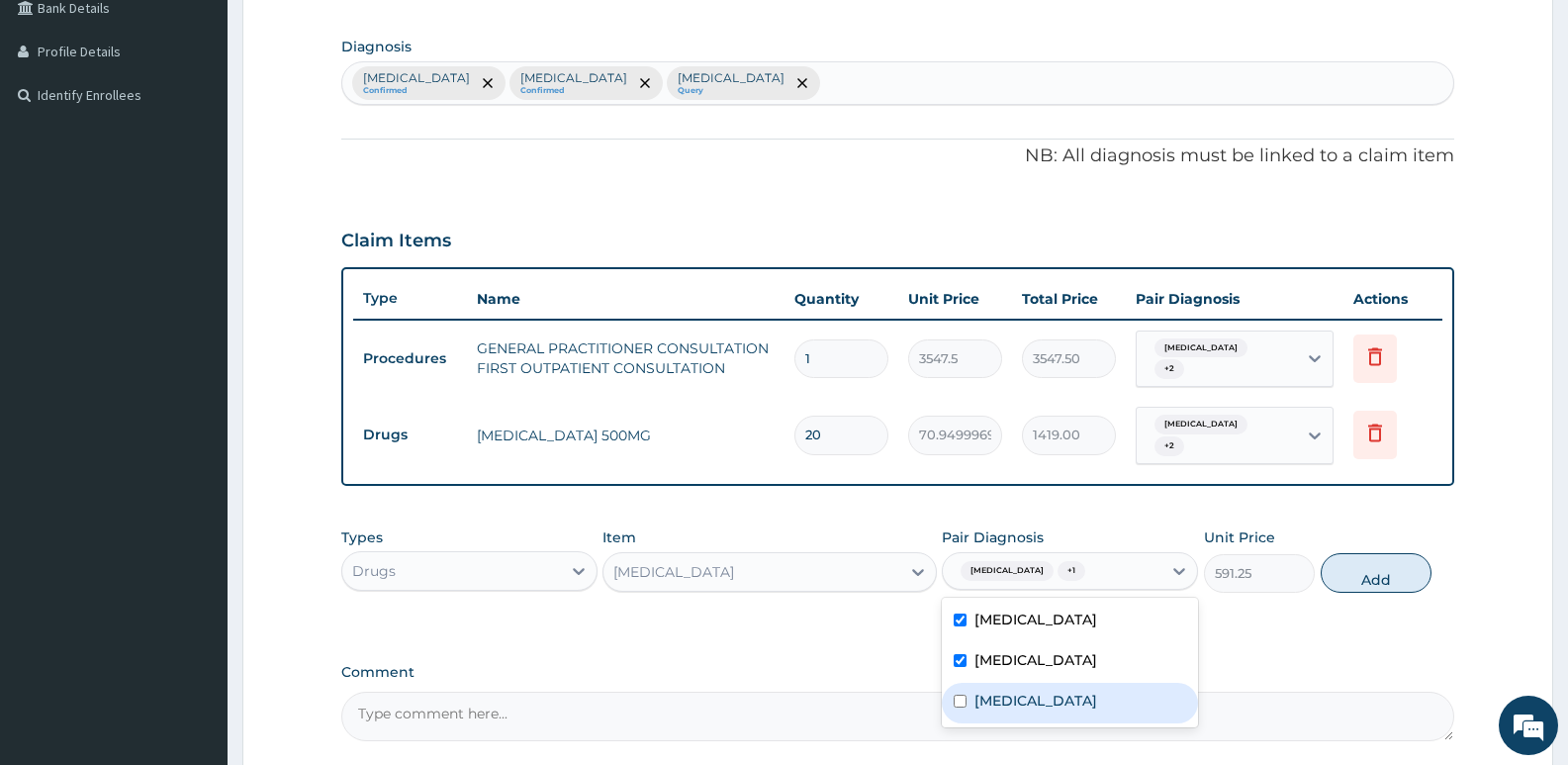
click at [958, 694] on input "checkbox" at bounding box center [959, 700] width 13 height 13
checkbox input "true"
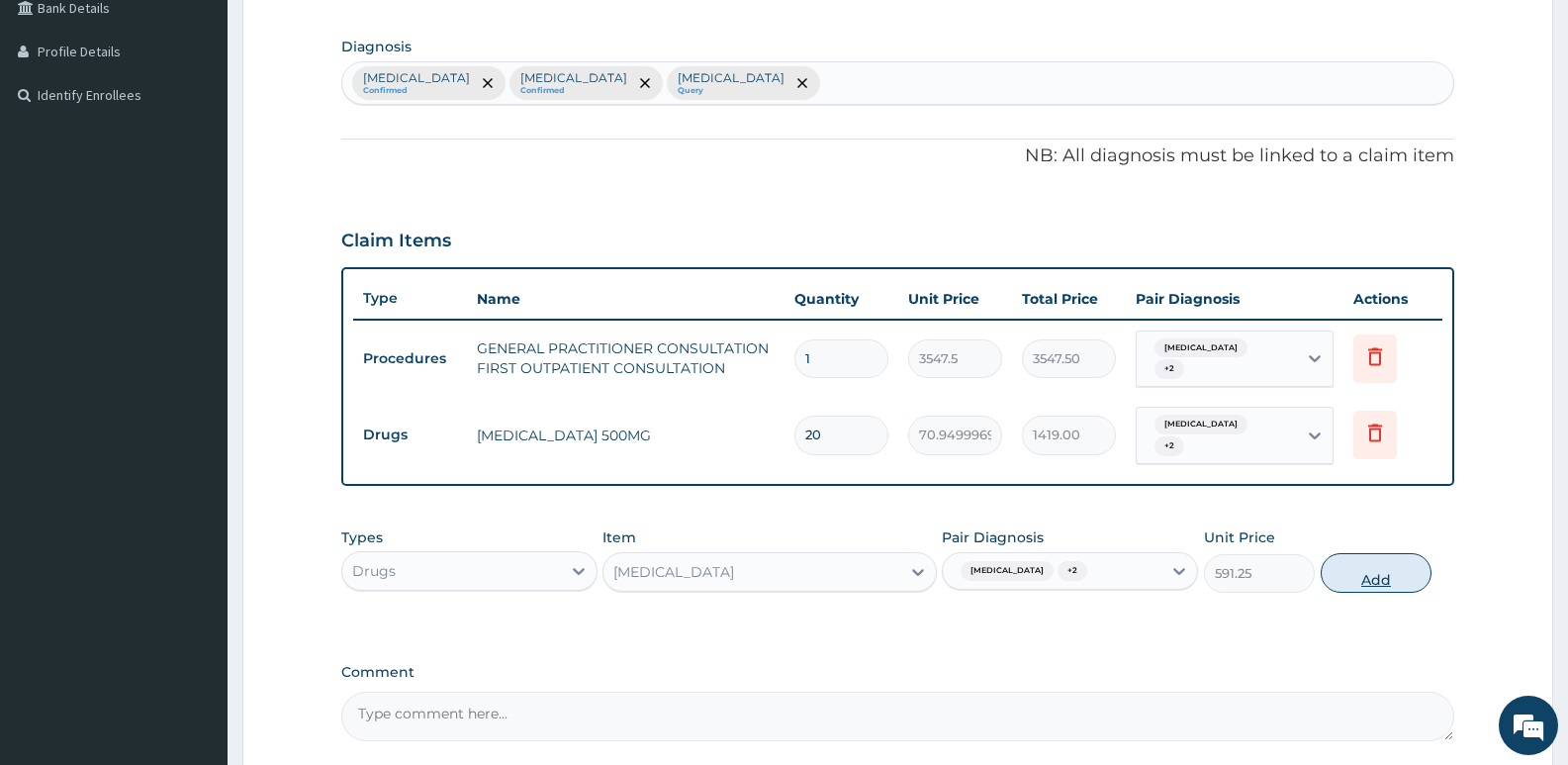
click at [1391, 558] on button "Add" at bounding box center [1376, 573] width 111 height 40
type input "0"
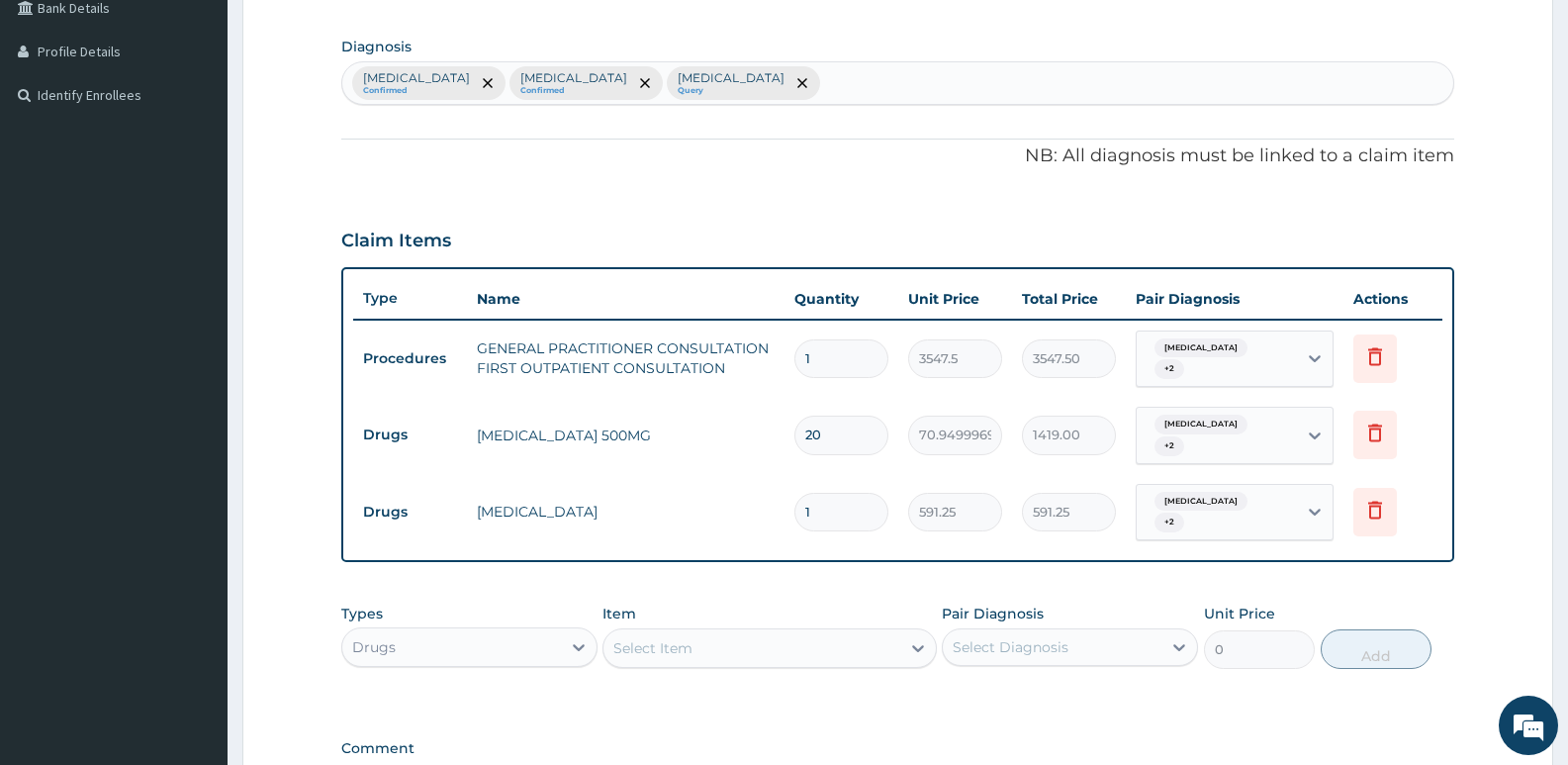
type input "10"
type input "5912.50"
type input "10"
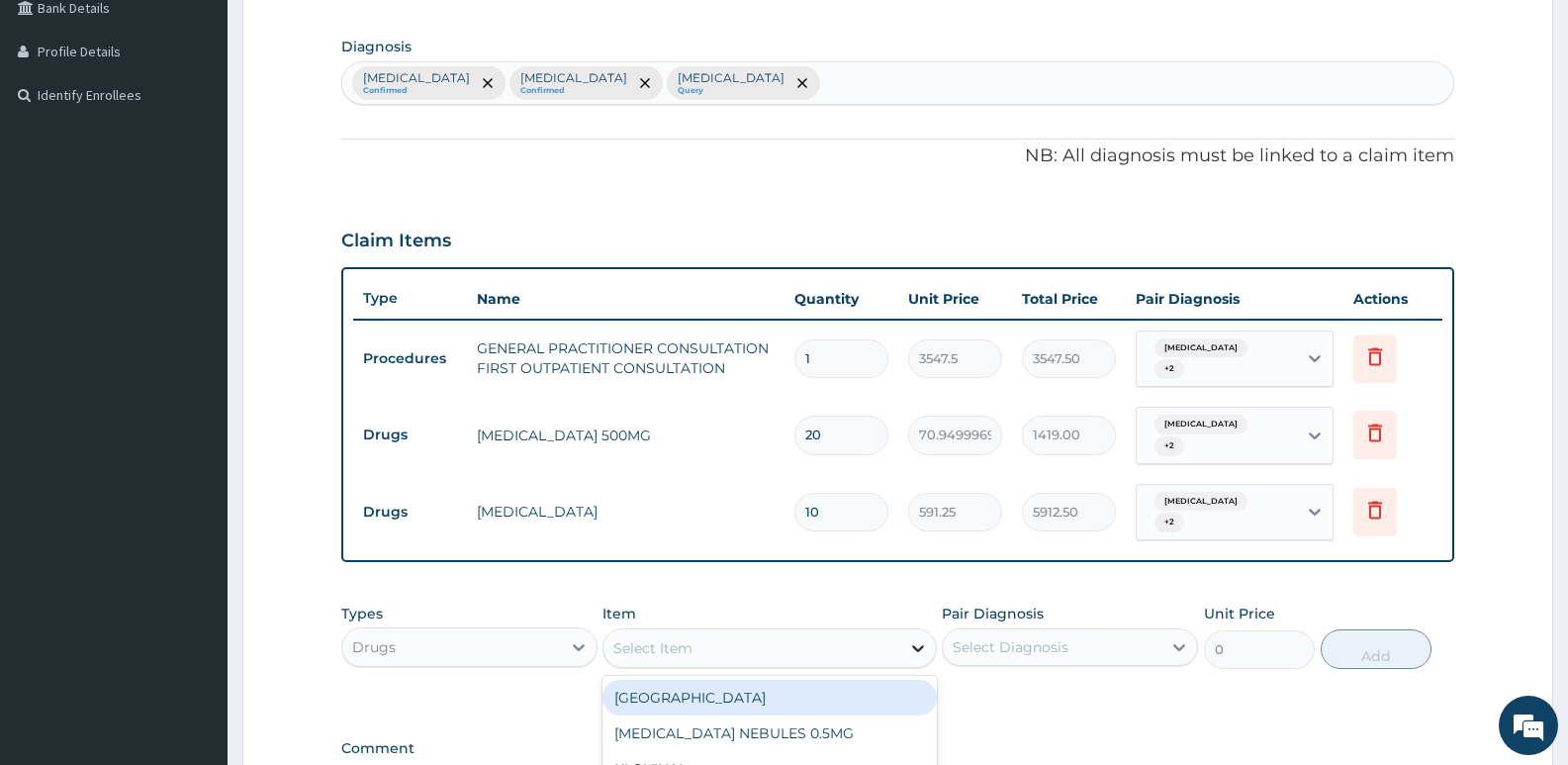
click at [919, 639] on icon at bounding box center [919, 649] width 20 height 20
type input "[MEDICAL_DATA]"
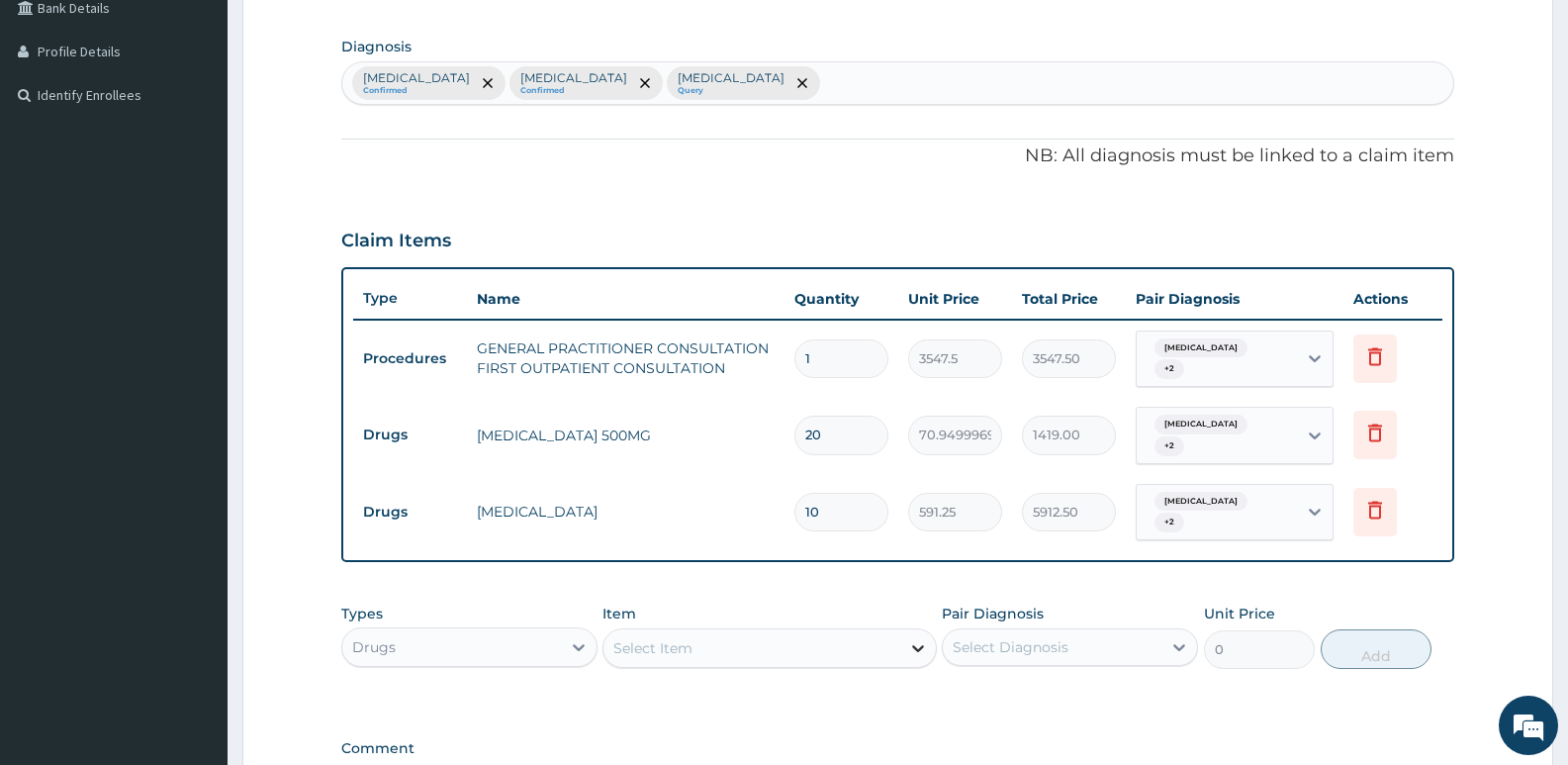
click at [918, 646] on icon at bounding box center [919, 649] width 12 height 7
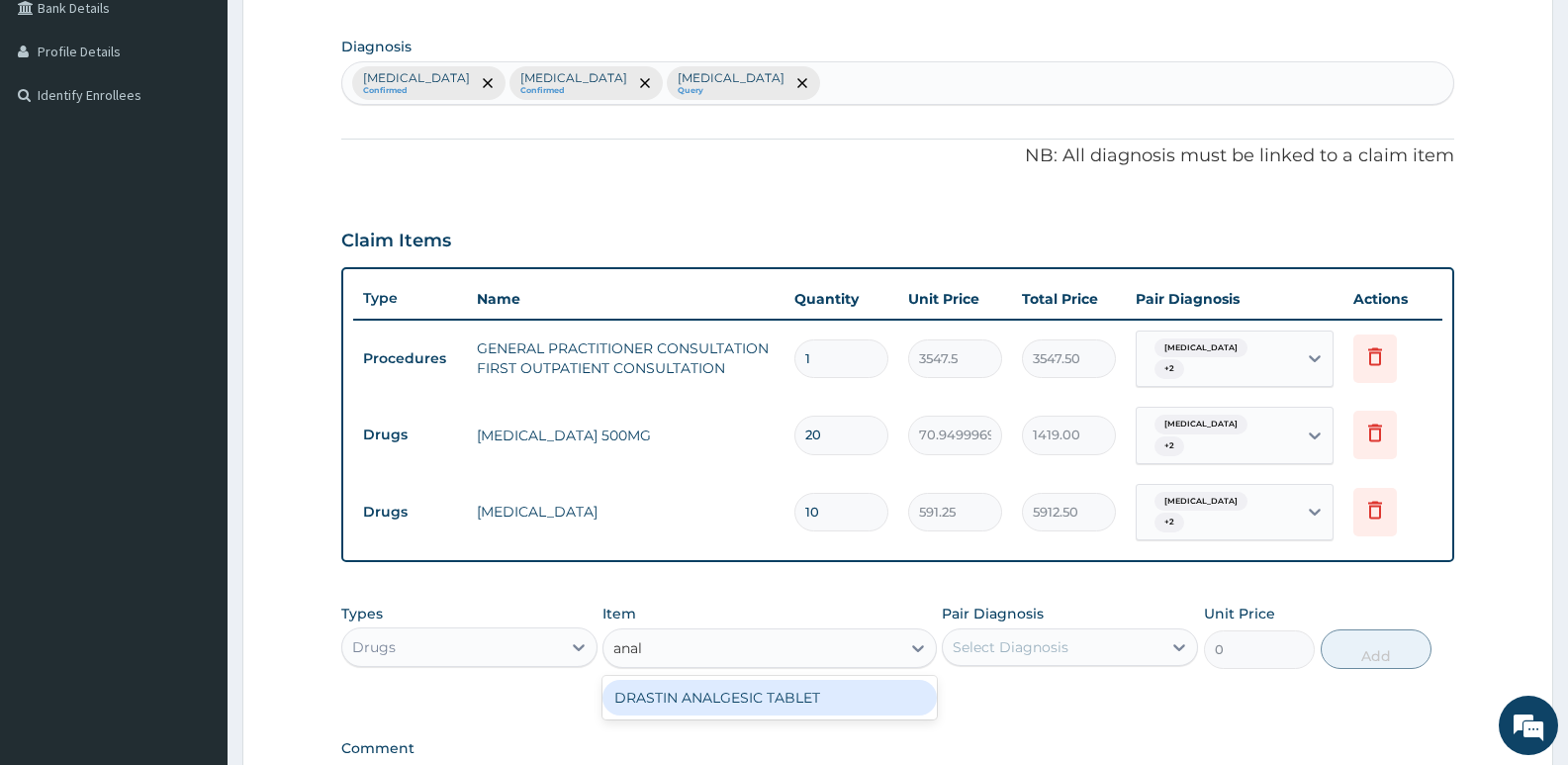
type input "anal"
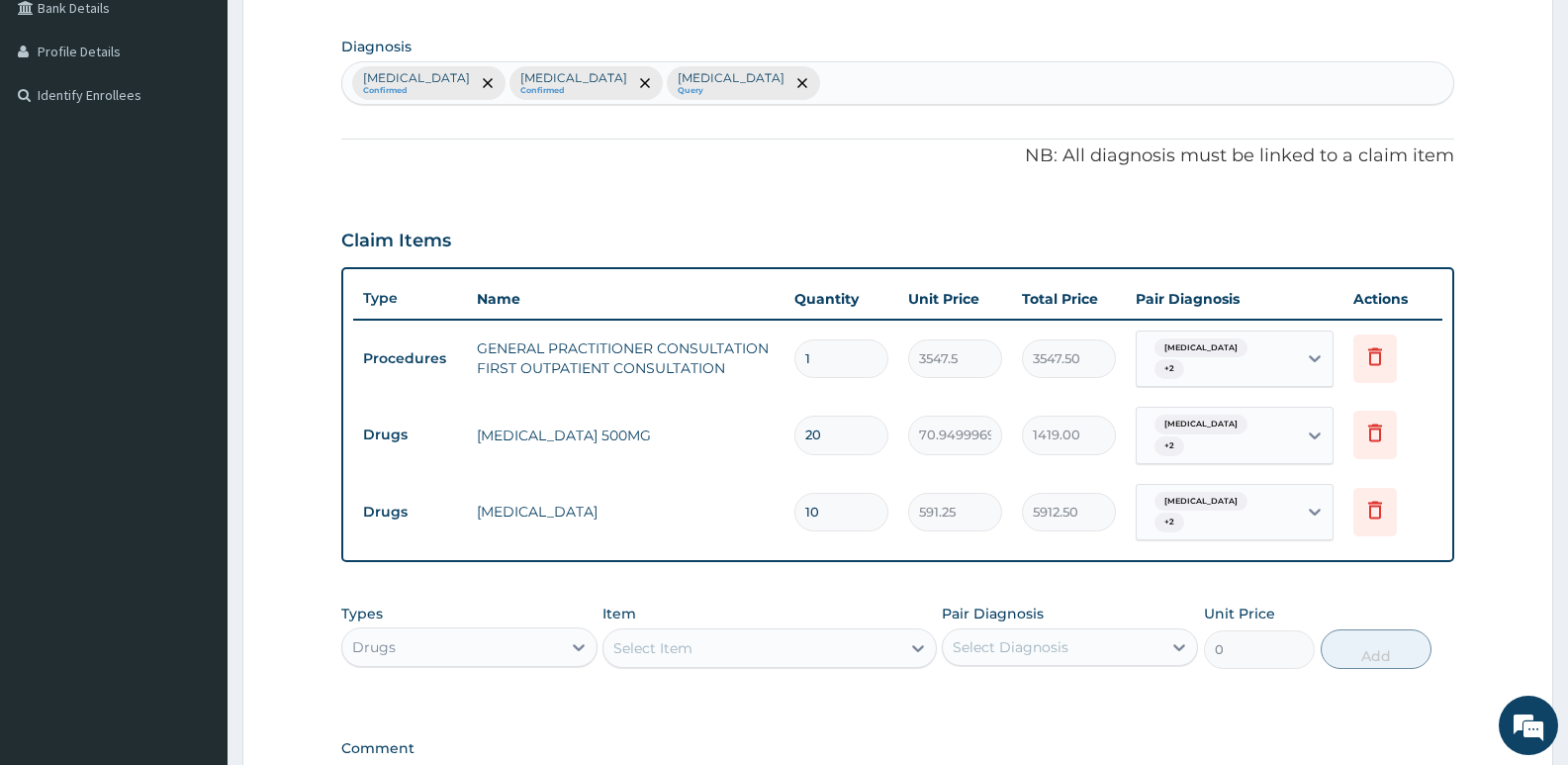
click at [956, 680] on div "Types Drugs Item Select Item Pair Diagnosis Select Diagnosis Unit Price 0 Add" at bounding box center [898, 652] width 1113 height 115
click at [919, 639] on icon at bounding box center [919, 649] width 20 height 20
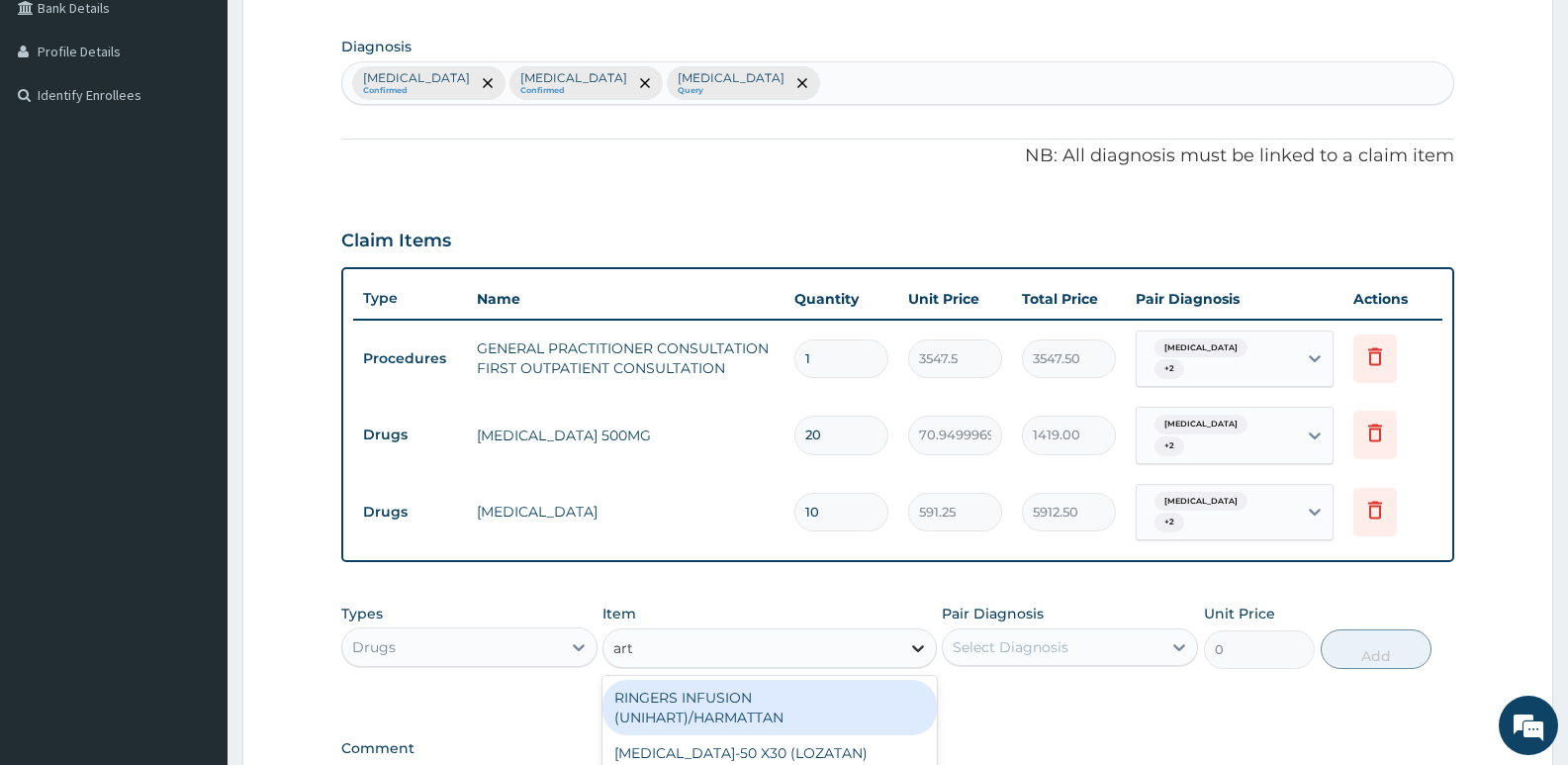
type input "arte"
click at [772, 684] on div "[MEDICAL_DATA] FORTE 80/480 BY 6 TAB" at bounding box center [770, 701] width 334 height 36
type input "449.3500061035156"
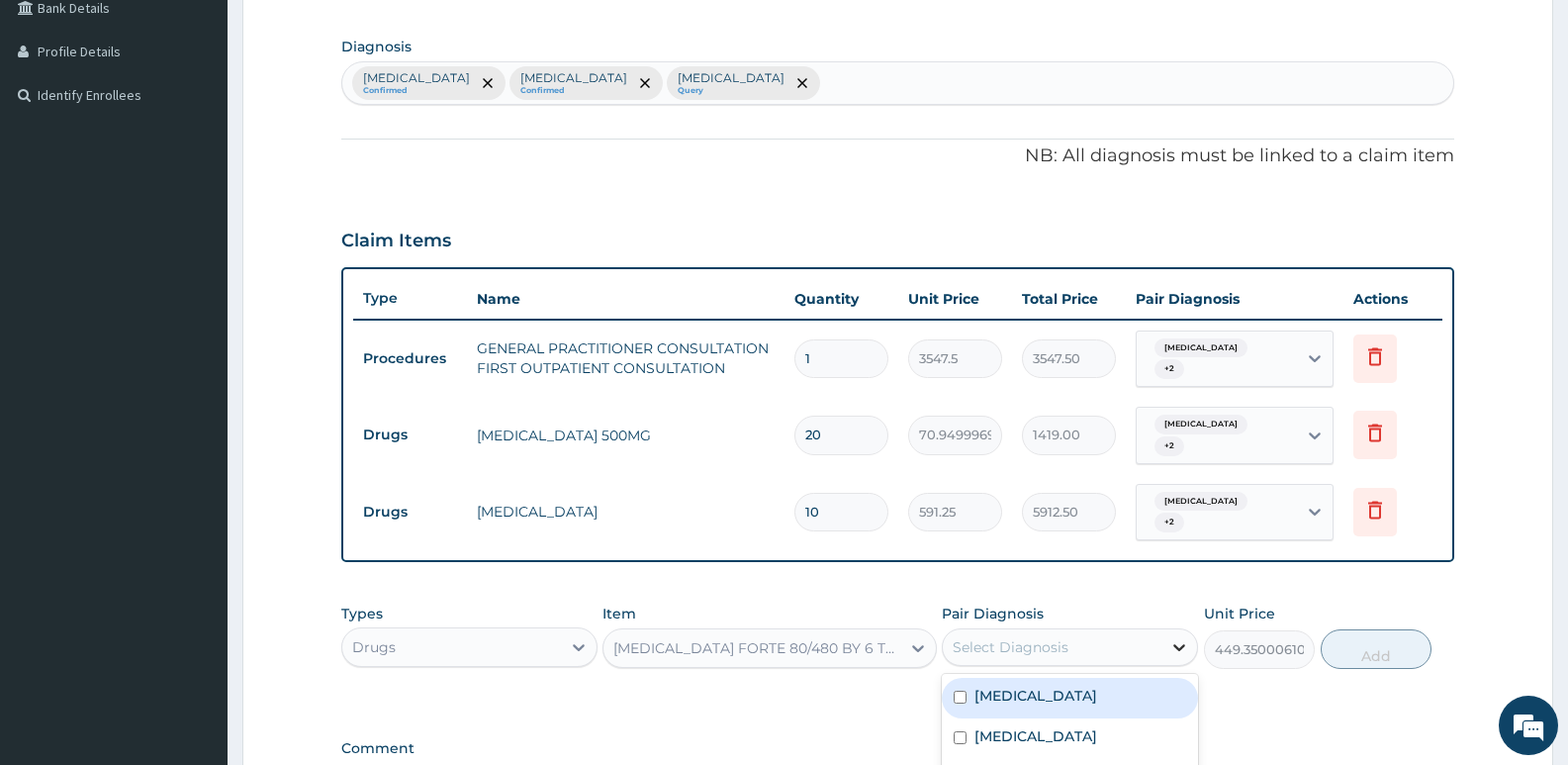
click at [1180, 638] on icon at bounding box center [1180, 648] width 20 height 20
click at [961, 690] on input "checkbox" at bounding box center [959, 696] width 13 height 13
checkbox input "true"
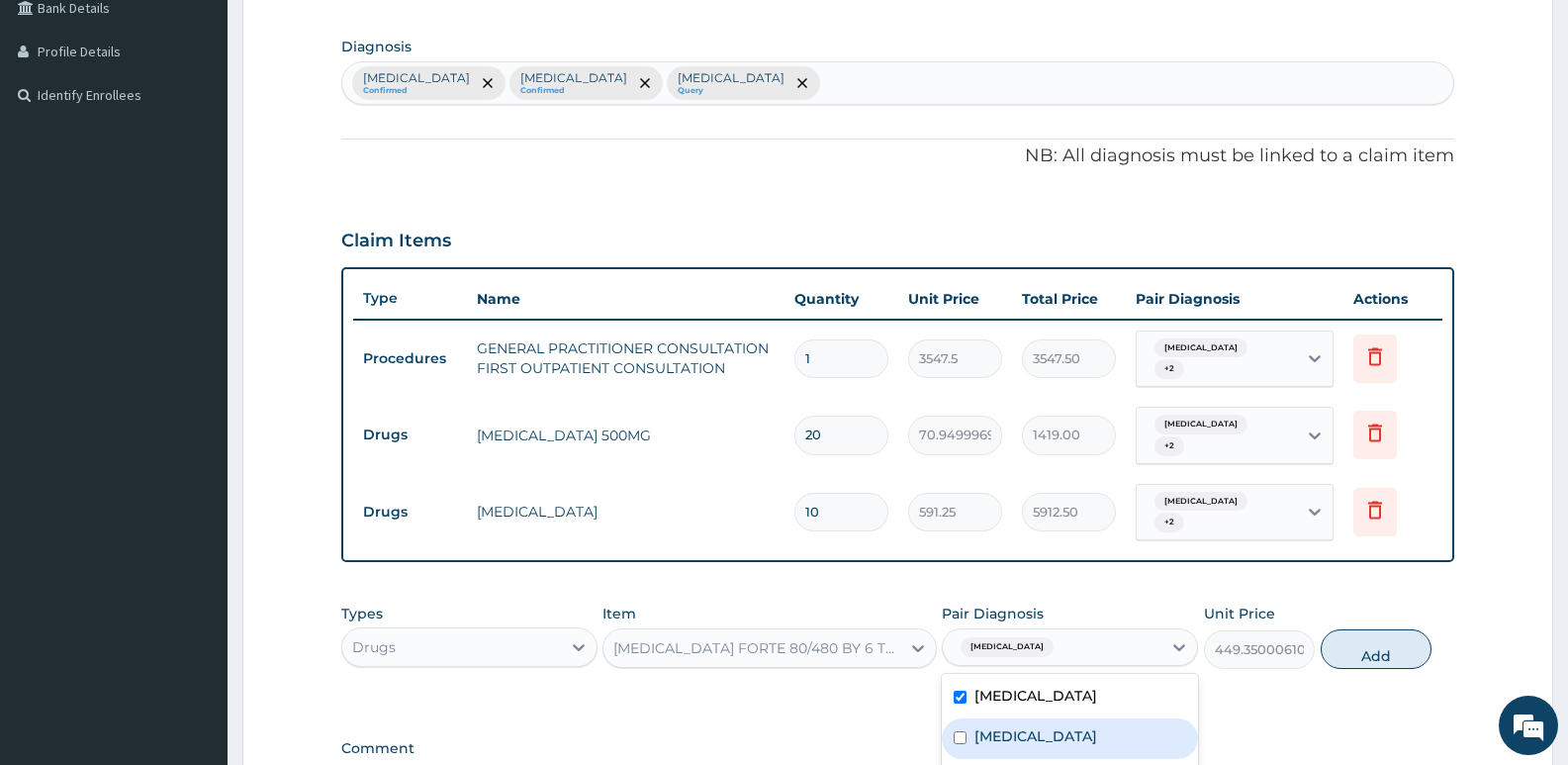
click at [956, 731] on input "checkbox" at bounding box center [959, 737] width 13 height 13
checkbox input "true"
click at [960, 764] on input "checkbox" at bounding box center [959, 778] width 13 height 13
checkbox input "true"
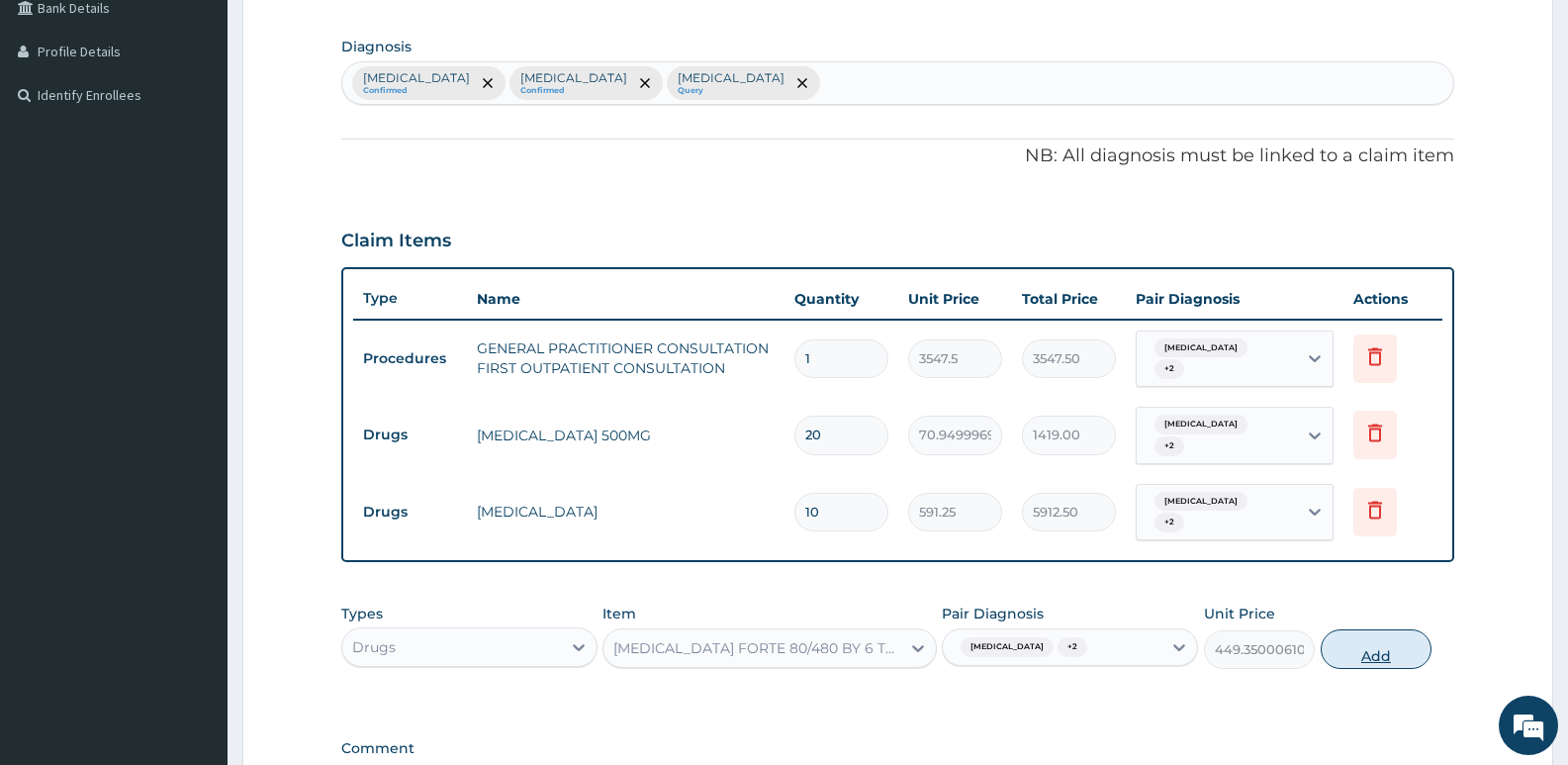
click at [1369, 630] on button "Add" at bounding box center [1376, 650] width 111 height 40
type input "0"
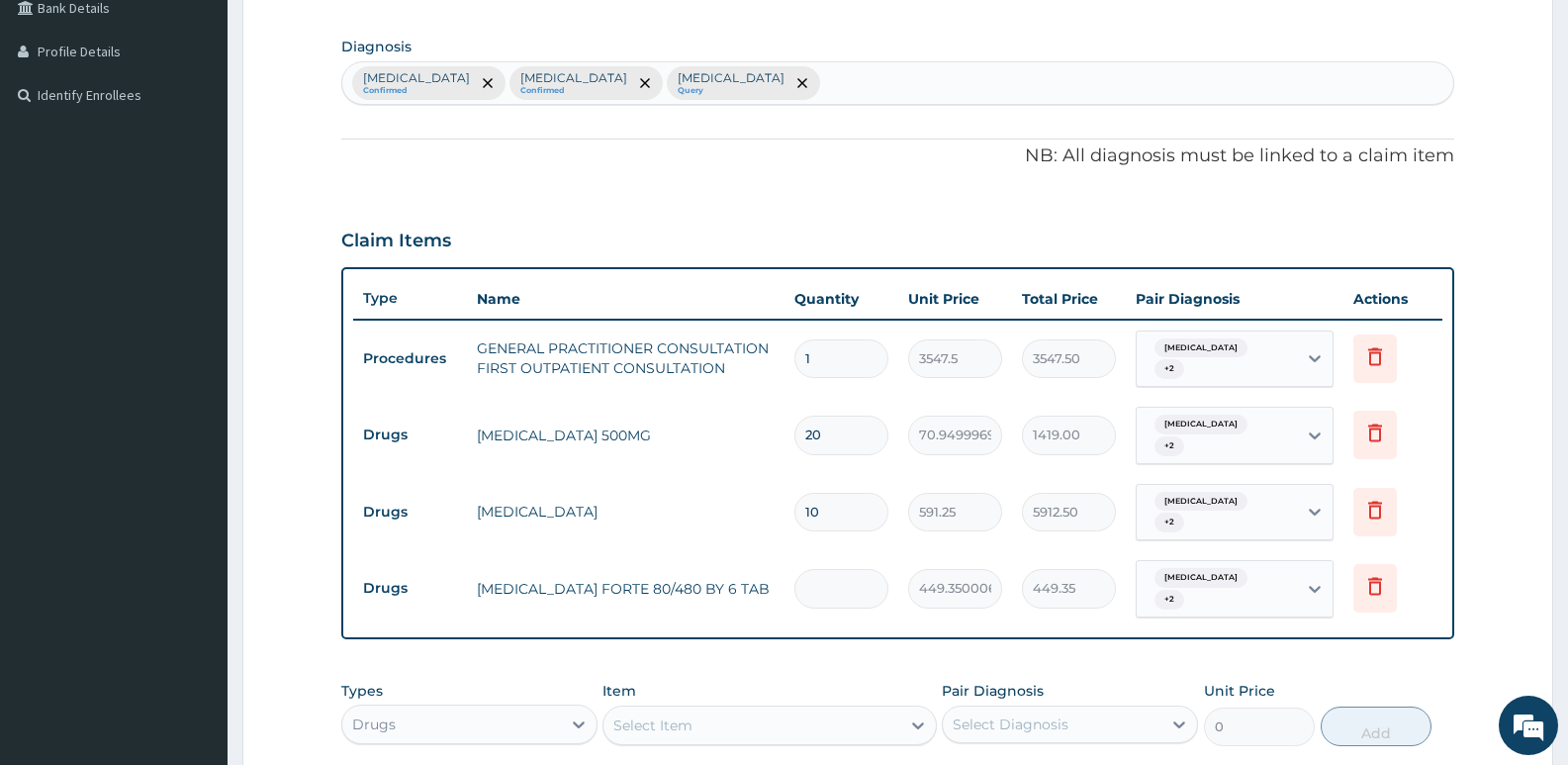
type input "0.00"
type input "6"
type input "2696.10"
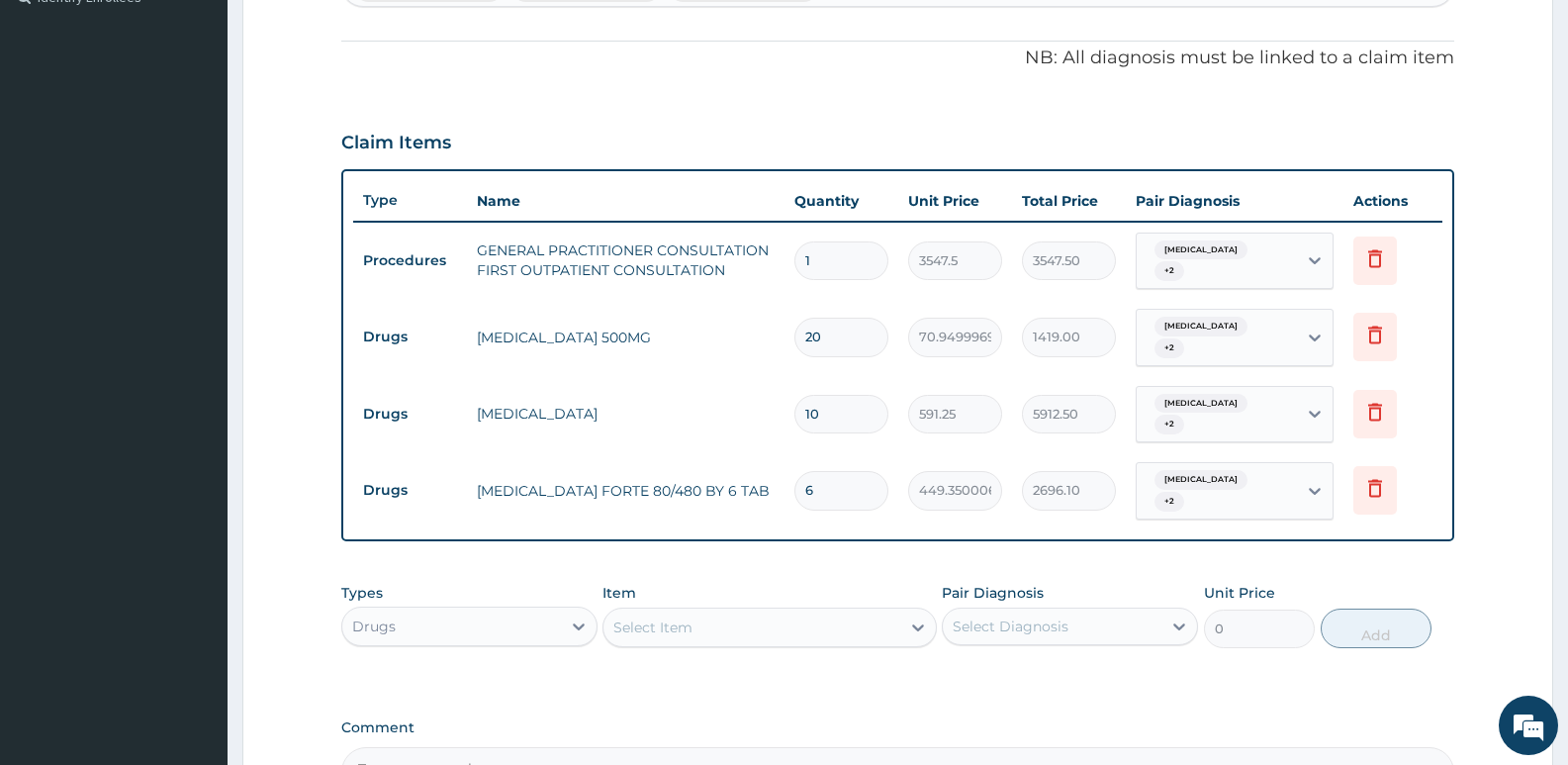
scroll to position [568, 0]
type input "6"
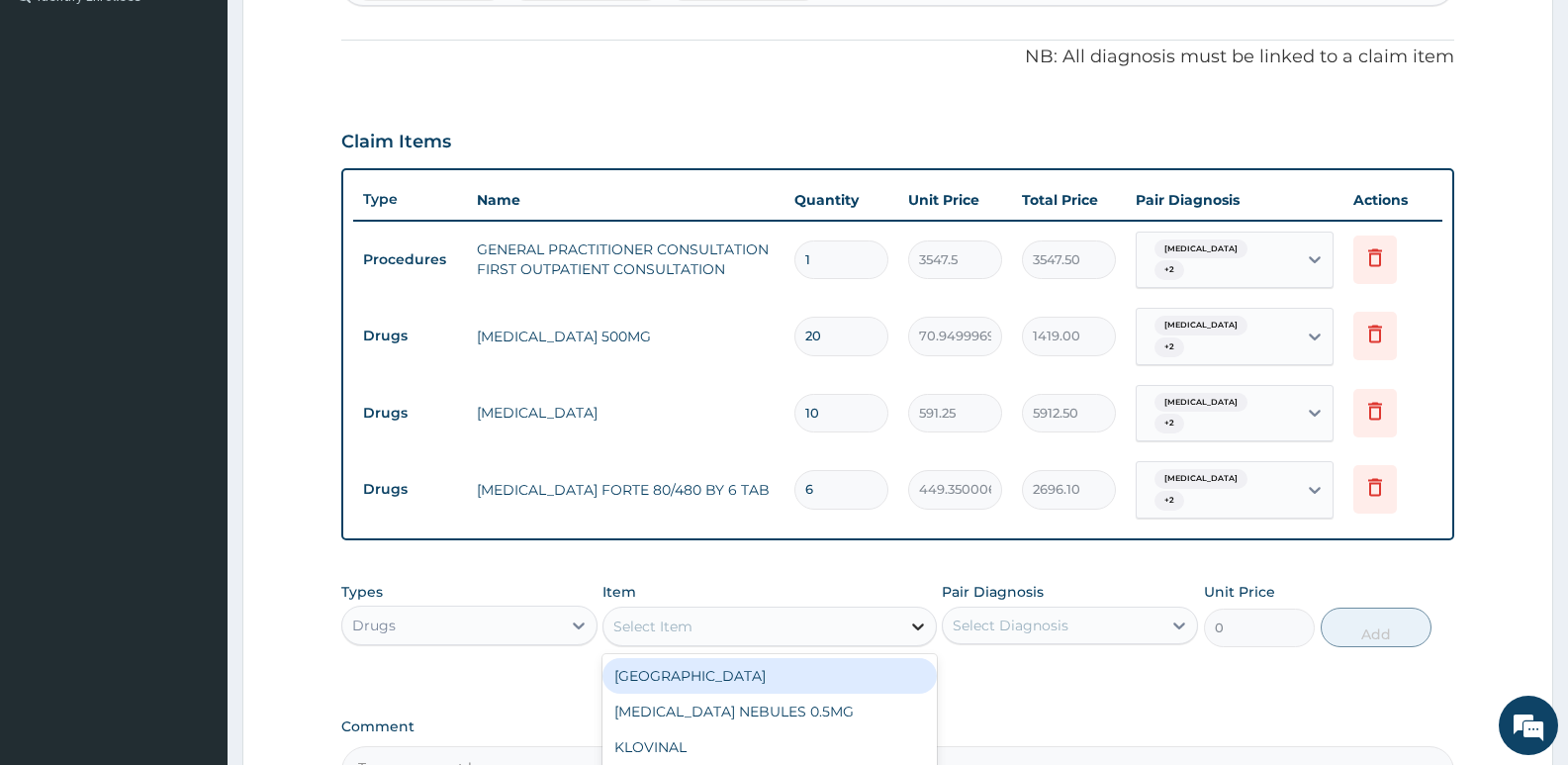
click at [919, 617] on icon at bounding box center [919, 627] width 20 height 20
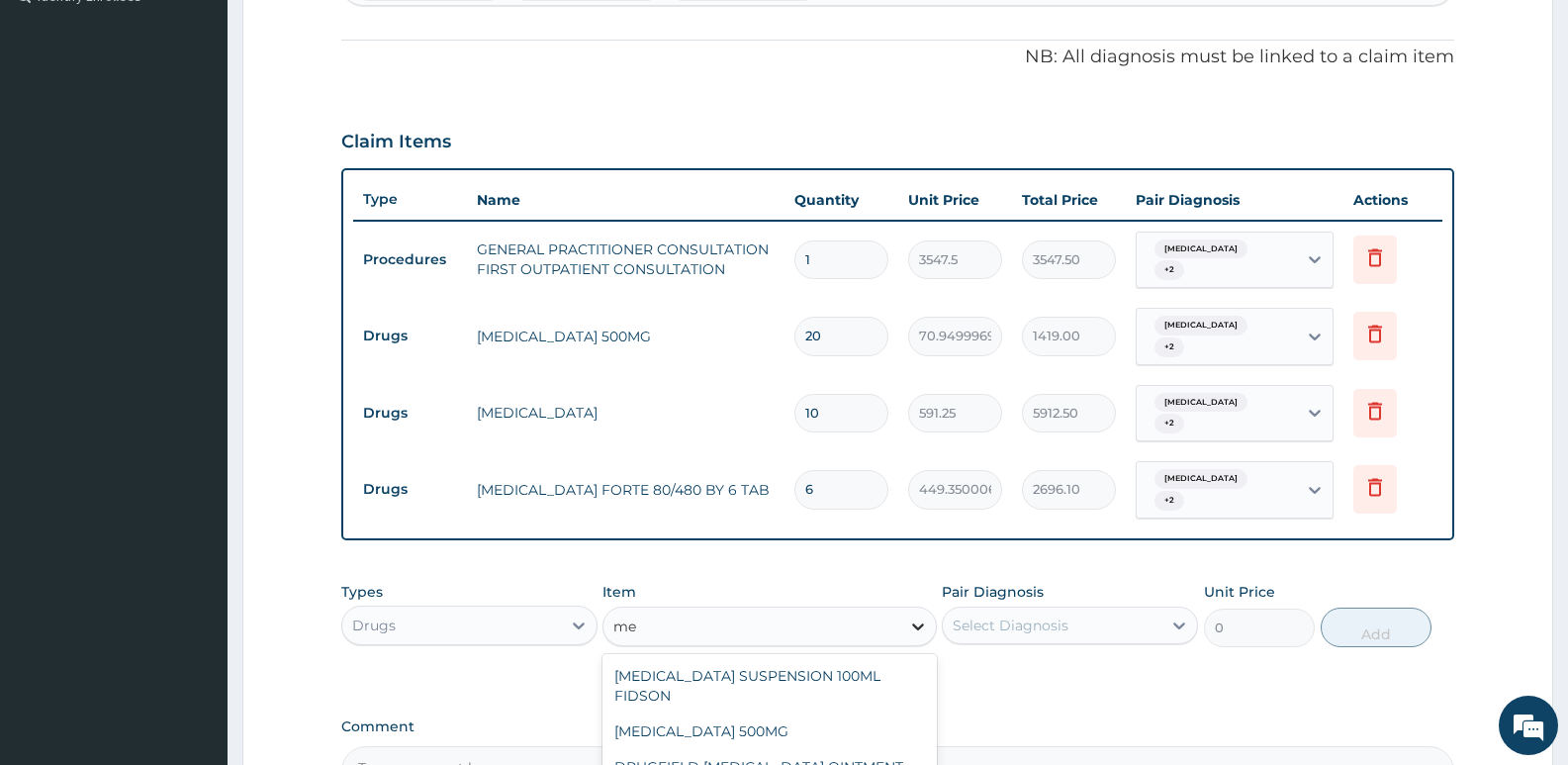
type input "m"
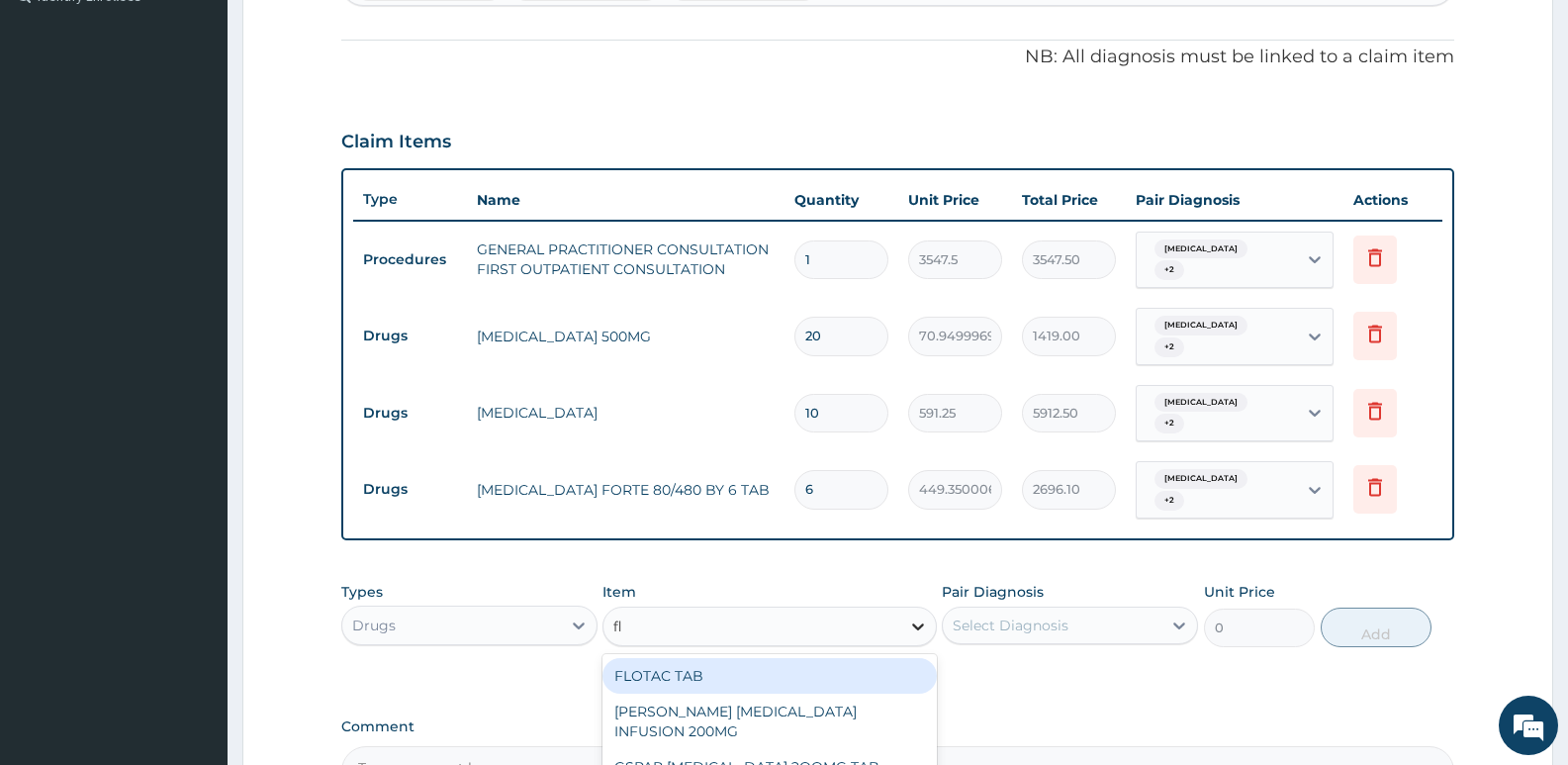
type input "fla"
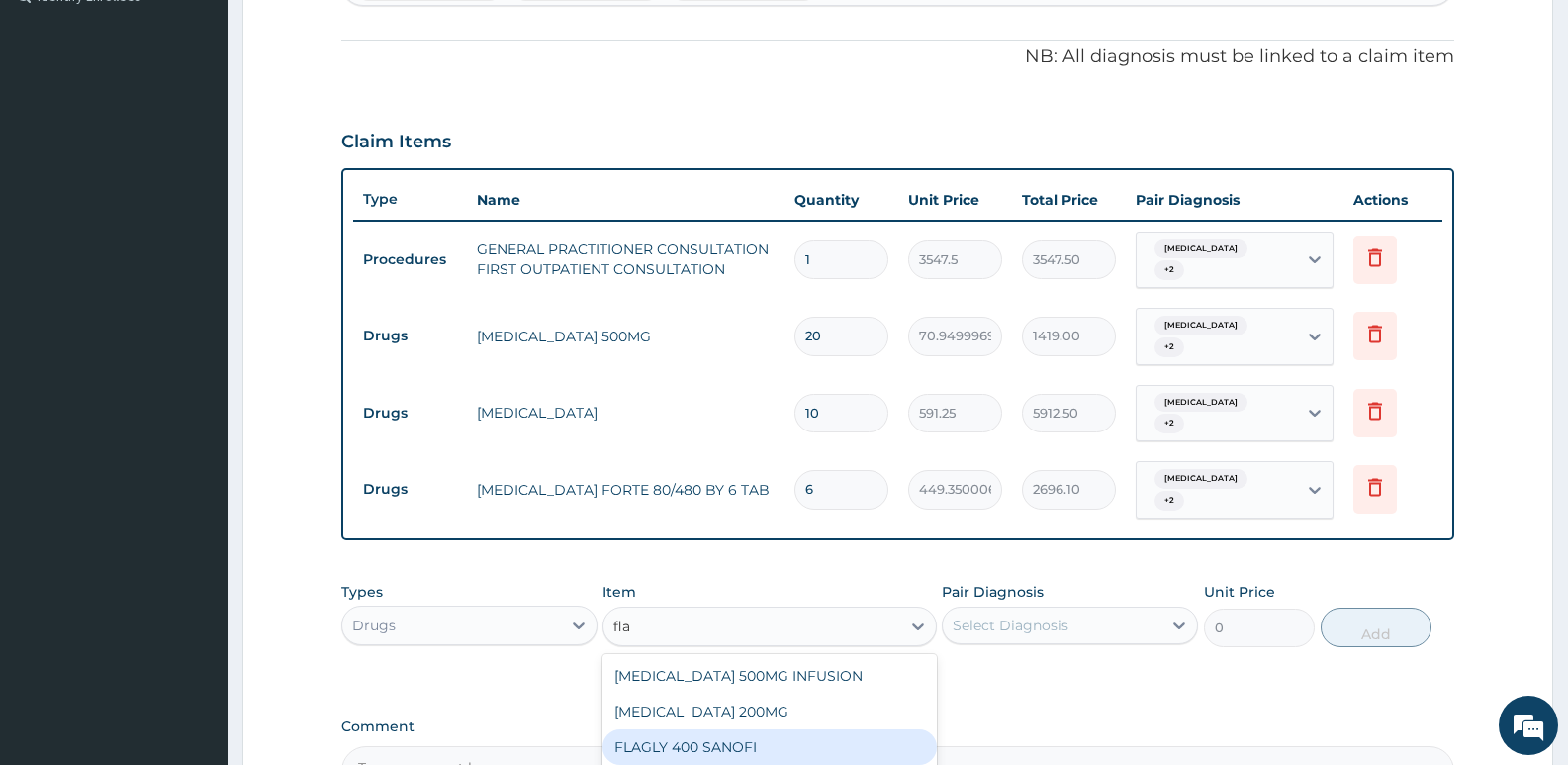
click at [702, 729] on div "FLAGLY 400 SANOFI" at bounding box center [770, 747] width 334 height 36
type input "70.94999694824219"
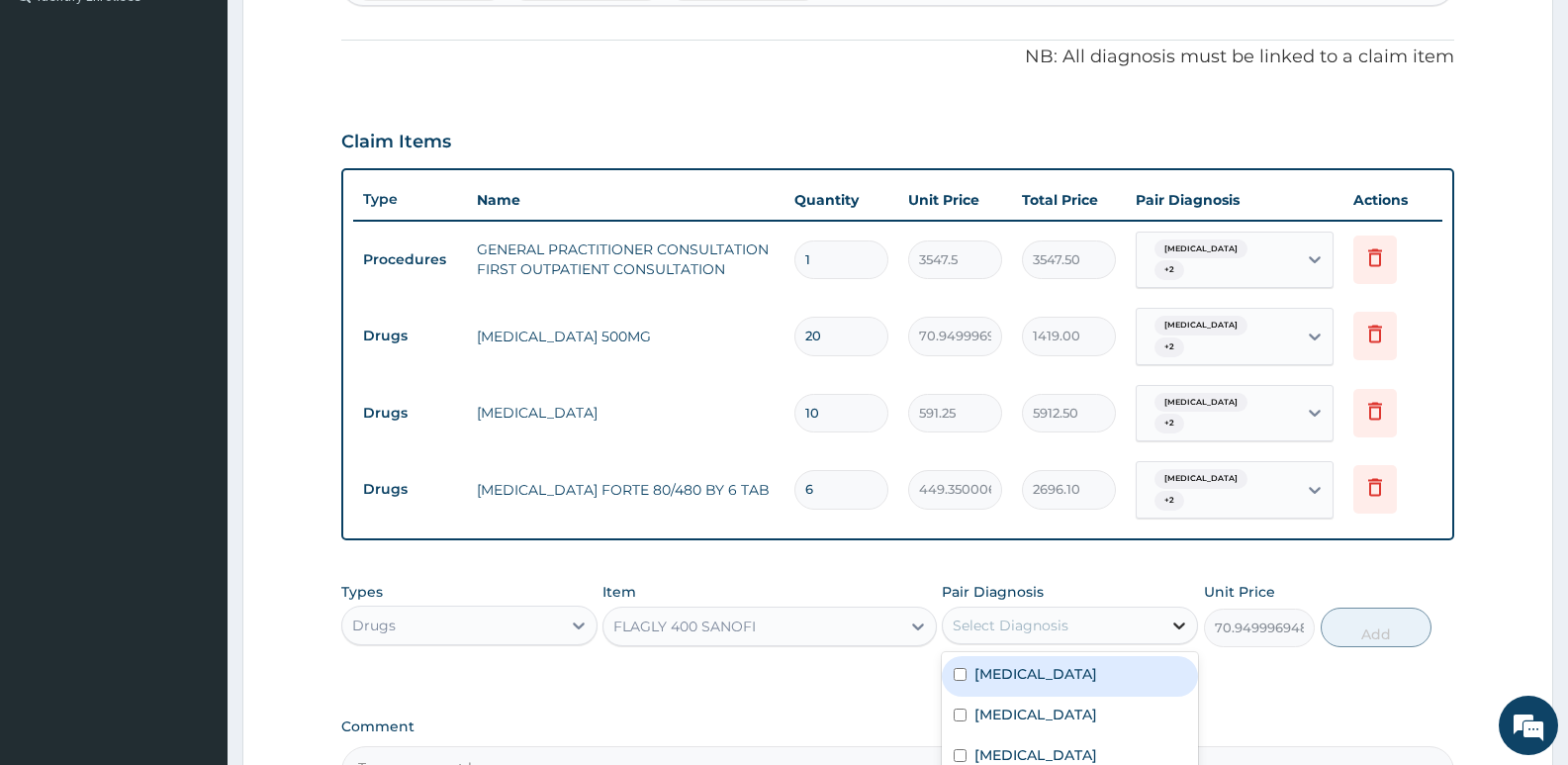
click at [1179, 616] on icon at bounding box center [1180, 626] width 20 height 20
click at [962, 668] on input "checkbox" at bounding box center [959, 674] width 13 height 13
checkbox input "true"
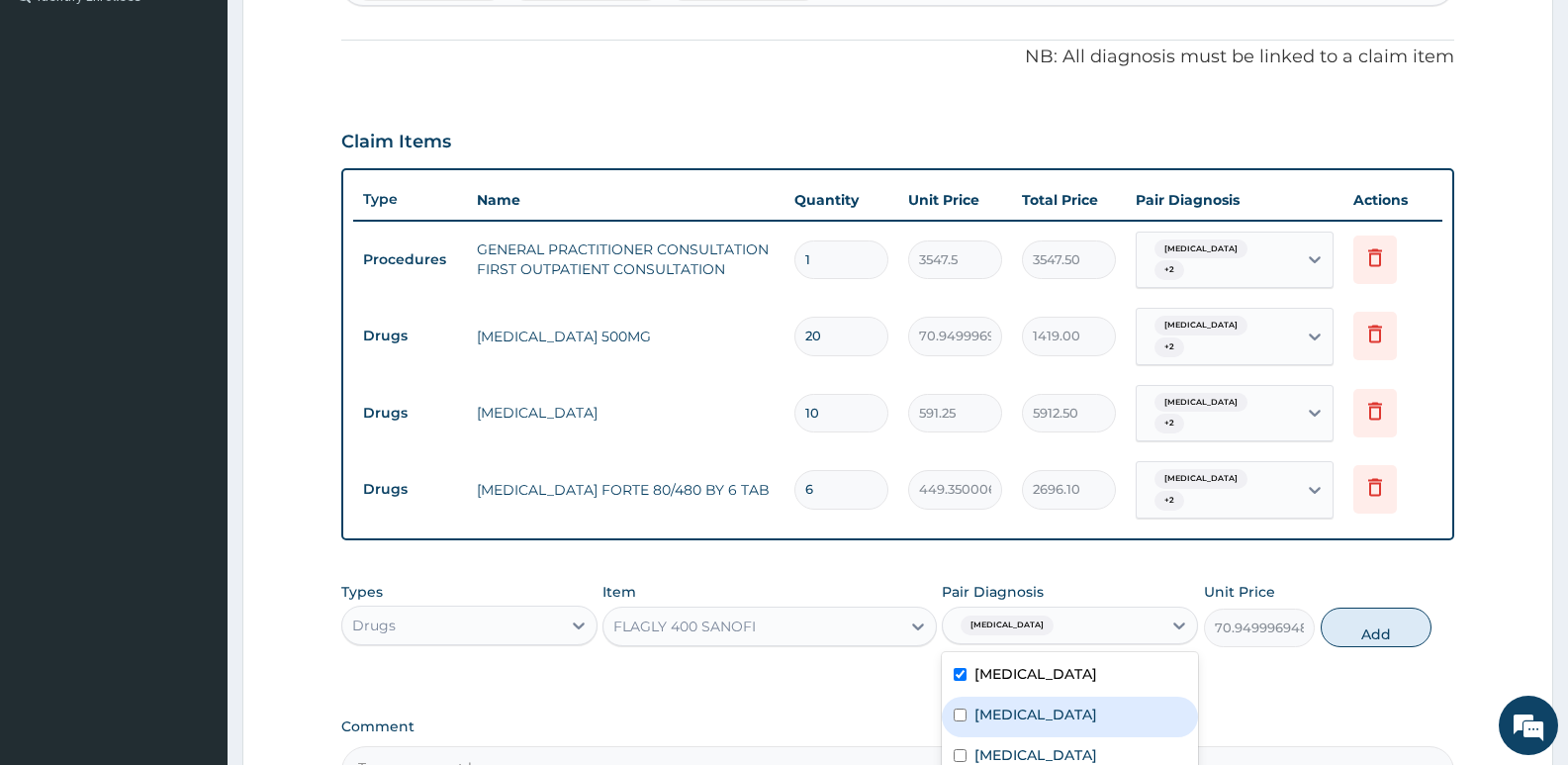
click at [956, 708] on input "checkbox" at bounding box center [959, 714] width 13 height 13
checkbox input "true"
click at [961, 749] on input "checkbox" at bounding box center [959, 755] width 13 height 13
checkbox input "true"
click at [1387, 608] on button "Add" at bounding box center [1376, 628] width 111 height 40
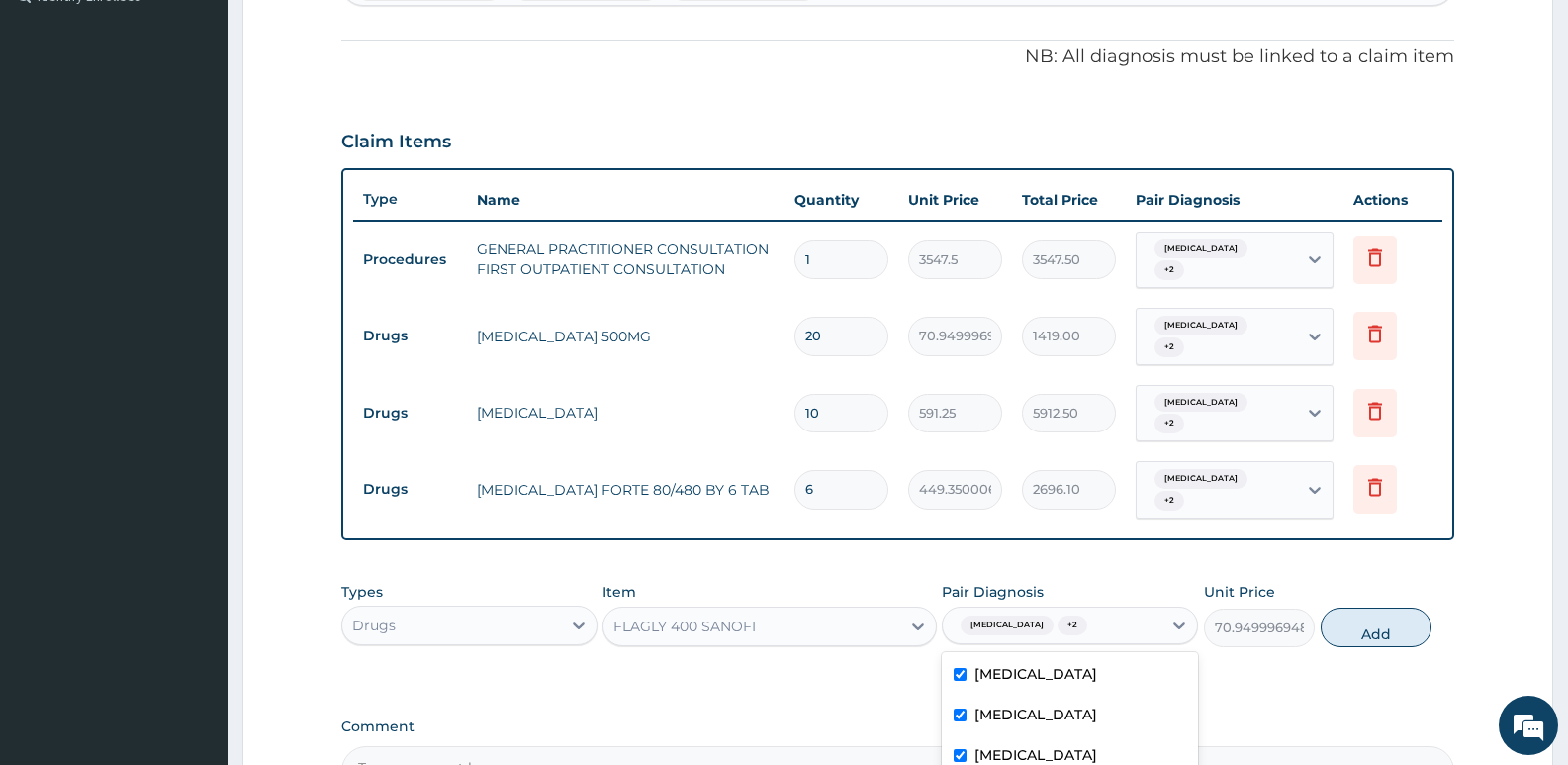
type input "0"
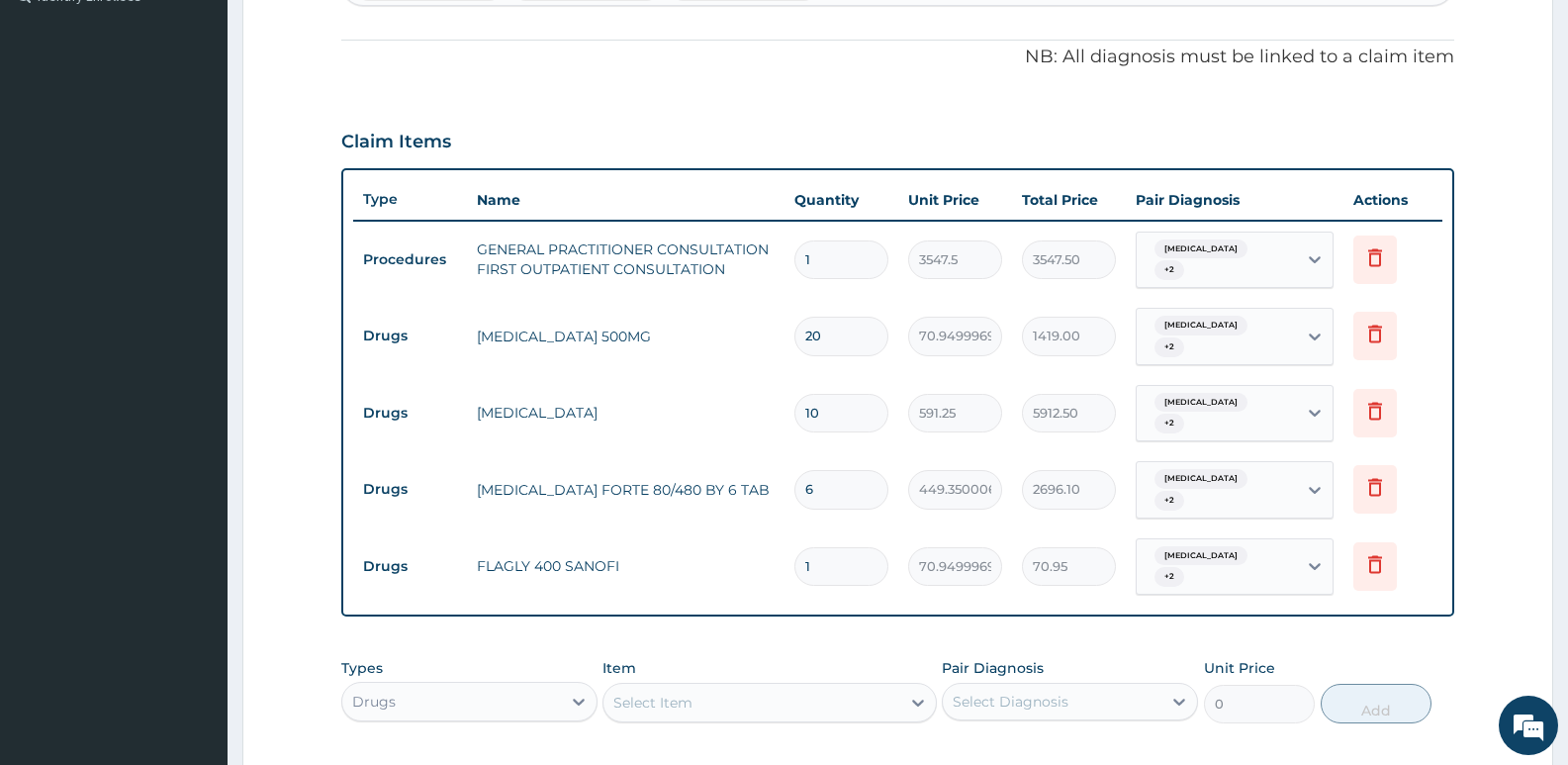
type input "15"
type input "1064.25"
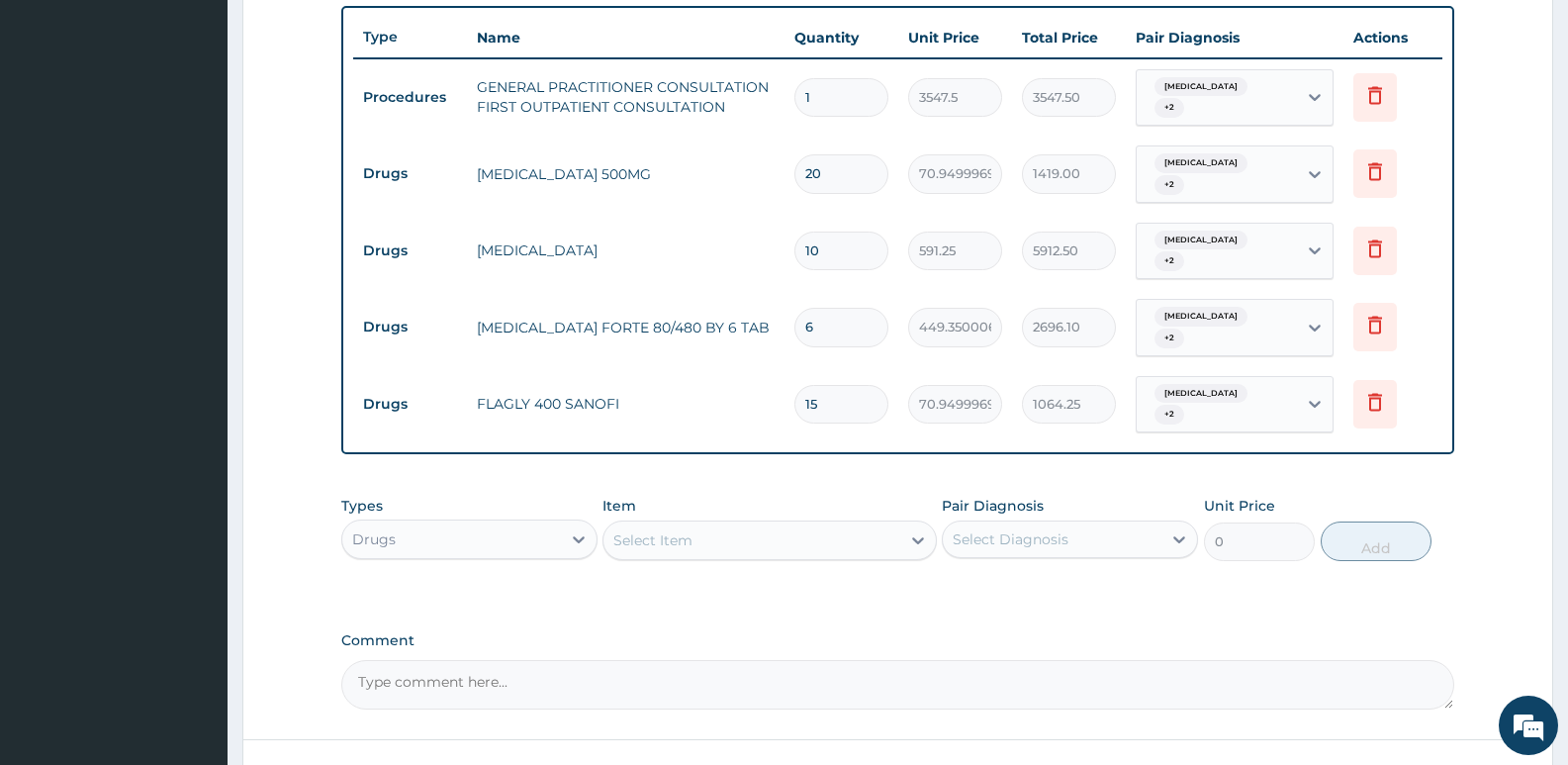
scroll to position [766, 0]
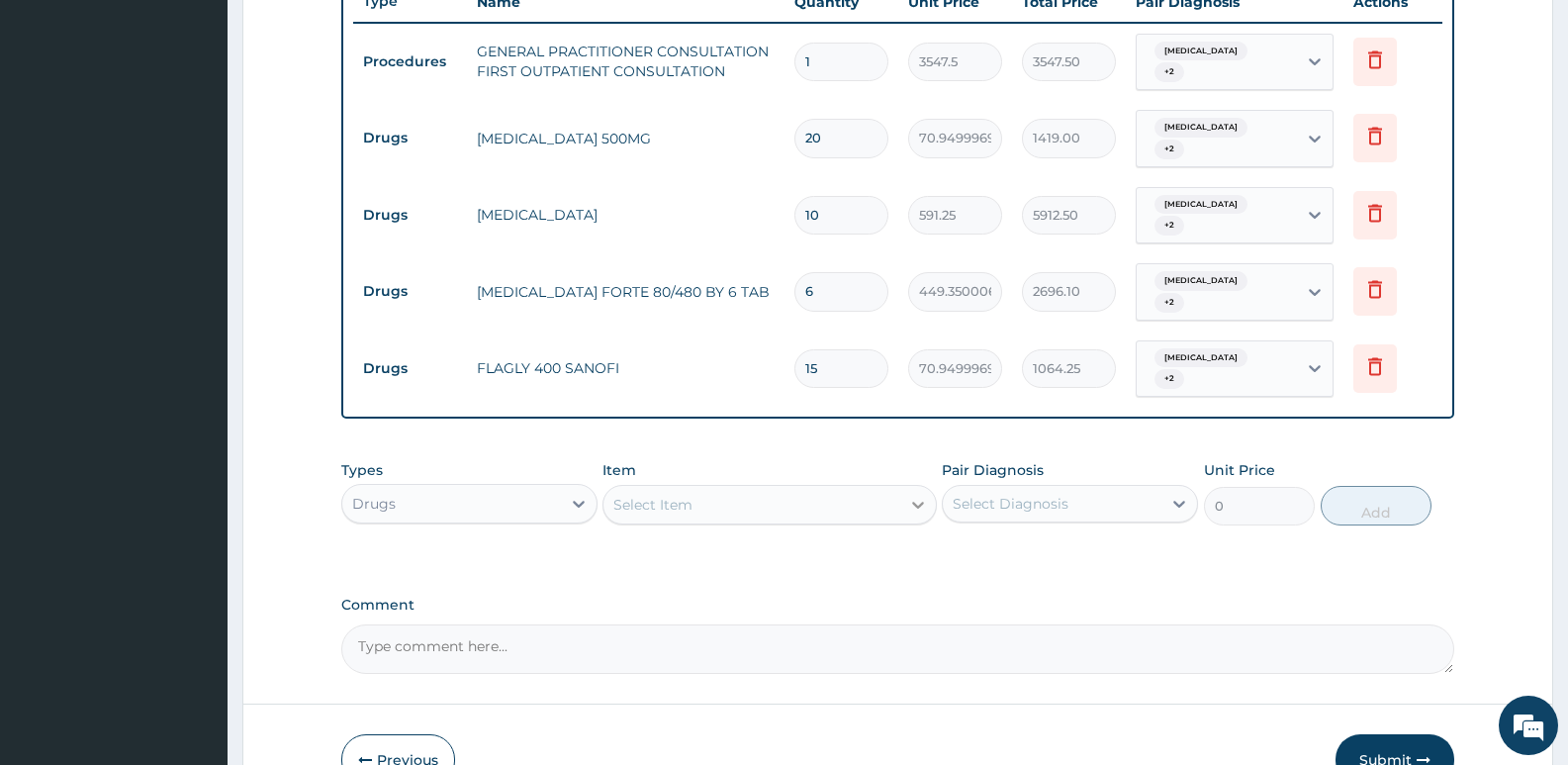
type input "15"
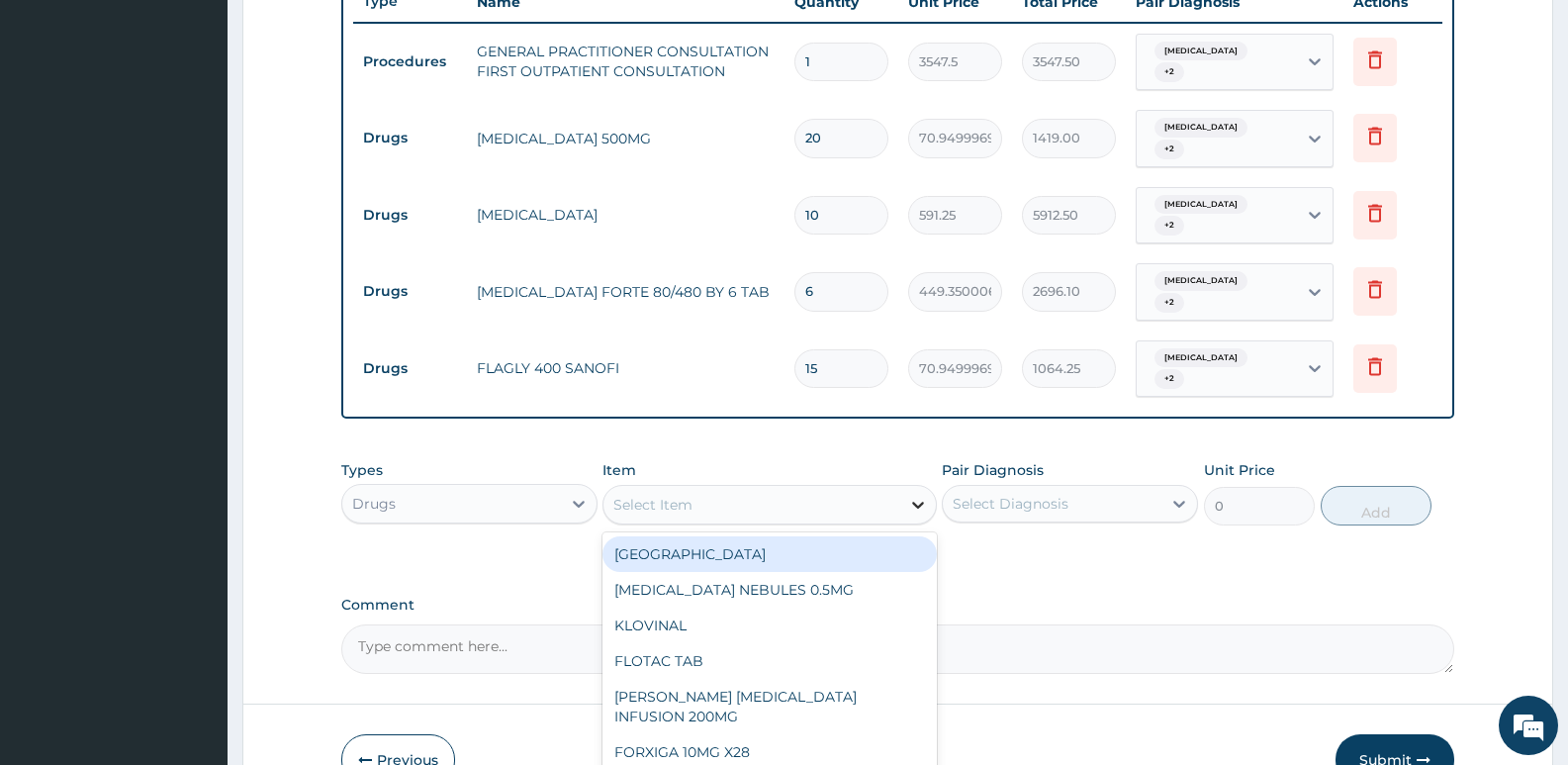
click at [920, 495] on icon at bounding box center [919, 505] width 20 height 20
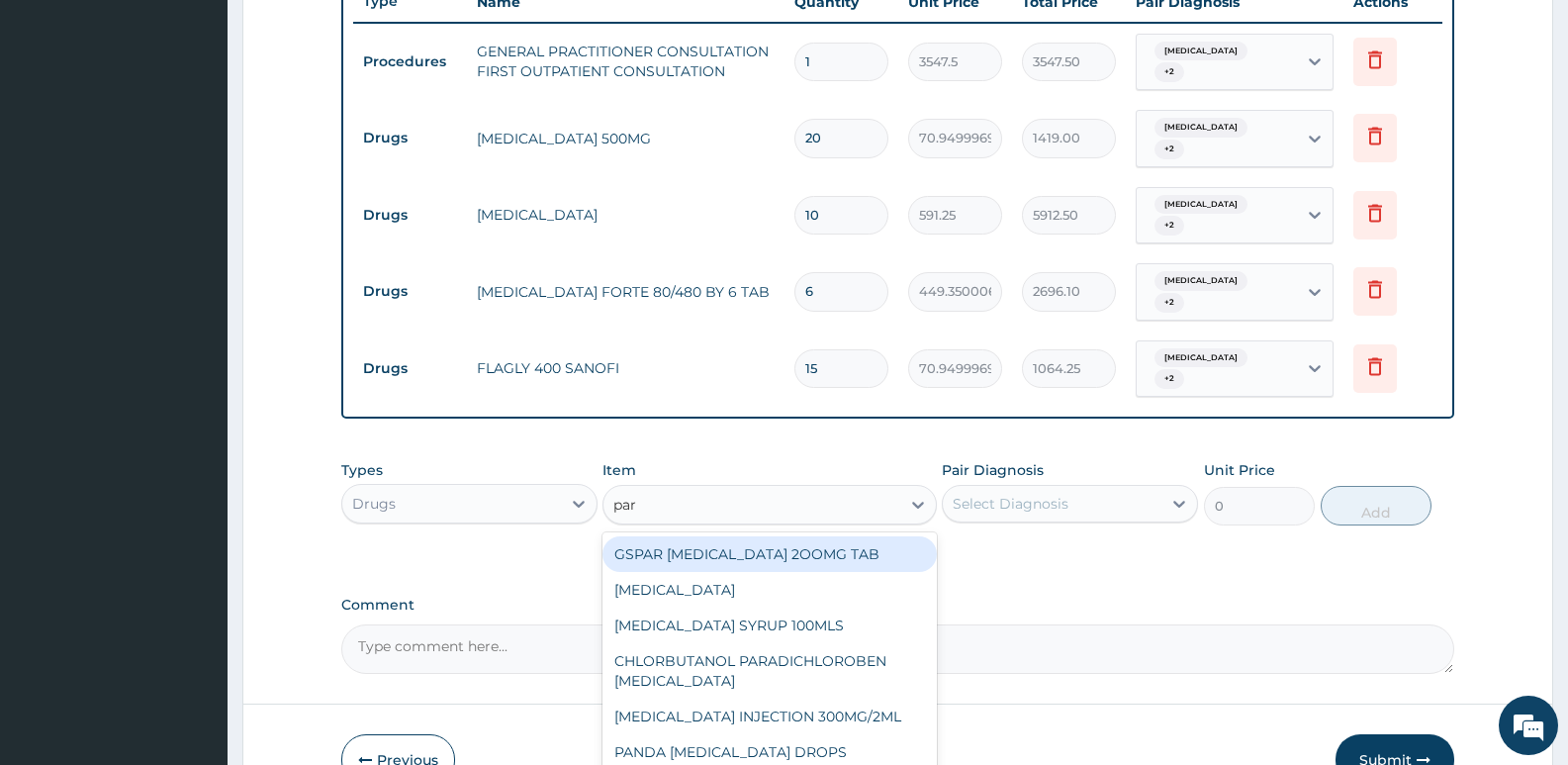
type input "para"
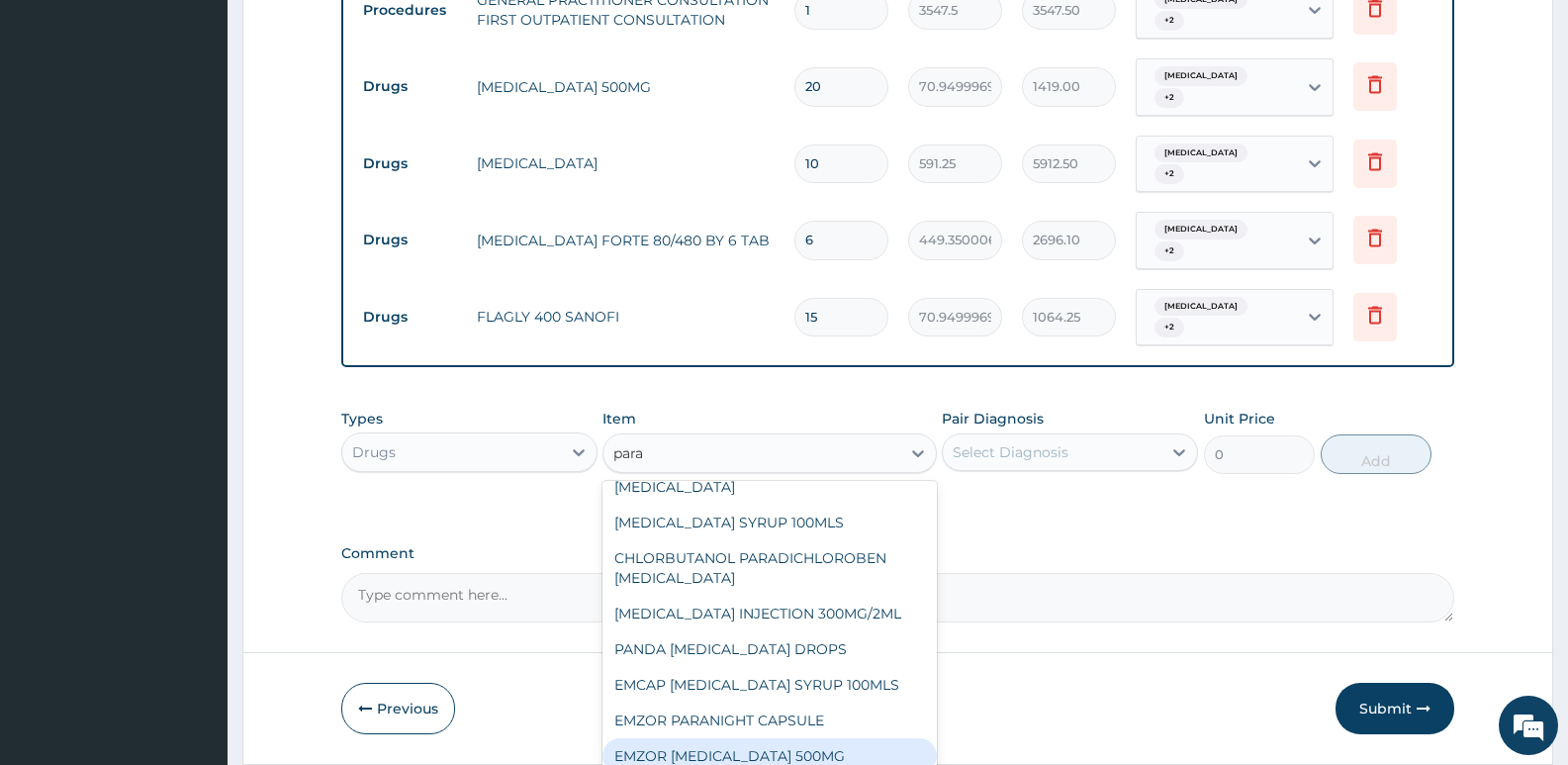
scroll to position [842, 0]
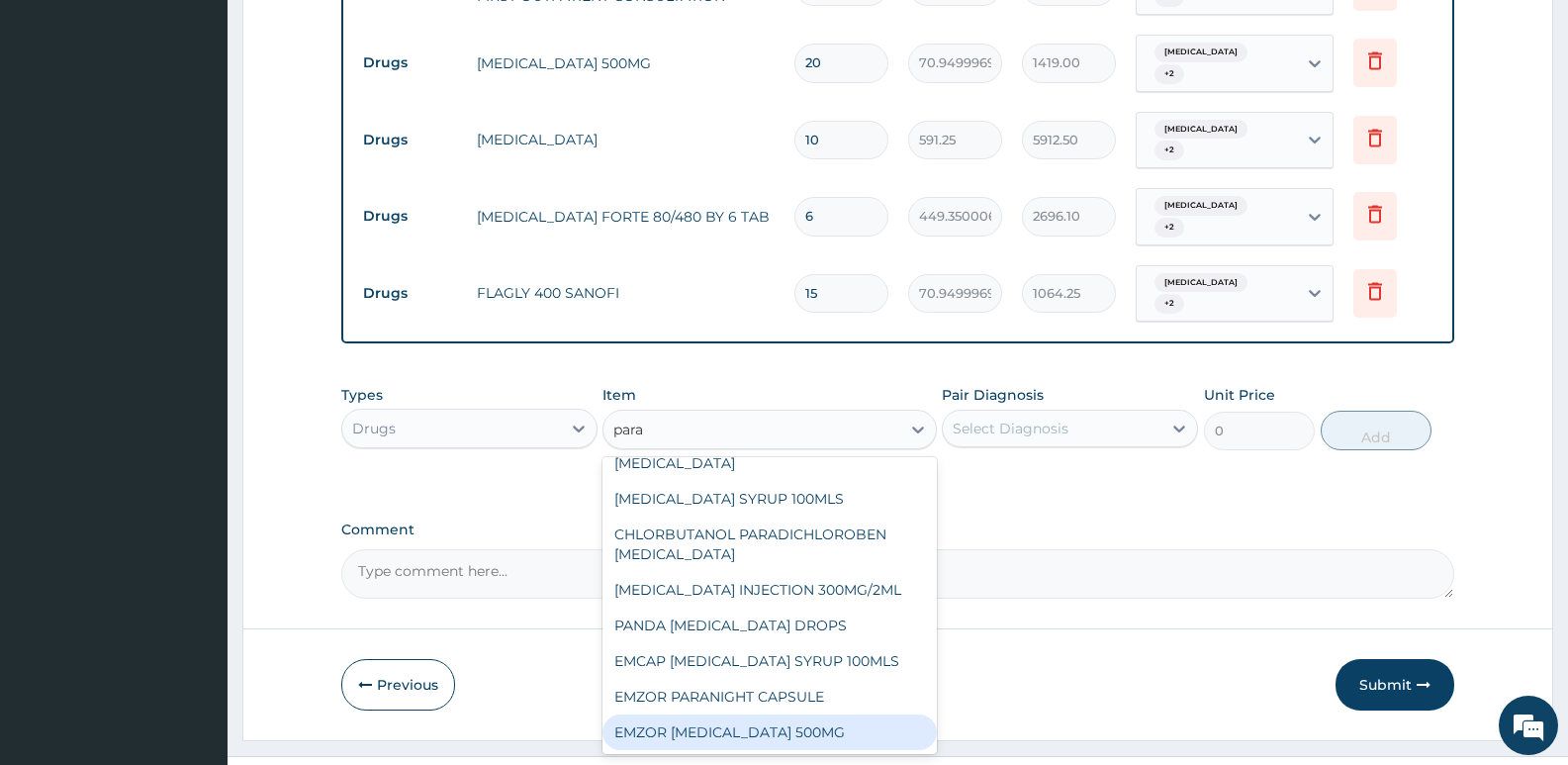
click at [772, 714] on div "EMZOR [MEDICAL_DATA] 500MG" at bounding box center [770, 732] width 334 height 36
type input "23.64999961853027"
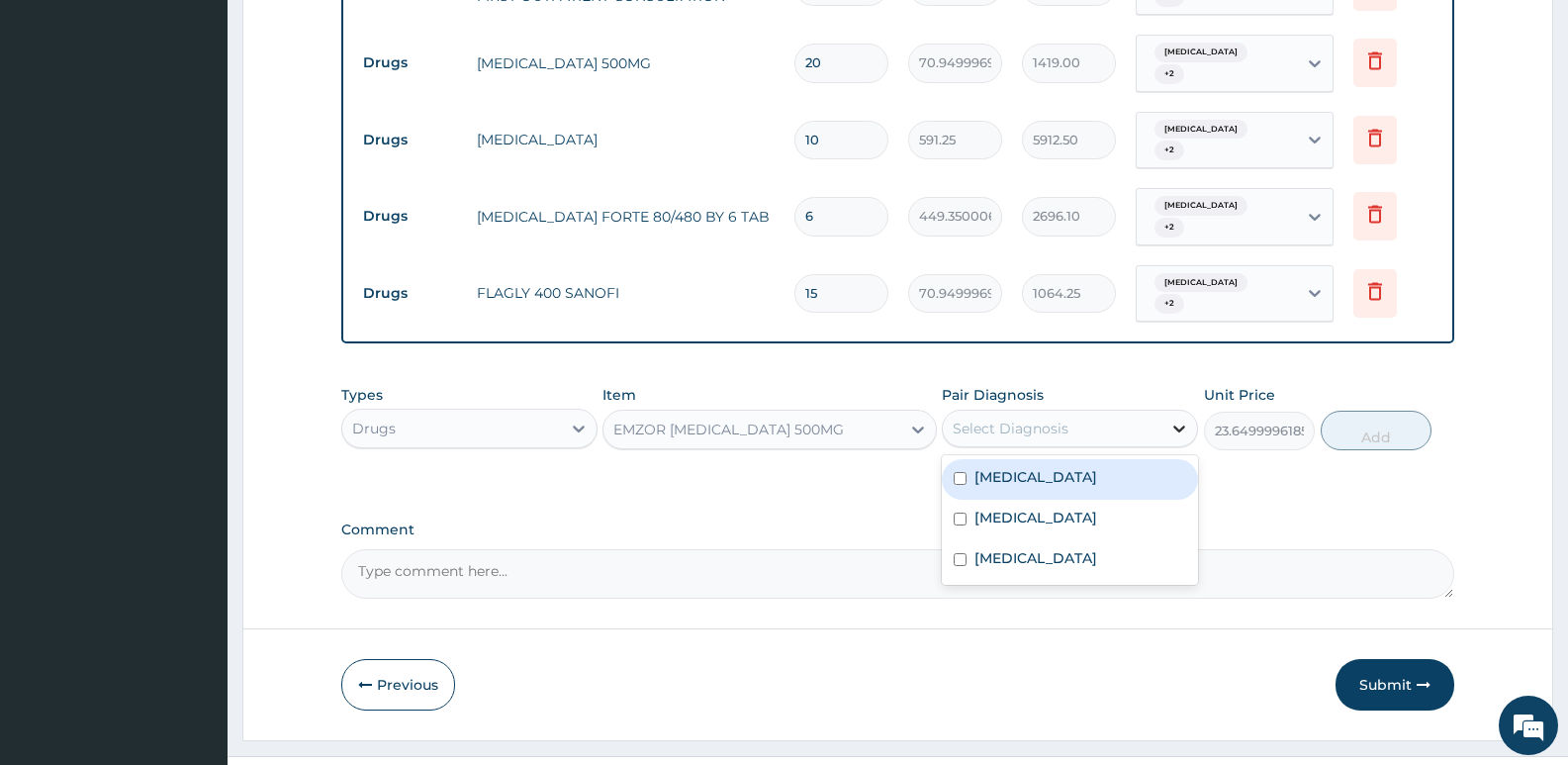
click at [1180, 418] on icon at bounding box center [1180, 428] width 20 height 20
click at [959, 472] on input "checkbox" at bounding box center [959, 478] width 13 height 13
checkbox input "true"
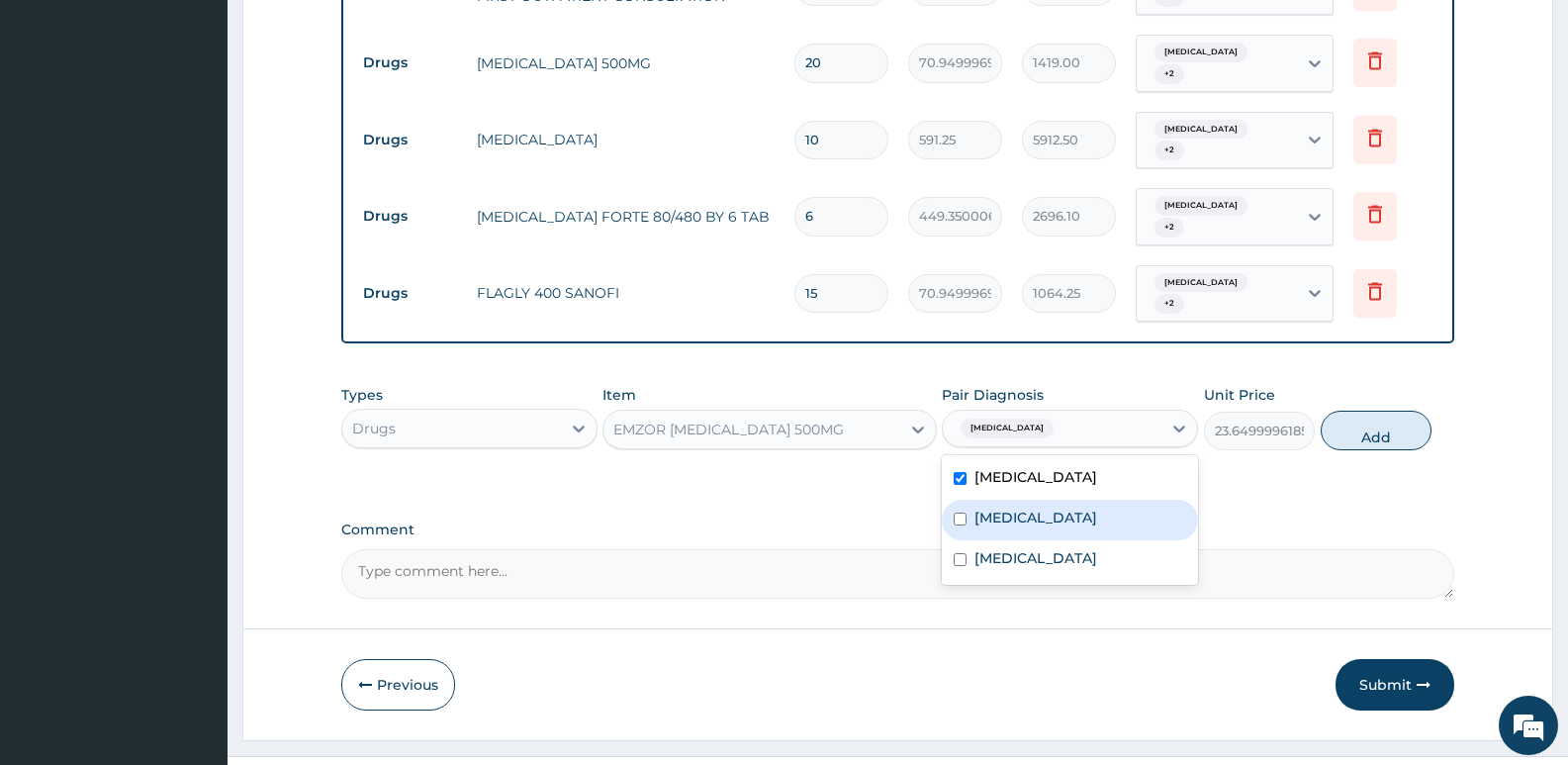
click at [955, 513] on input "checkbox" at bounding box center [959, 519] width 13 height 13
checkbox input "true"
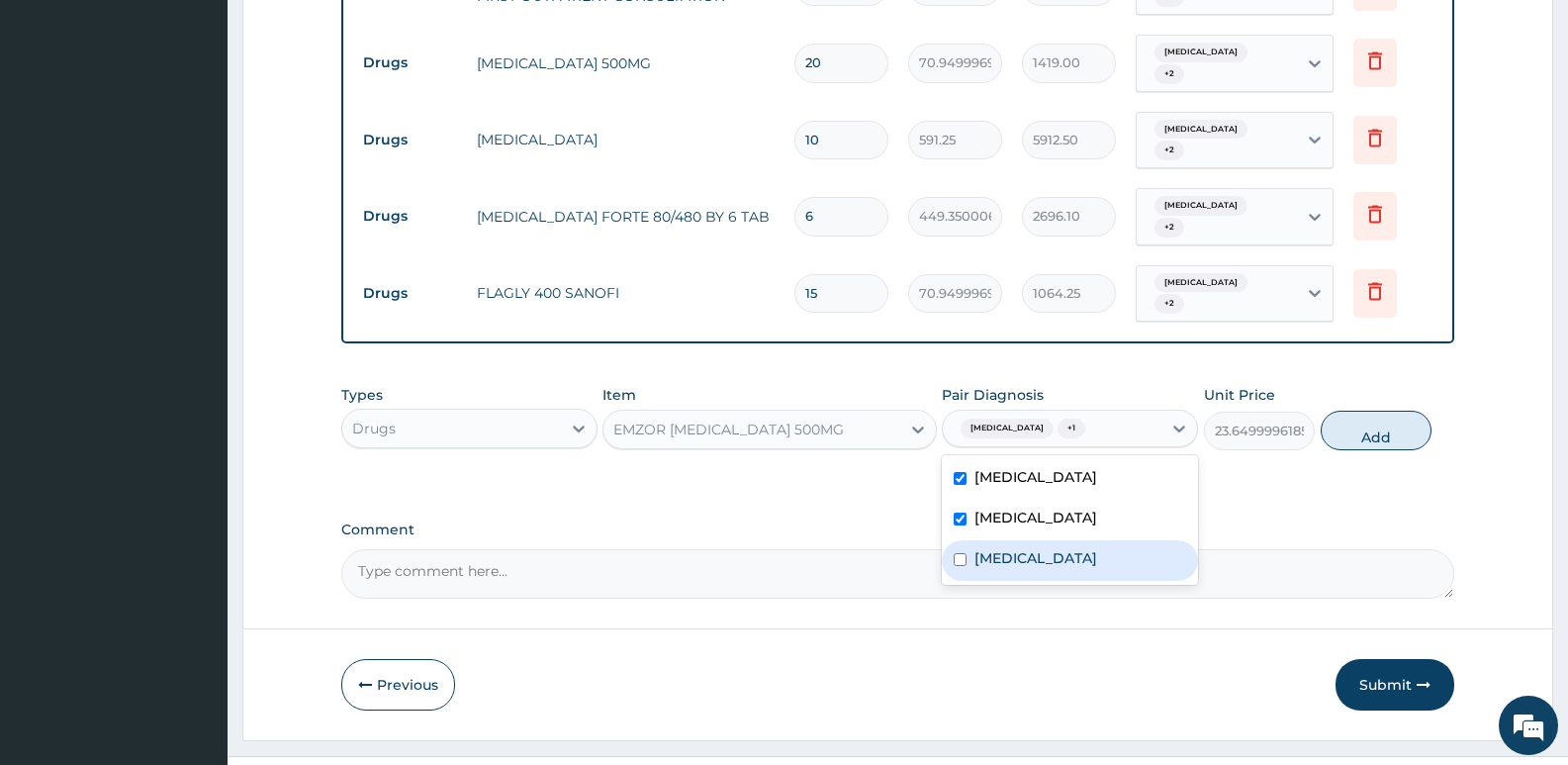
click at [957, 553] on input "checkbox" at bounding box center [959, 559] width 13 height 13
checkbox input "true"
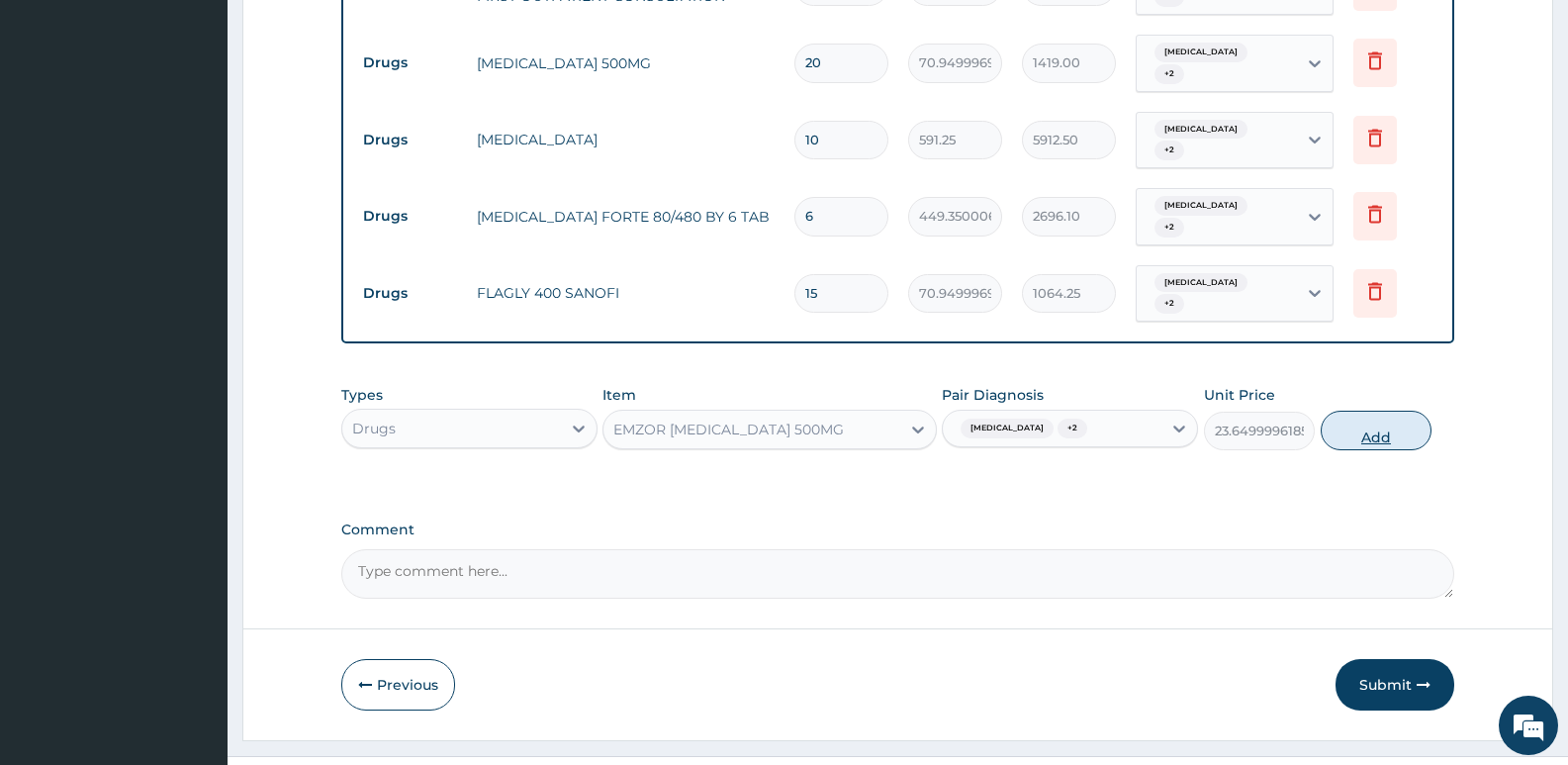
click at [1369, 410] on button "Add" at bounding box center [1376, 430] width 111 height 40
type input "0"
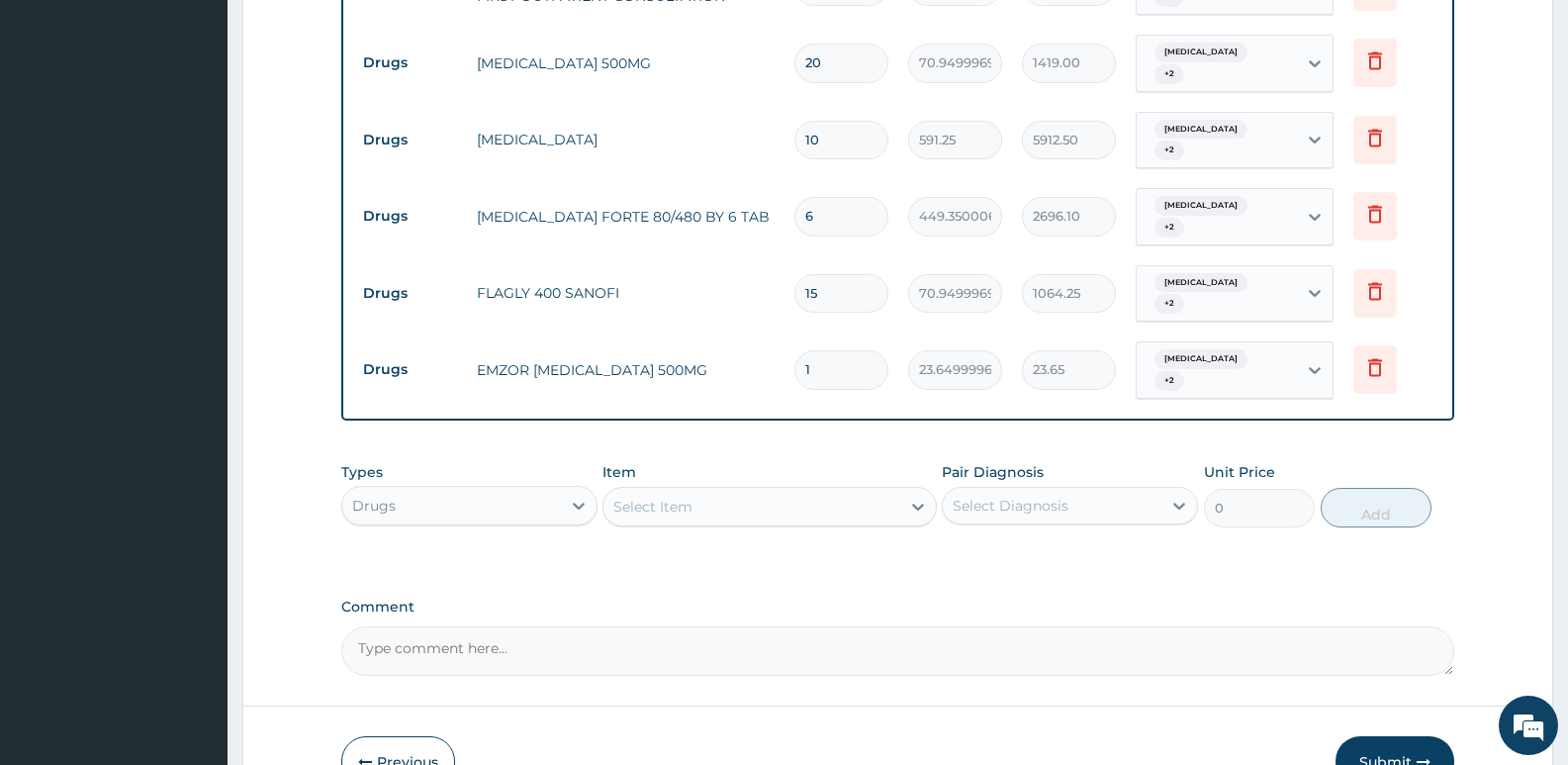
type input "0.00"
type input "9"
type input "212.85"
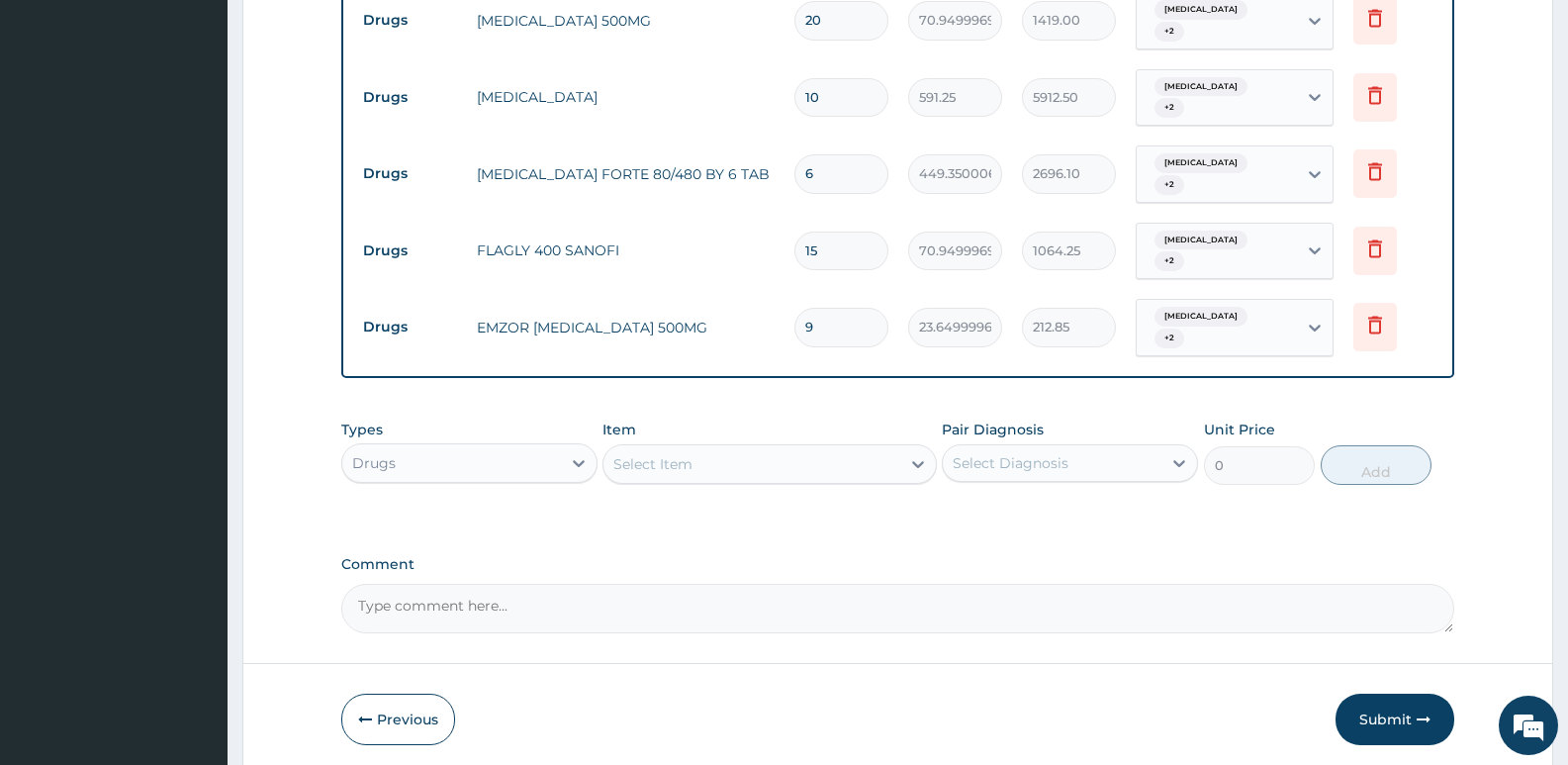
scroll to position [910, 0]
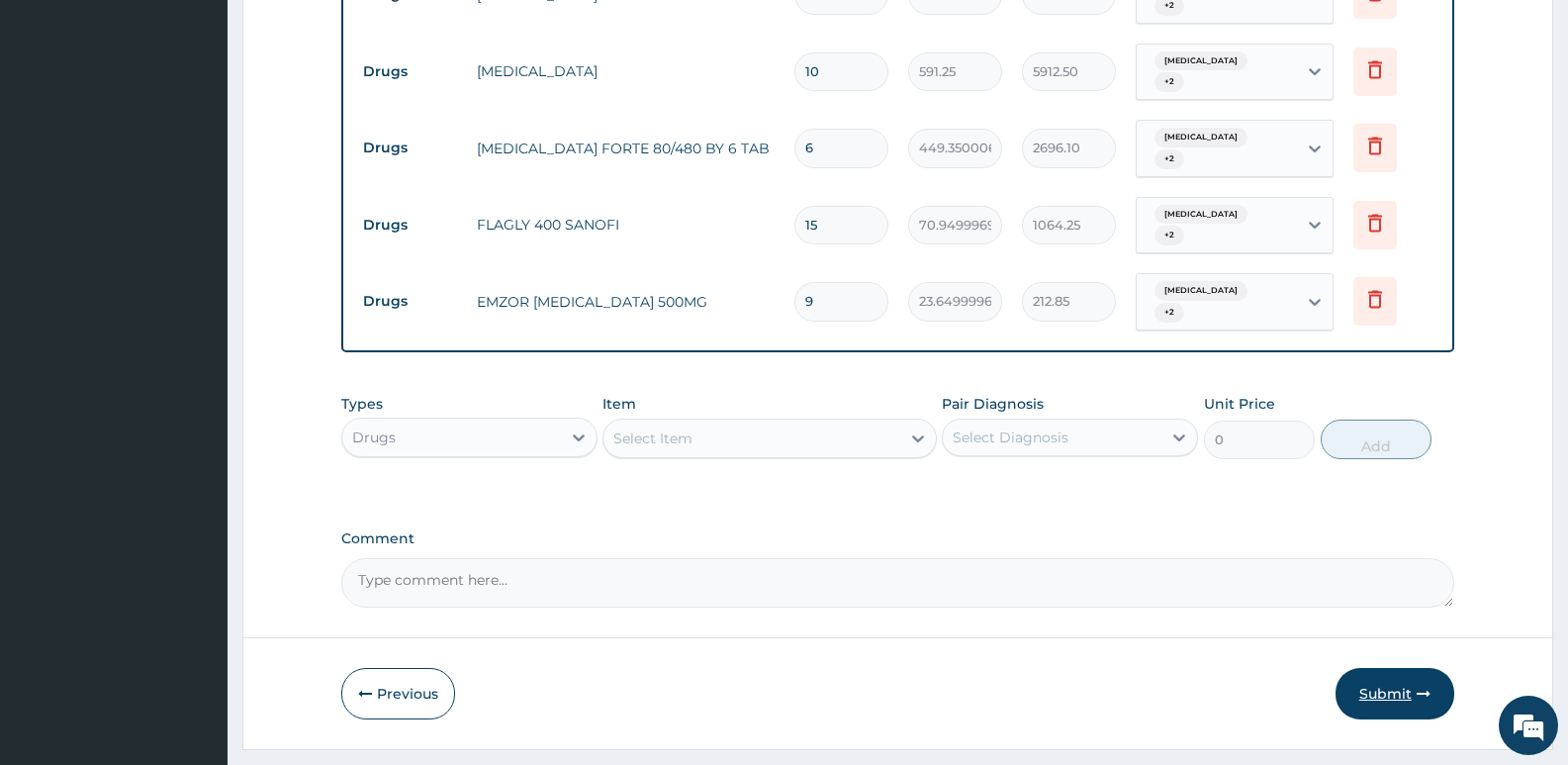
type input "9"
click at [1404, 668] on button "Submit" at bounding box center [1395, 693] width 119 height 52
click at [1423, 687] on icon "button" at bounding box center [1424, 693] width 14 height 14
click at [1417, 687] on icon "button" at bounding box center [1424, 693] width 14 height 14
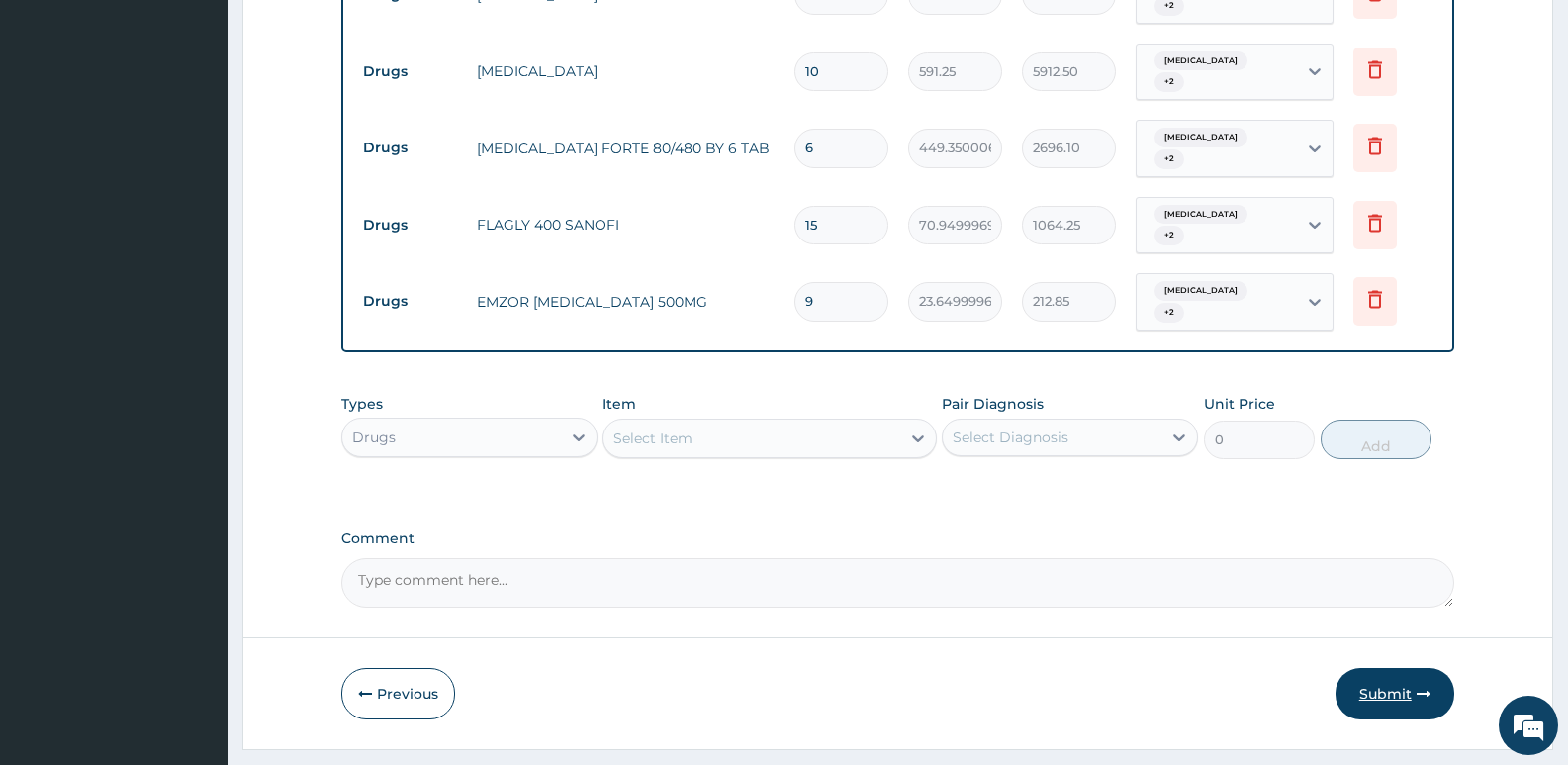
click at [1417, 687] on icon "button" at bounding box center [1424, 693] width 14 height 14
click at [1405, 668] on button "Submit" at bounding box center [1395, 693] width 119 height 52
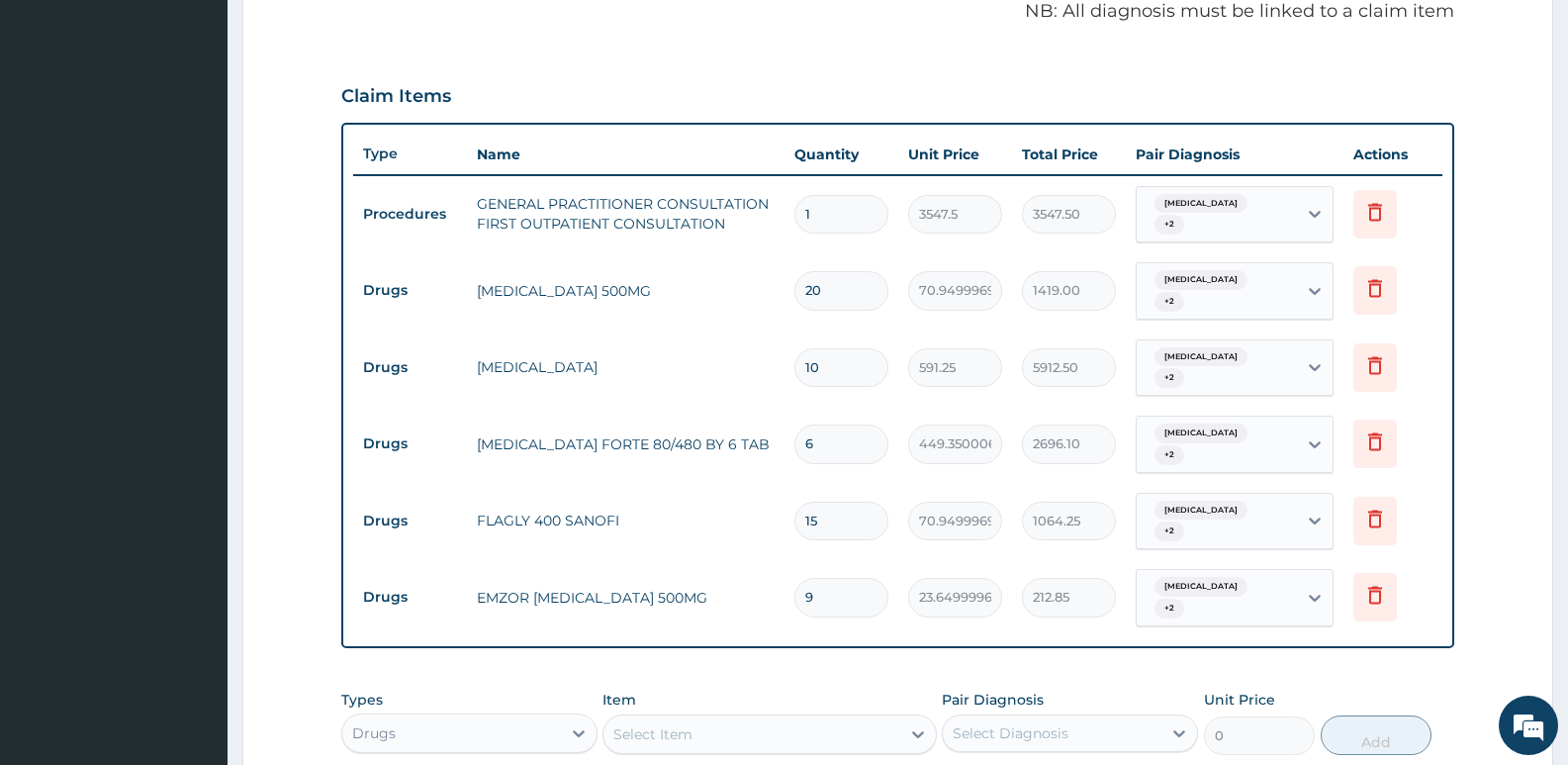
scroll to position [613, 0]
click at [1374, 358] on icon at bounding box center [1375, 367] width 14 height 18
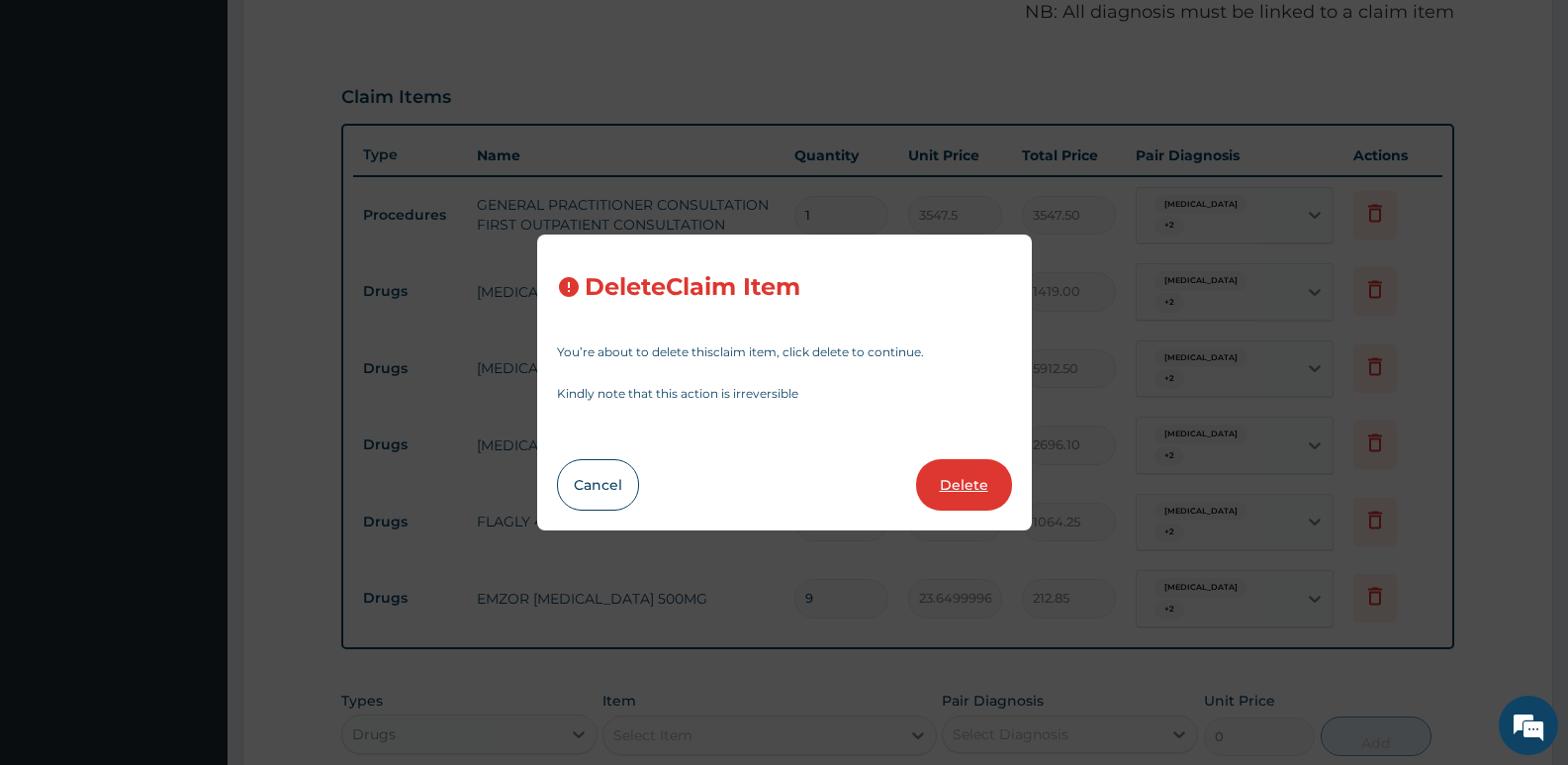
click at [973, 483] on button "Delete" at bounding box center [964, 485] width 96 height 52
type input "6"
type input "449.3500061035156"
type input "2696.10"
type input "15"
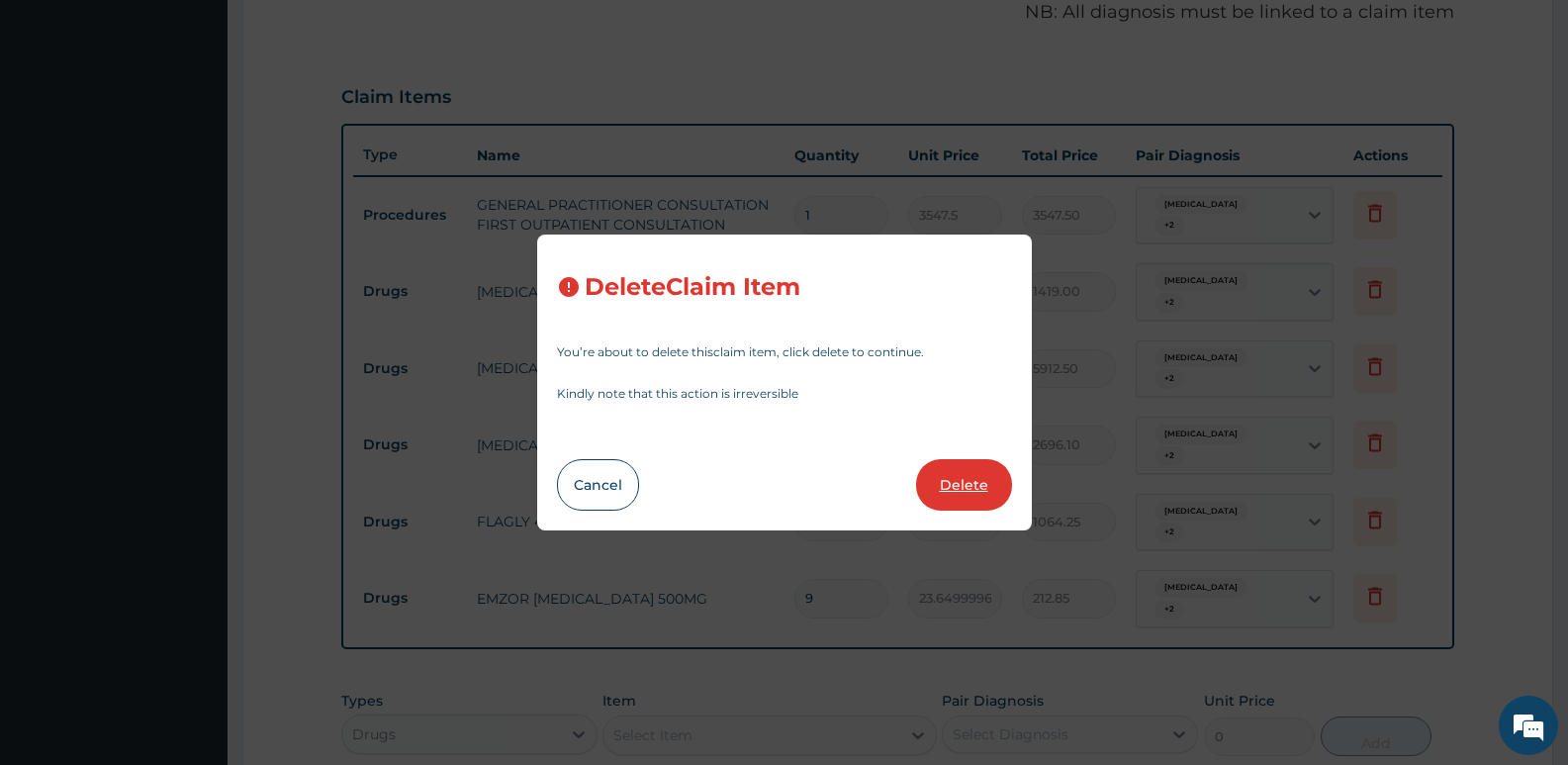
type input "70.94999694824219"
type input "1064.25"
type input "9"
type input "23.64999961853027"
type input "212.85"
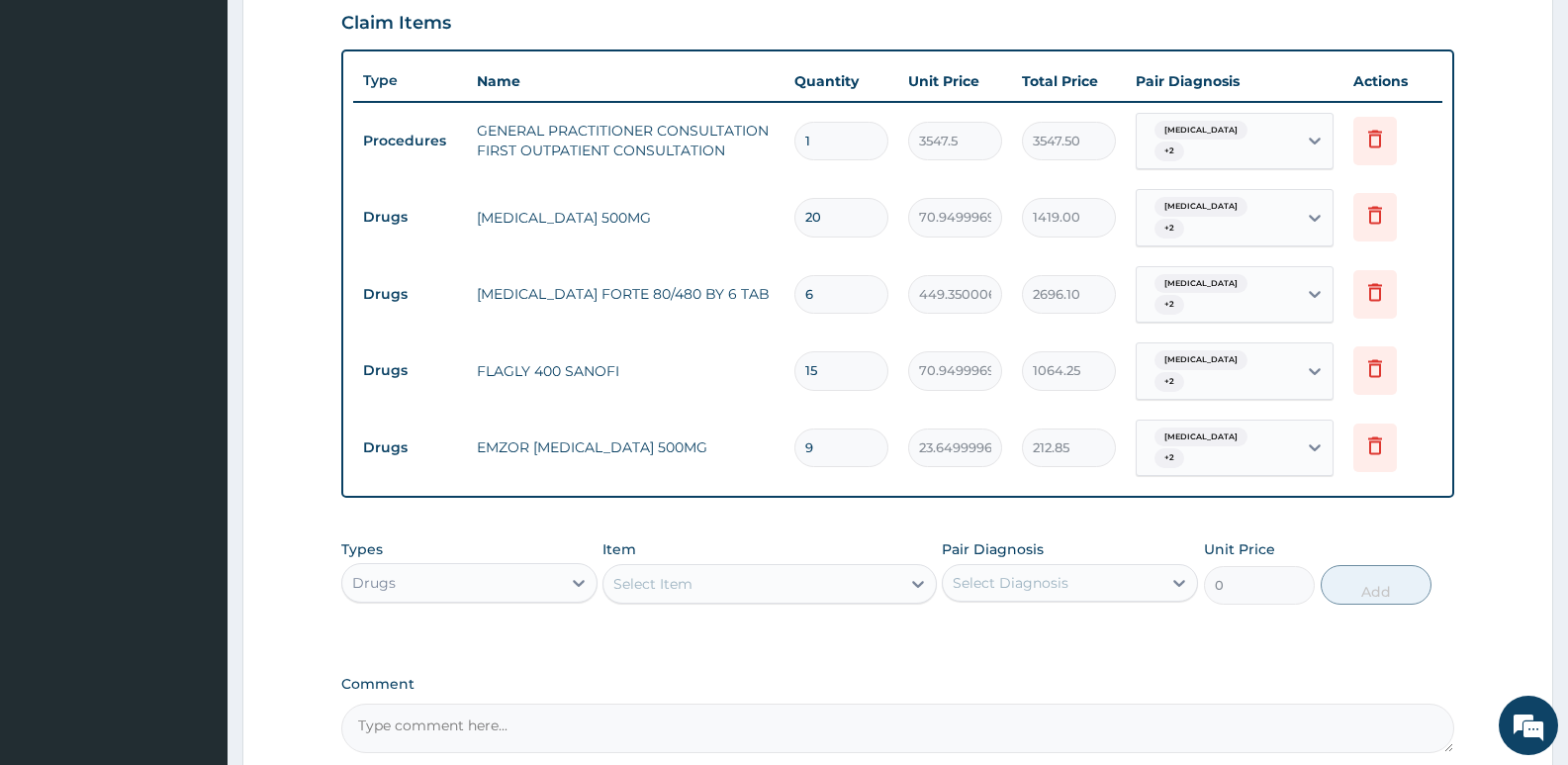
scroll to position [811, 0]
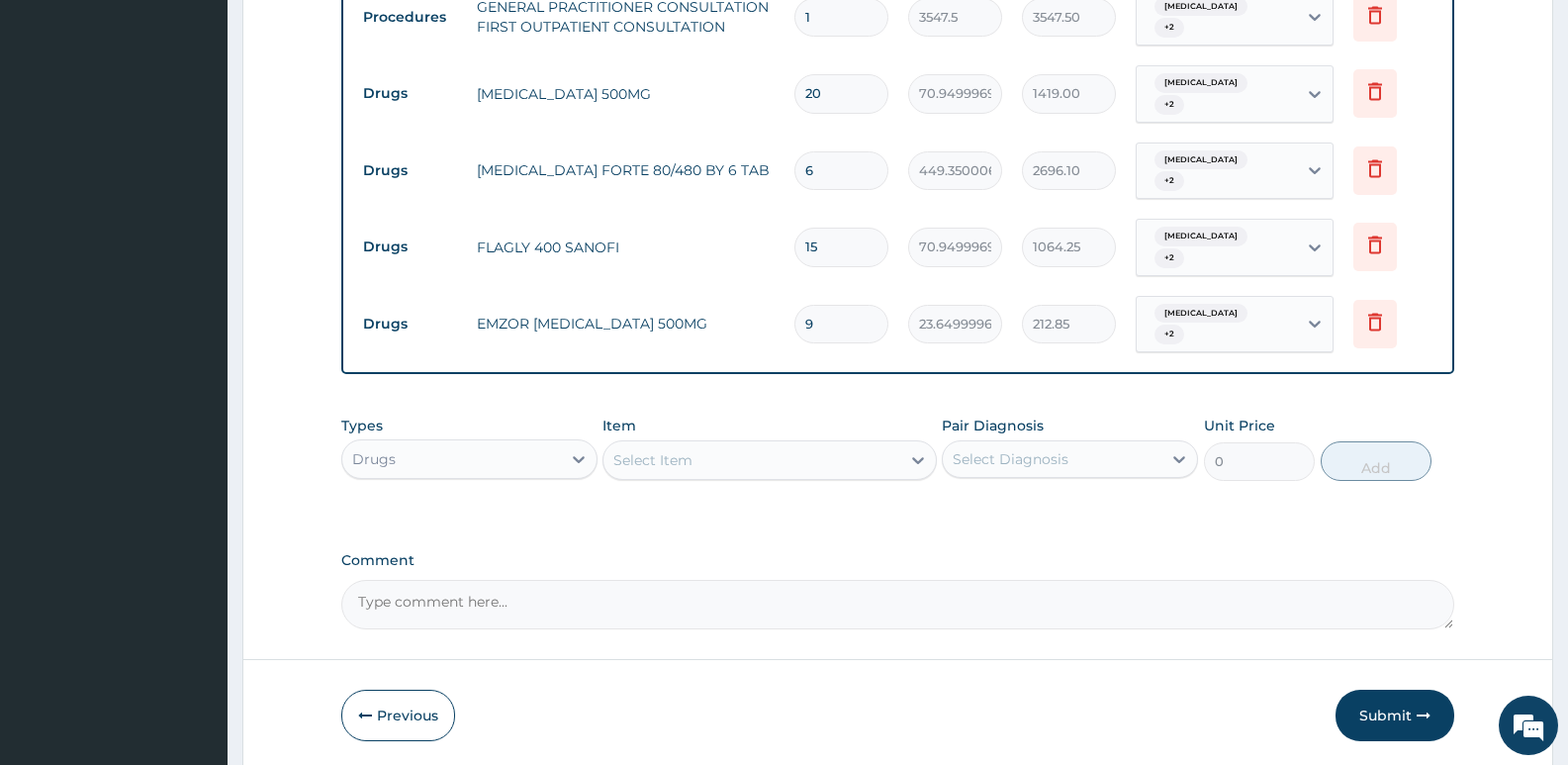
click at [394, 580] on textarea "Comment" at bounding box center [898, 605] width 1113 height 50
type textarea "D"
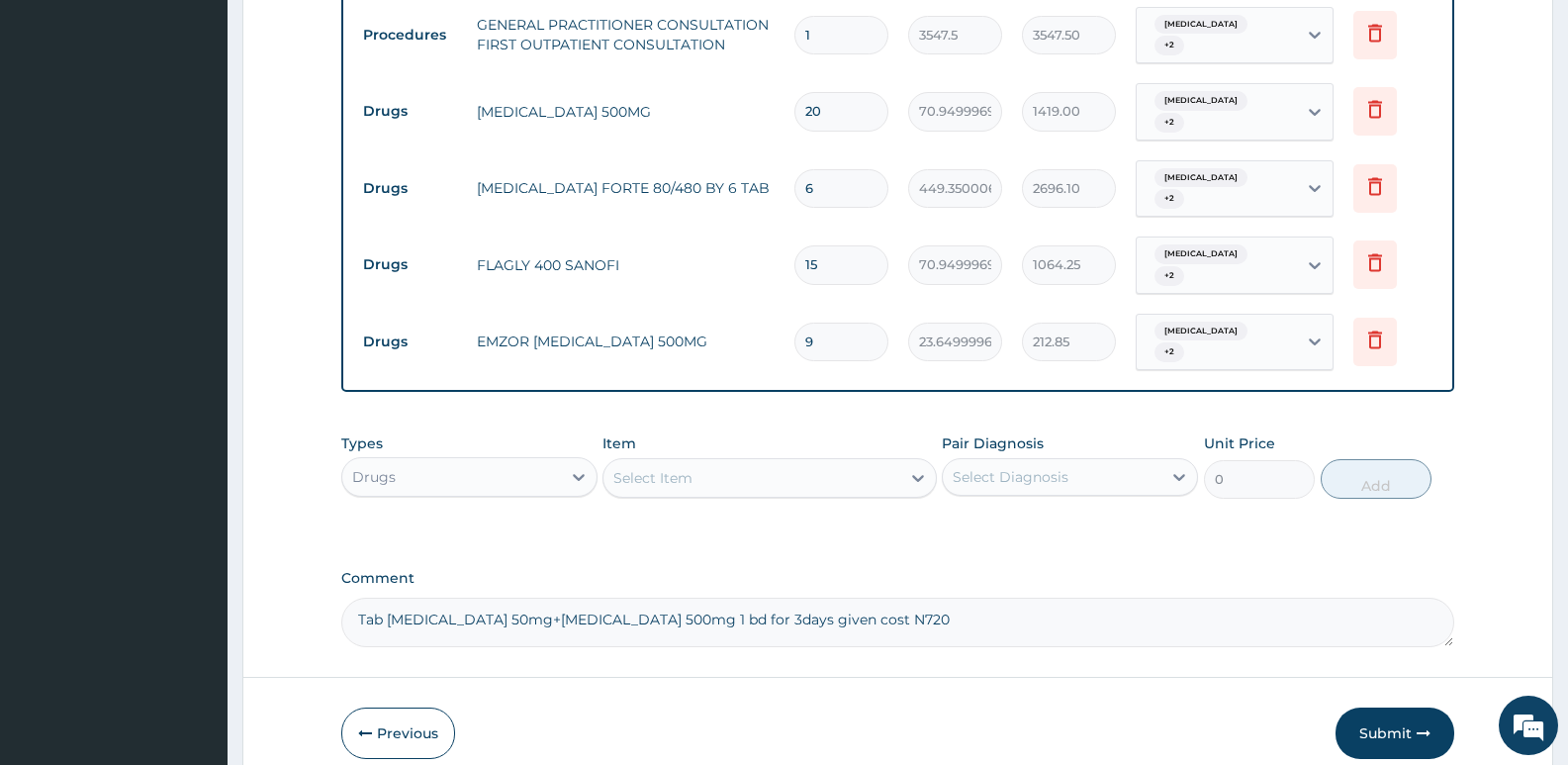
scroll to position [842, 0]
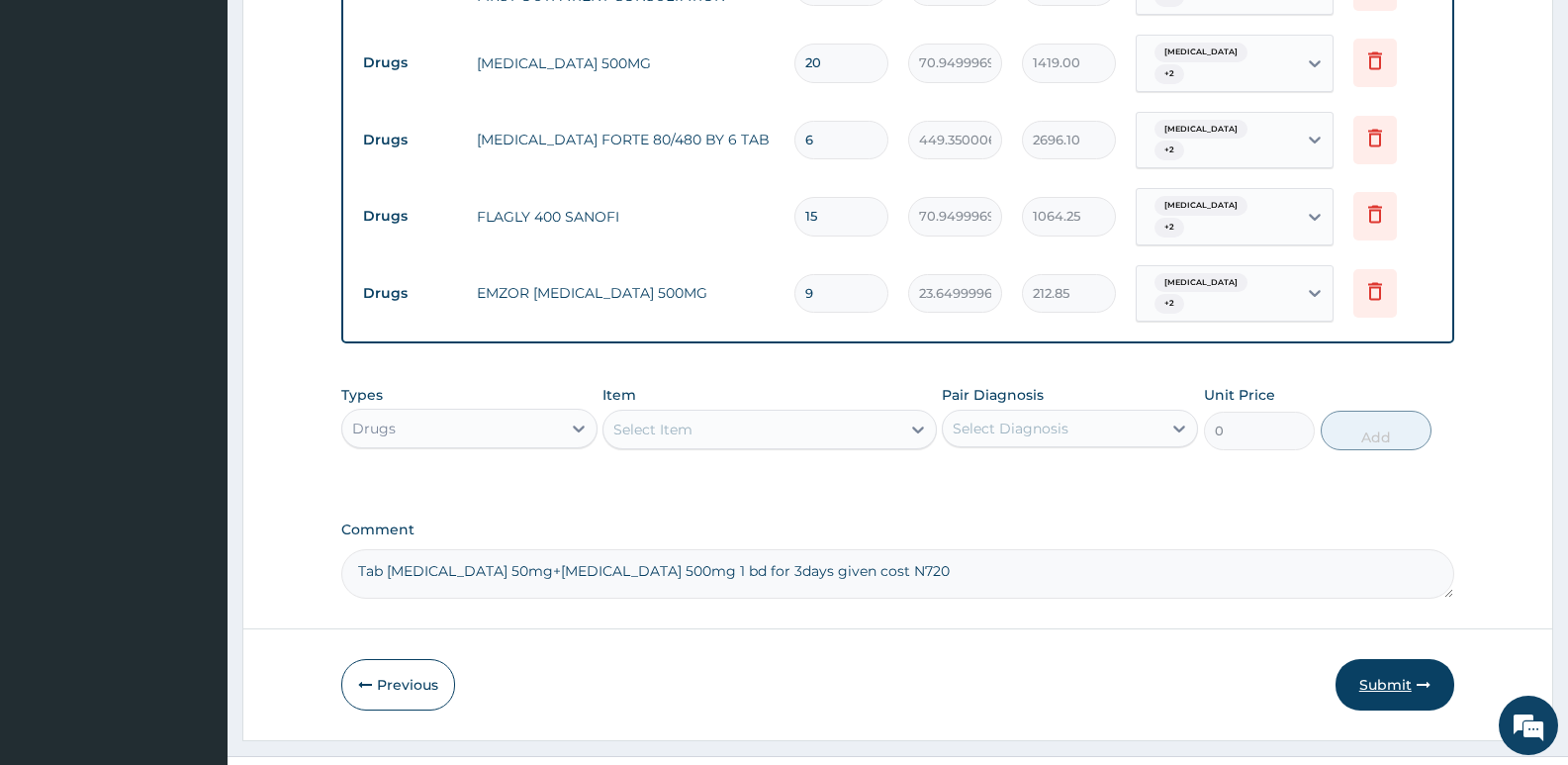
type textarea "Tab [MEDICAL_DATA] 50mg+[MEDICAL_DATA] 500mg 1 bd for 3days given cost N720"
click at [1410, 660] on button "Submit" at bounding box center [1395, 686] width 119 height 52
click at [1401, 660] on button "Submit" at bounding box center [1395, 686] width 119 height 52
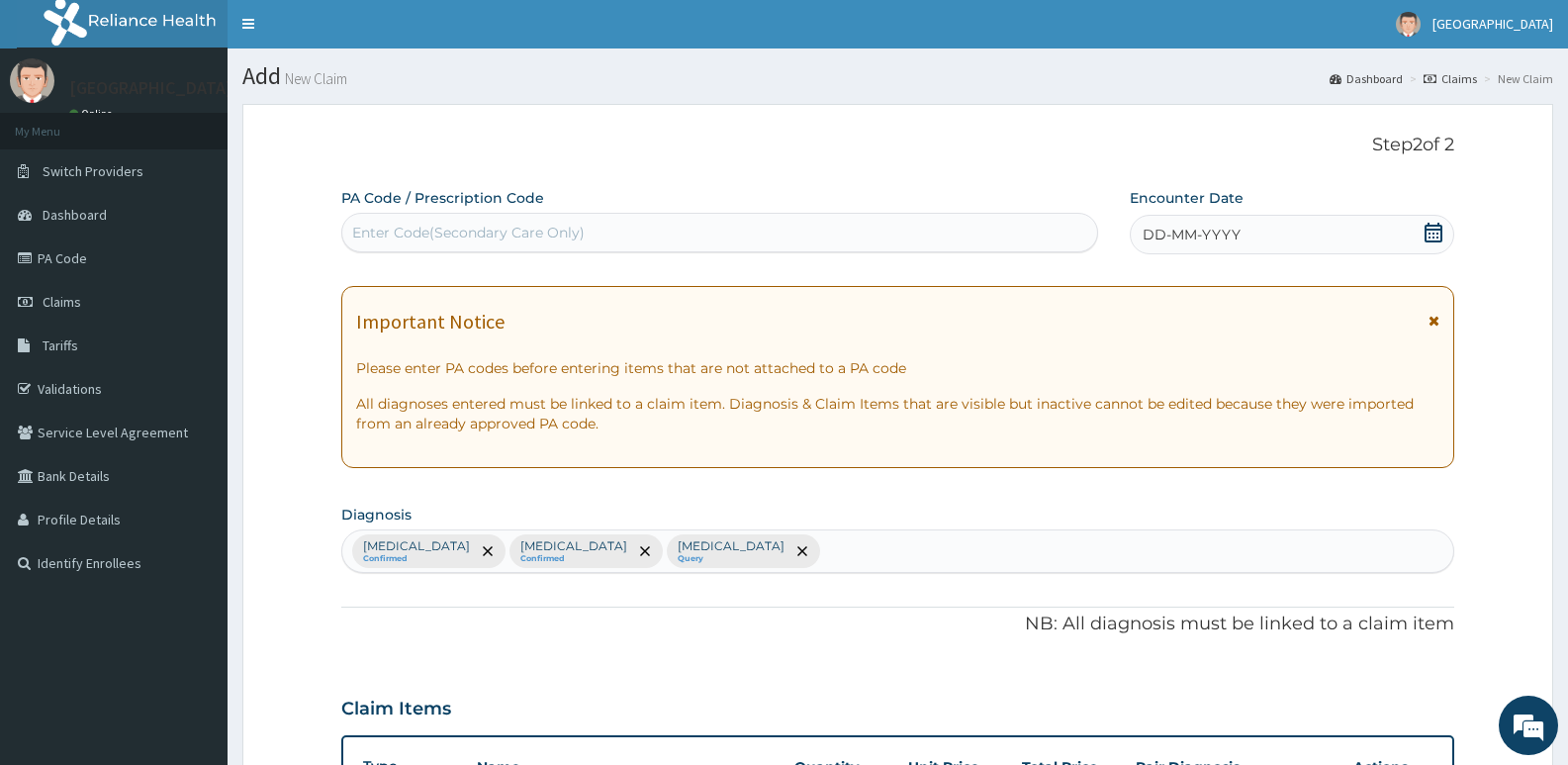
scroll to position [0, 0]
click at [1167, 237] on span "DD-MM-YYYY" at bounding box center [1192, 235] width 98 height 20
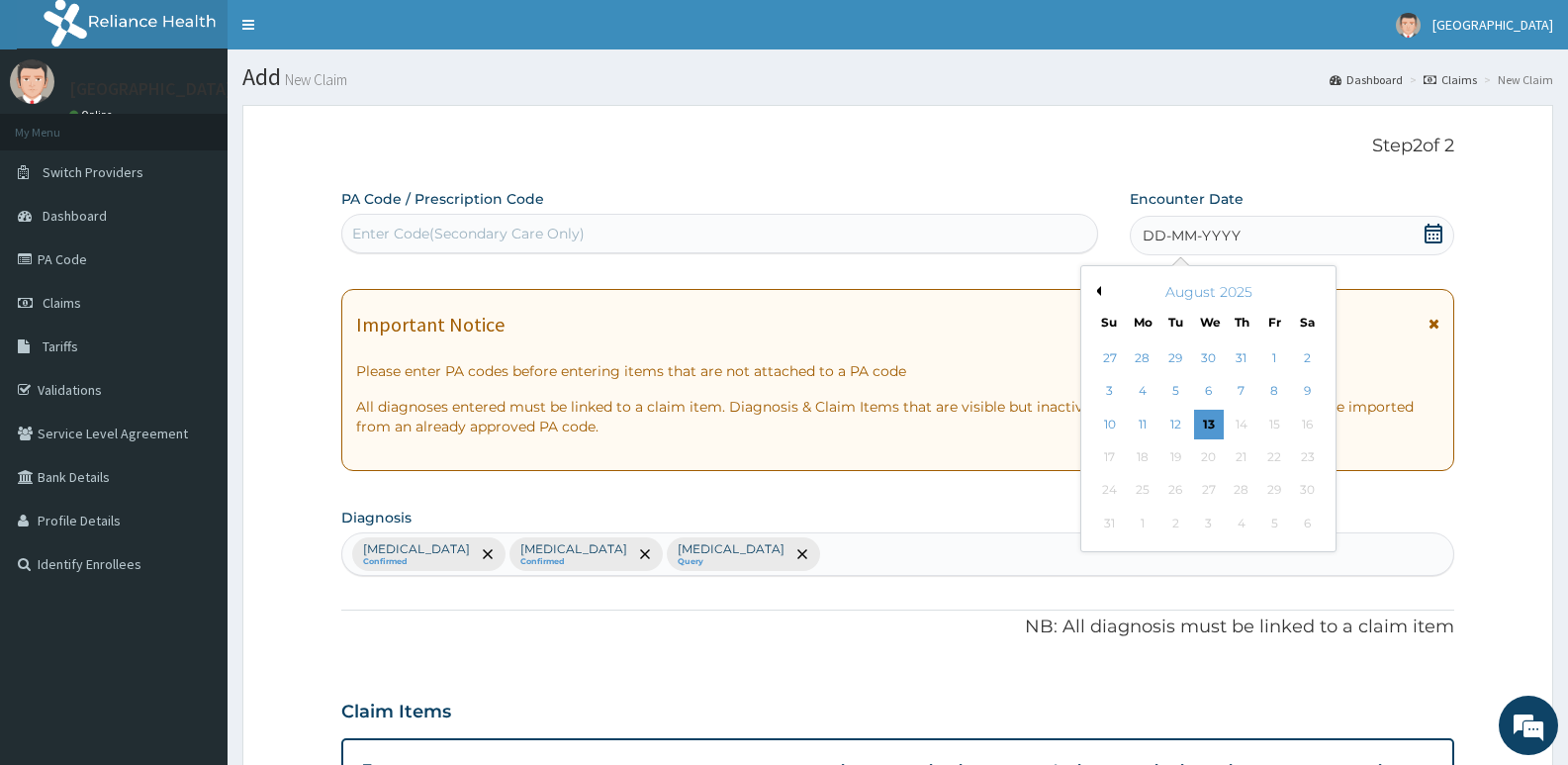
click at [1101, 293] on div "August 2025" at bounding box center [1209, 292] width 238 height 20
click at [1100, 292] on button "Previous Month" at bounding box center [1096, 291] width 10 height 10
click at [1206, 457] on div "23" at bounding box center [1209, 457] width 30 height 30
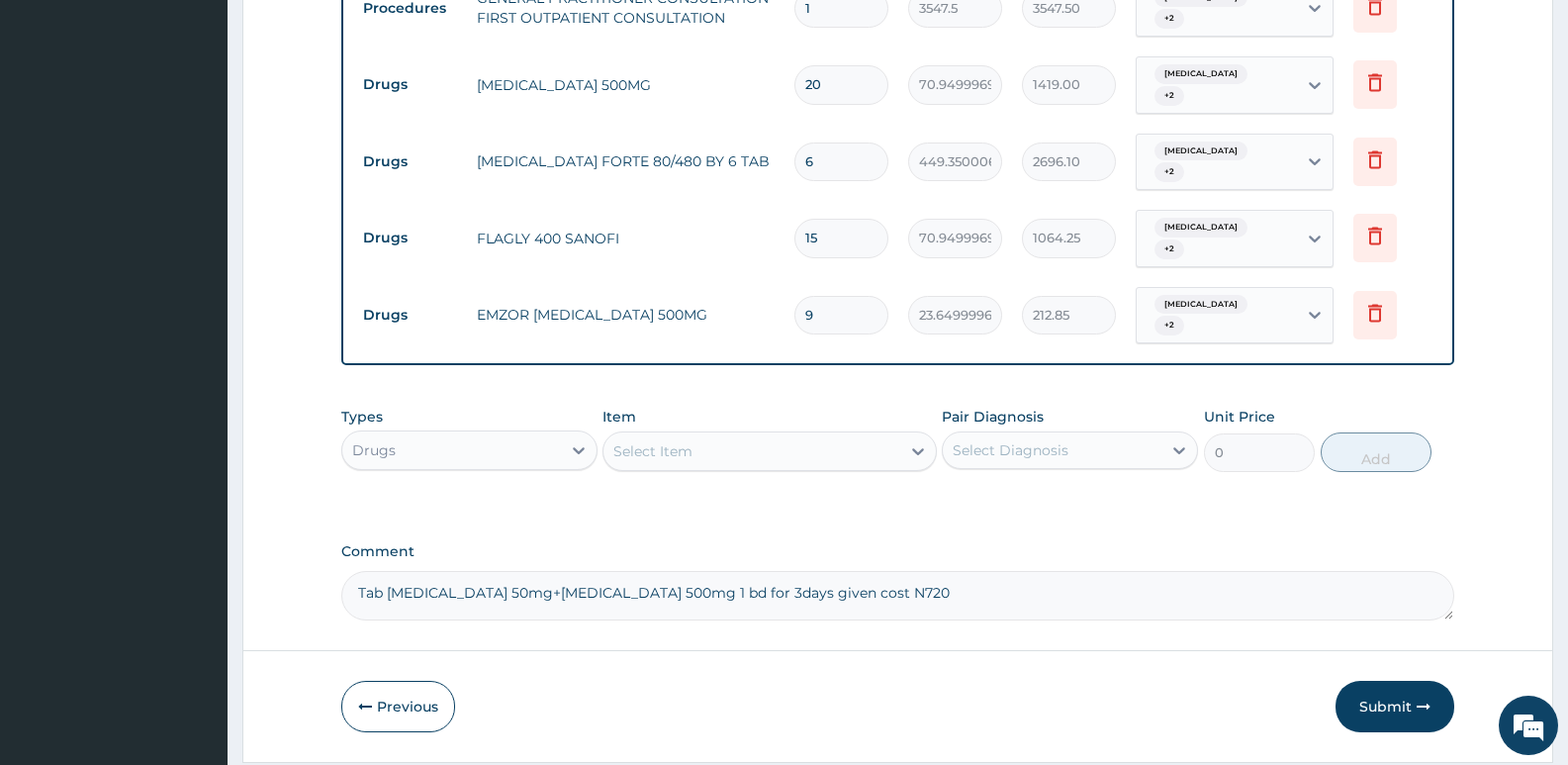
scroll to position [842, 0]
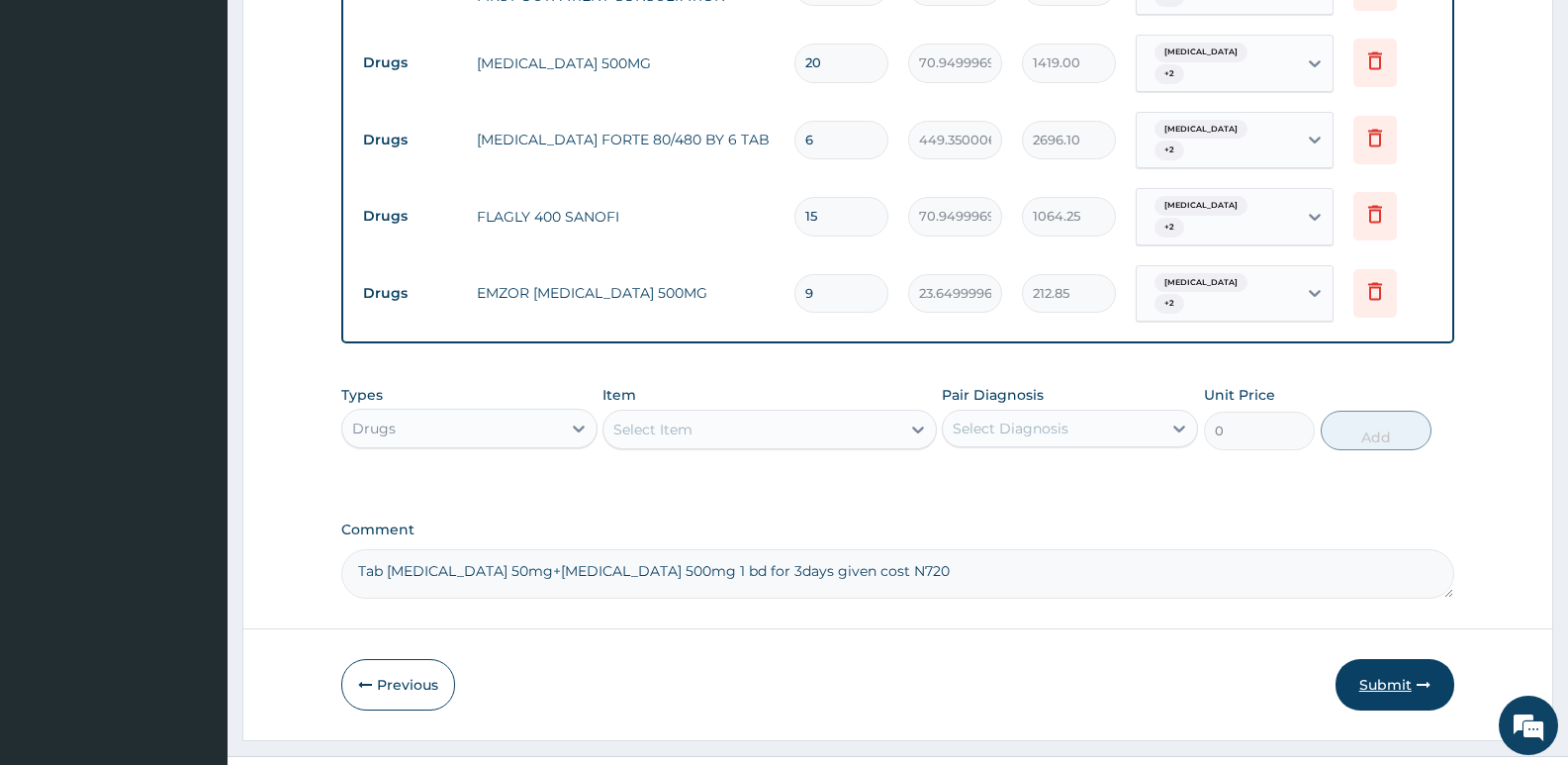
click at [1384, 660] on button "Submit" at bounding box center [1395, 686] width 119 height 52
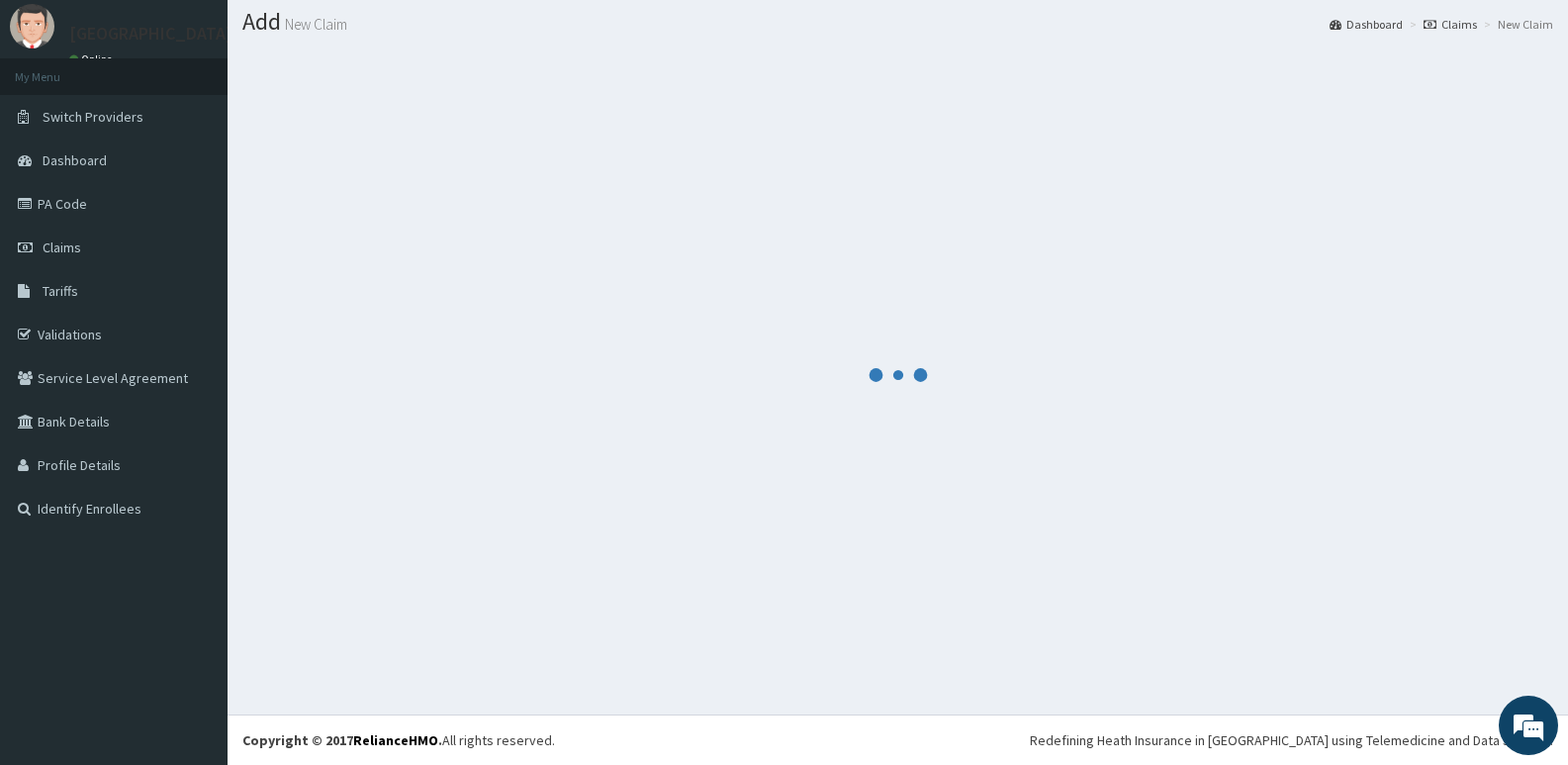
scroll to position [56, 0]
click at [1177, 661] on div at bounding box center [898, 375] width 1311 height 651
